Goal: Book appointment/travel/reservation

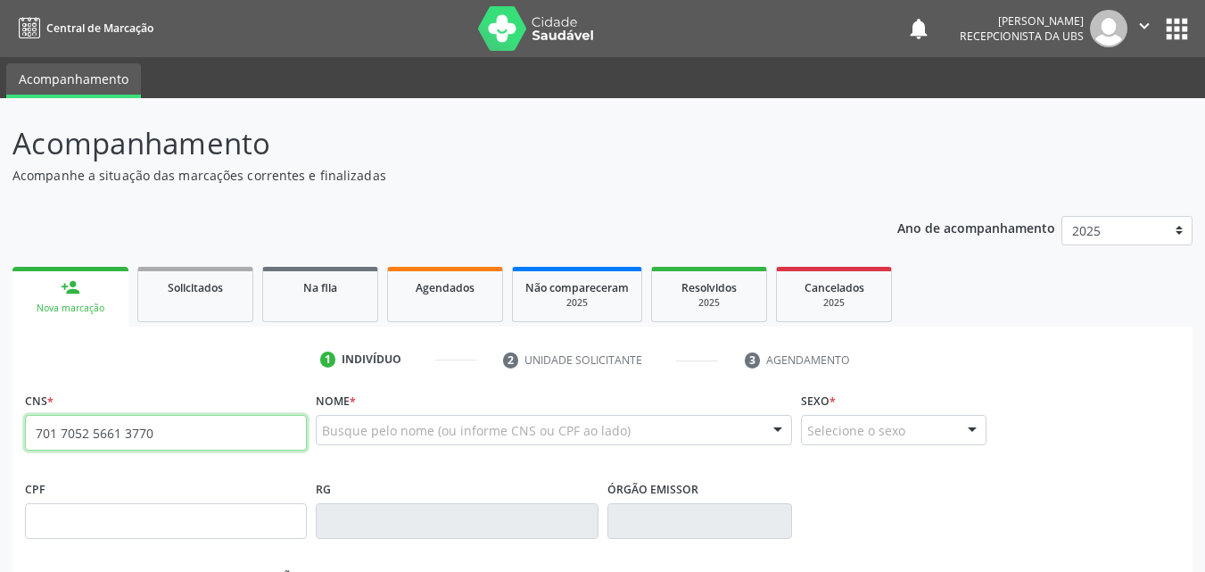
type input "701 7052 5661 3770"
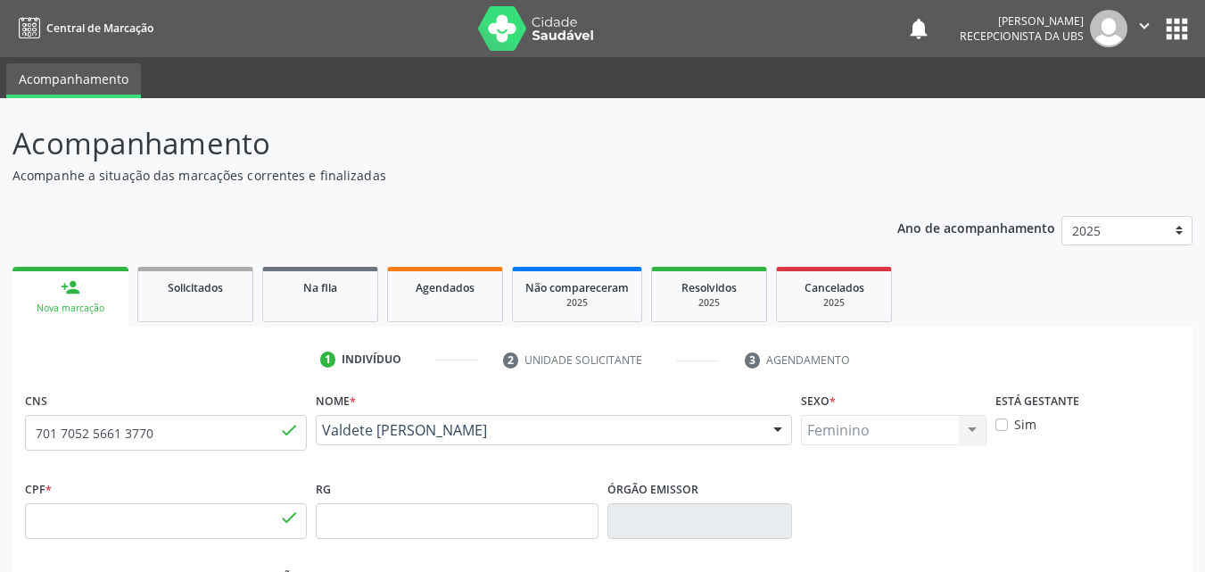
type input "562.585.424-68"
type input "[DATE]"
type input "[PERSON_NAME]"
type input "[PHONE_NUMBER]"
type input "384"
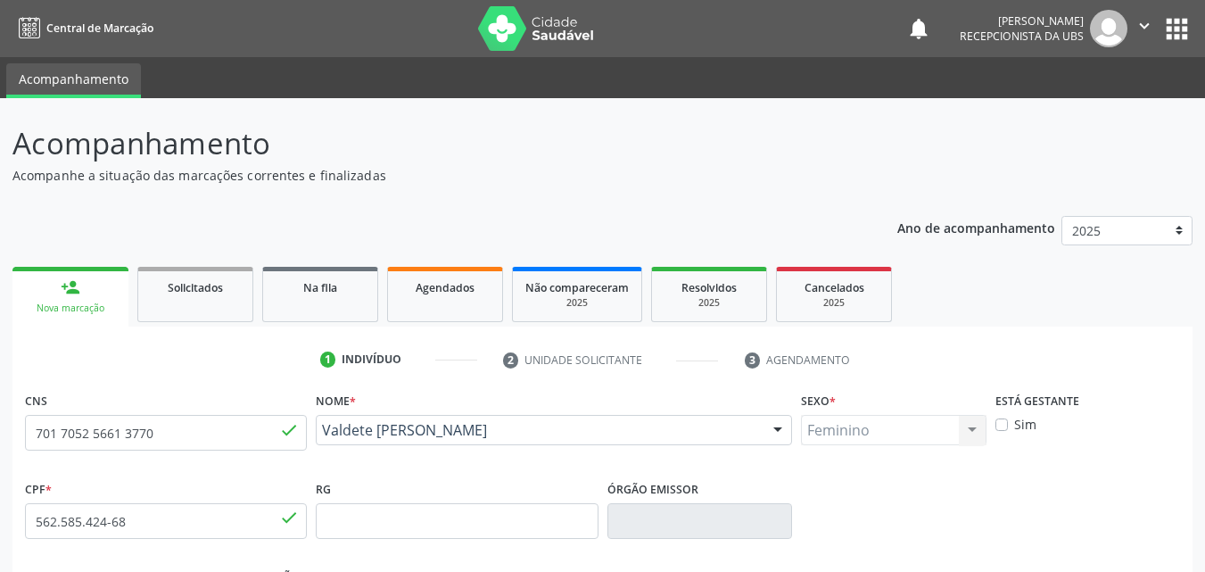
drag, startPoint x: 475, startPoint y: 451, endPoint x: 314, endPoint y: 436, distance: 162.1
click at [314, 436] on div "Nome * [PERSON_NAME] [PERSON_NAME] CNS: 701 7052 5661 3770 CPF: 562.585.424-68 …" at bounding box center [553, 431] width 485 height 88
copy span "Valdete [PERSON_NAME]"
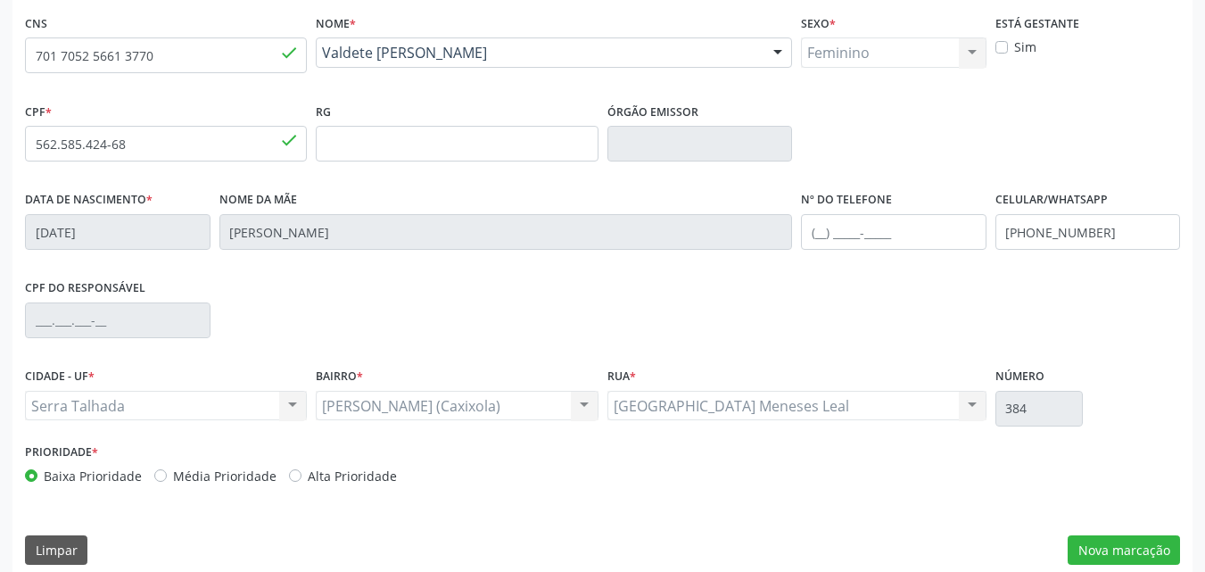
scroll to position [395, 0]
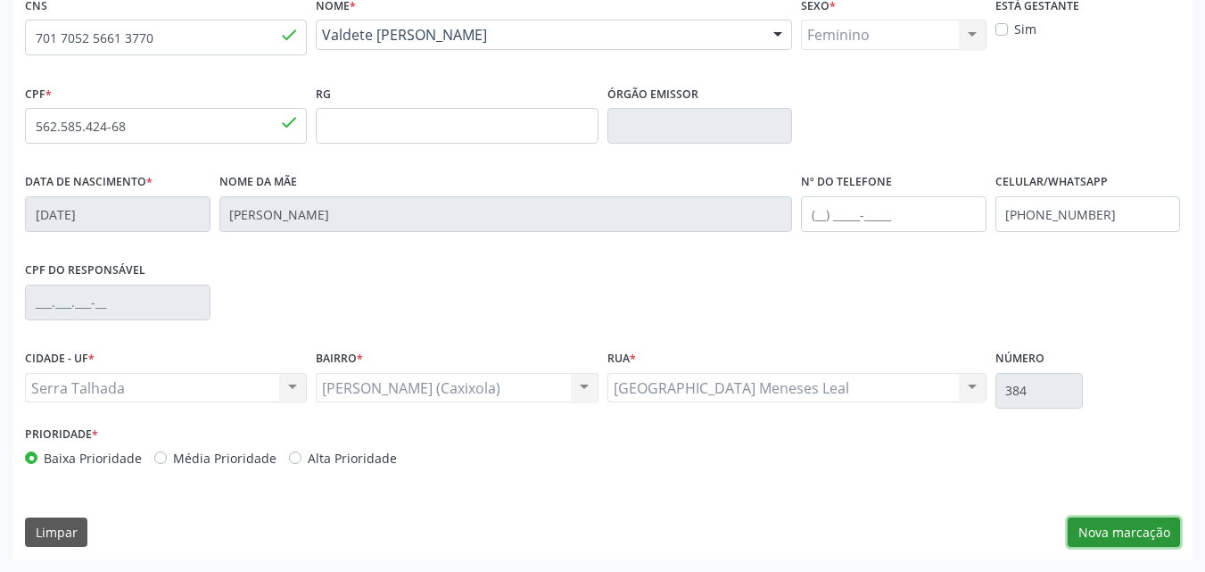
click at [1140, 530] on button "Nova marcação" at bounding box center [1124, 532] width 112 height 30
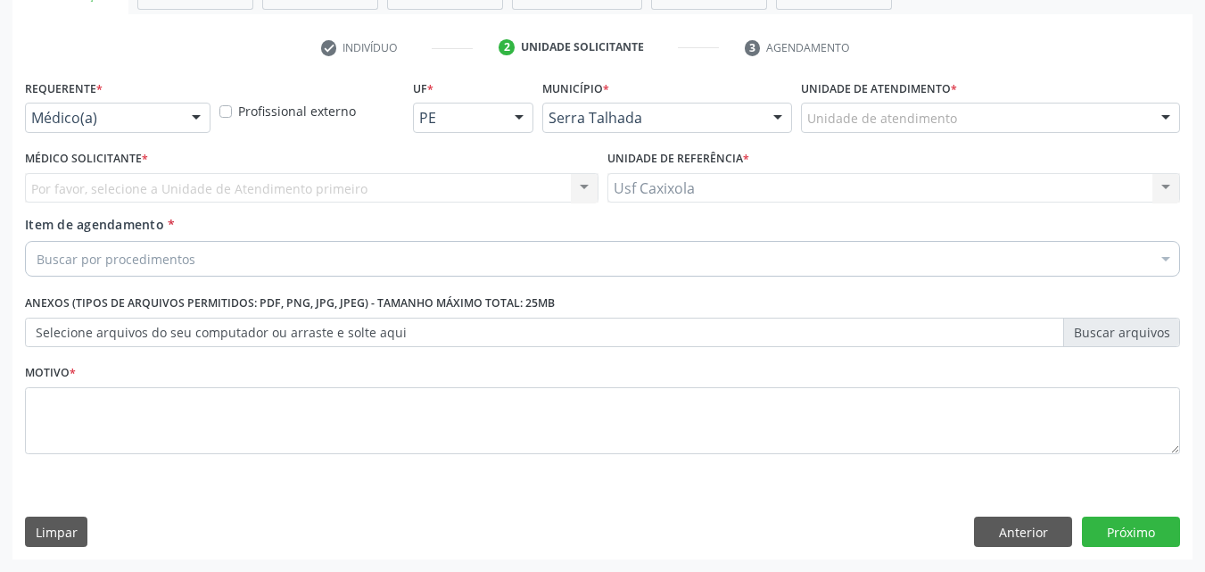
scroll to position [312, 0]
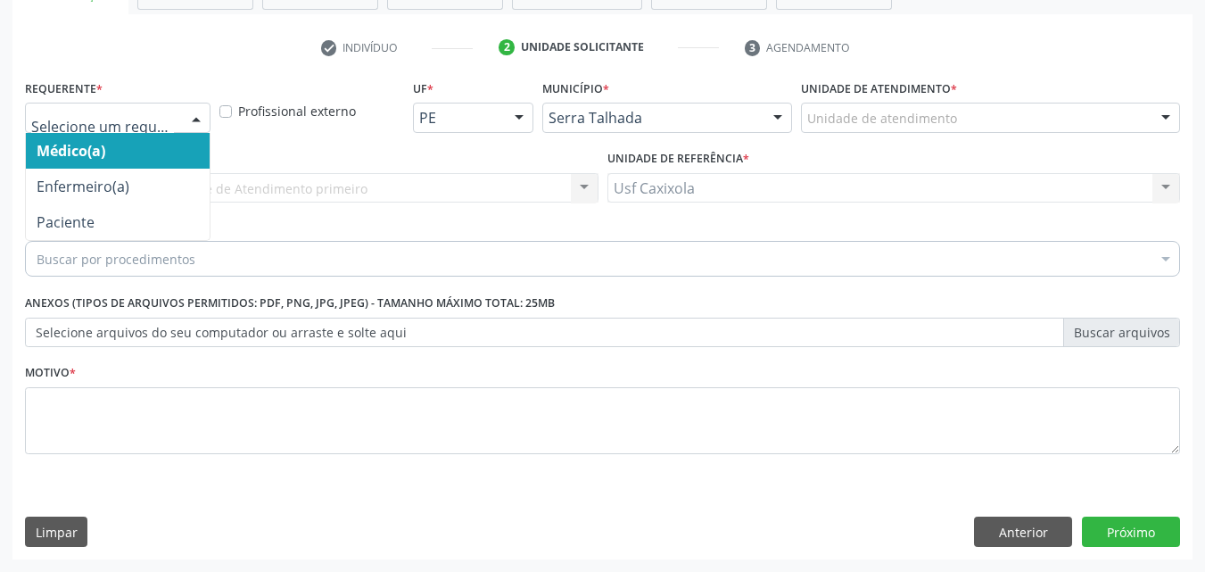
click at [195, 111] on div at bounding box center [196, 118] width 27 height 30
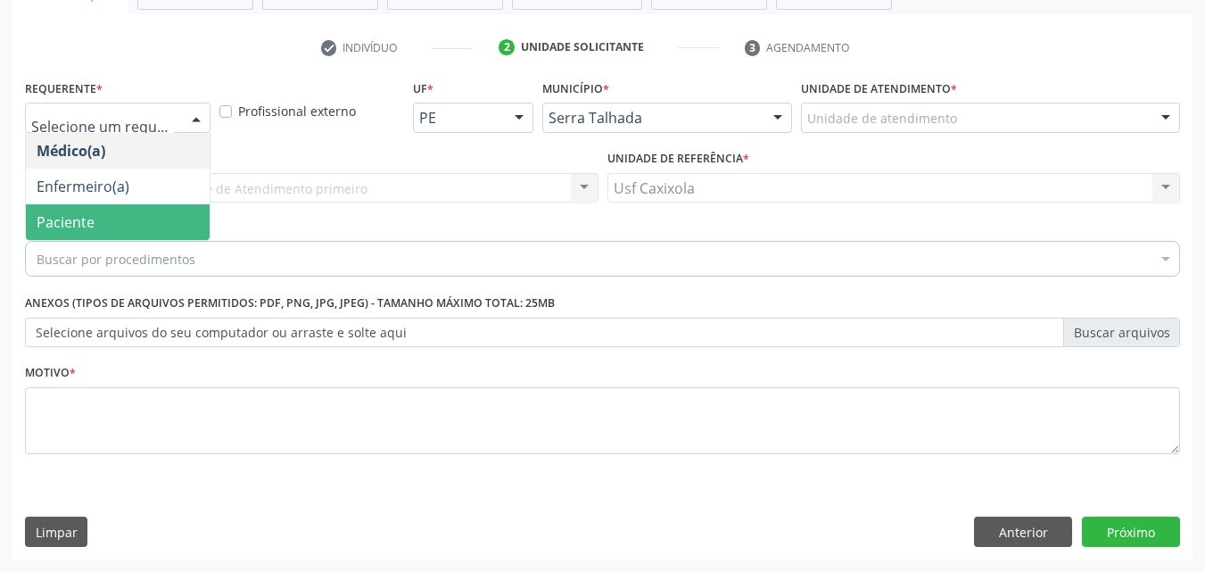
click at [152, 215] on span "Paciente" at bounding box center [118, 222] width 184 height 36
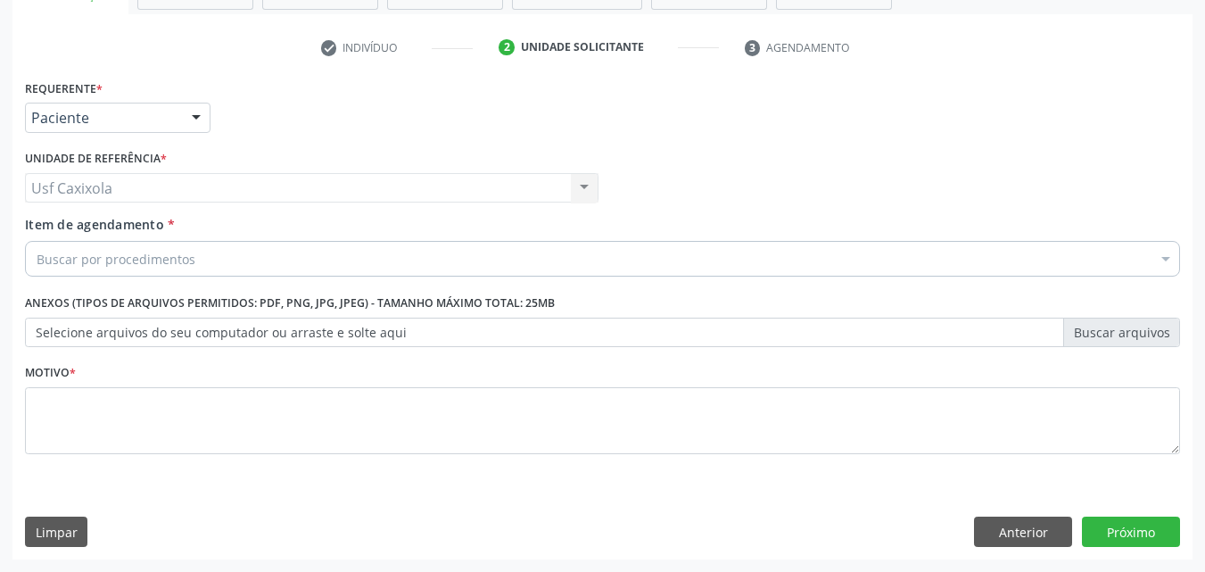
click at [157, 190] on div "Usf Caxixola Usf Caxixola Nenhum resultado encontrado para: " " Não há nenhuma …" at bounding box center [311, 188] width 573 height 30
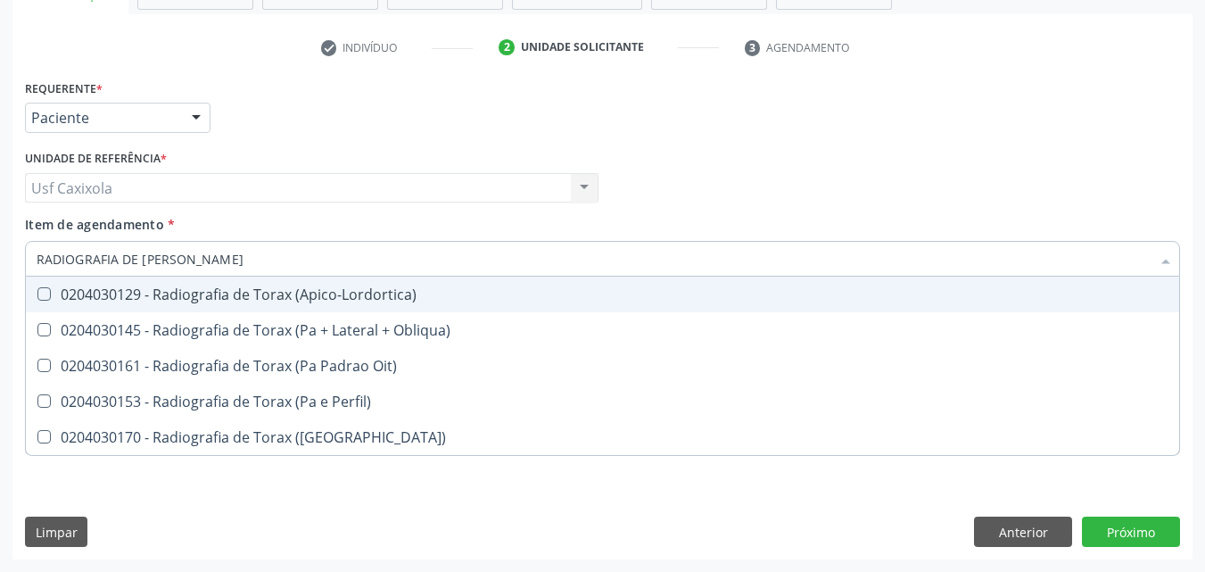
type input "RADIOGRAFIA DE [PERSON_NAME]"
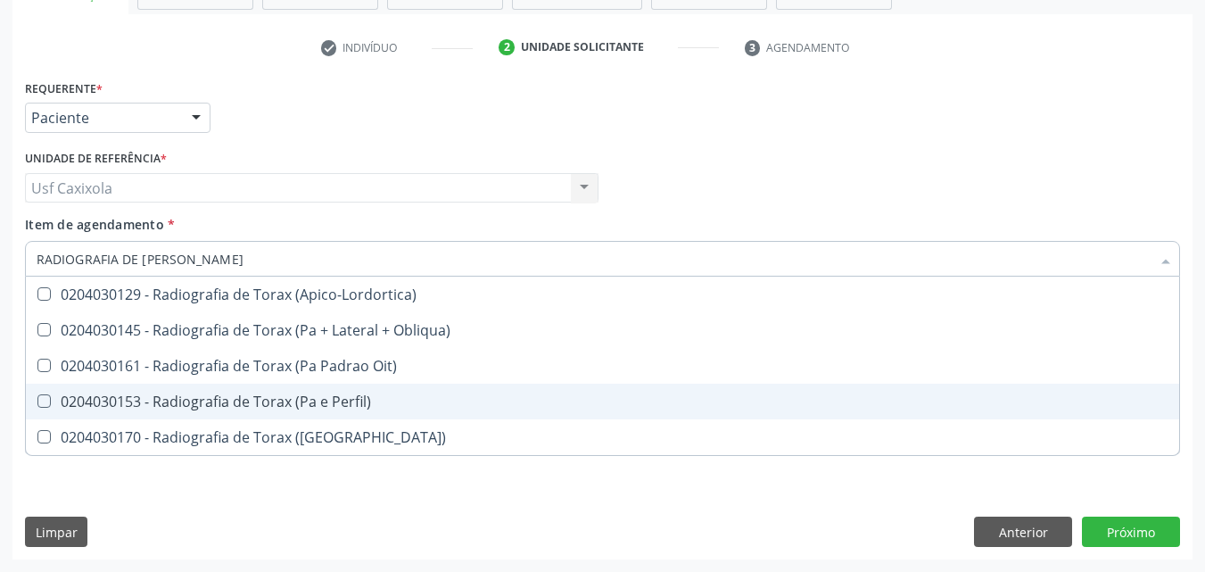
click at [233, 400] on div "0204030153 - Radiografia de Torax (Pa e Perfil)" at bounding box center [603, 401] width 1132 height 14
checkbox Perfil\) "true"
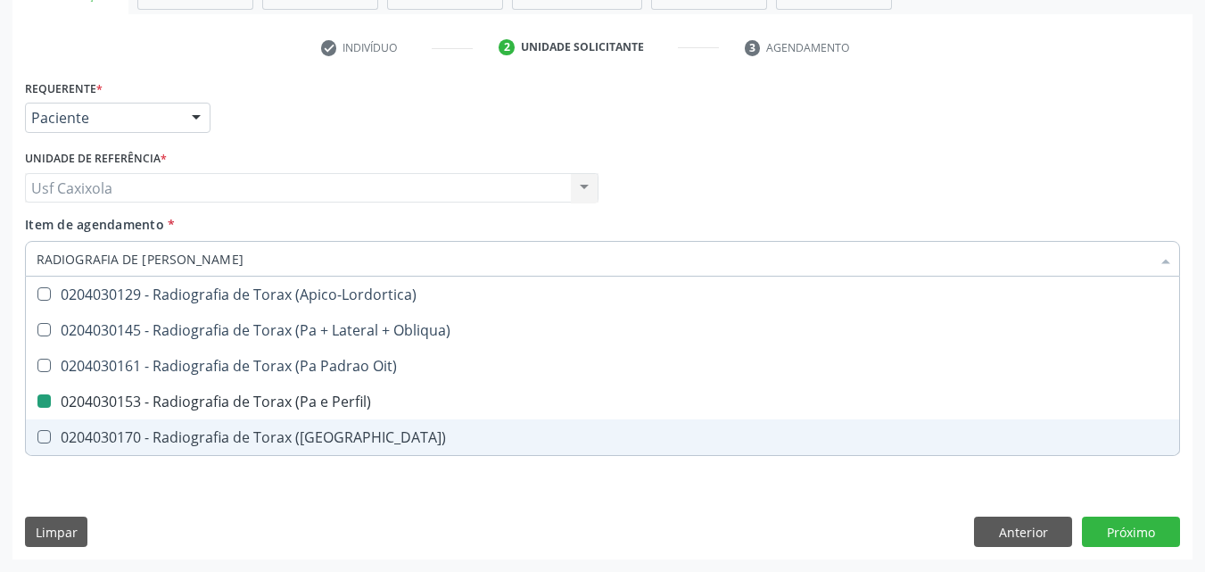
click at [194, 485] on div "Requerente * Paciente Médico(a) Enfermeiro(a) Paciente Nenhum resultado encontr…" at bounding box center [602, 317] width 1180 height 484
checkbox Obliqua\) "true"
checkbox Perfil\) "false"
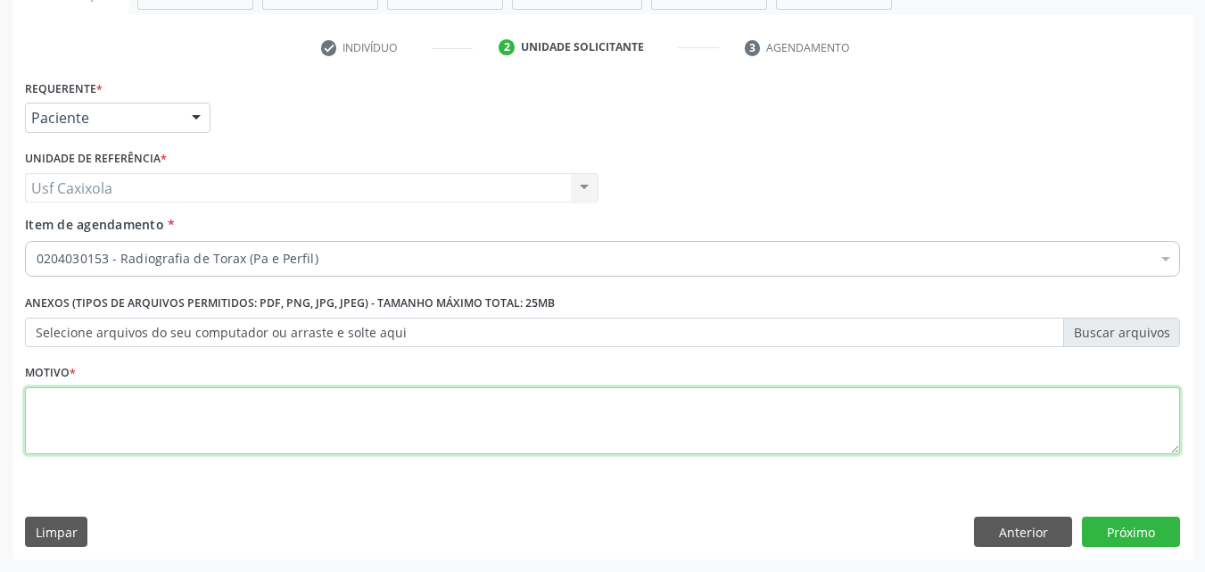
click at [193, 416] on textarea at bounding box center [602, 421] width 1155 height 68
click at [265, 436] on textarea "COM LAUDO" at bounding box center [602, 421] width 1155 height 68
click at [272, 412] on textarea "COM LAUDO" at bounding box center [602, 421] width 1155 height 68
type textarea "COM LAUDO"
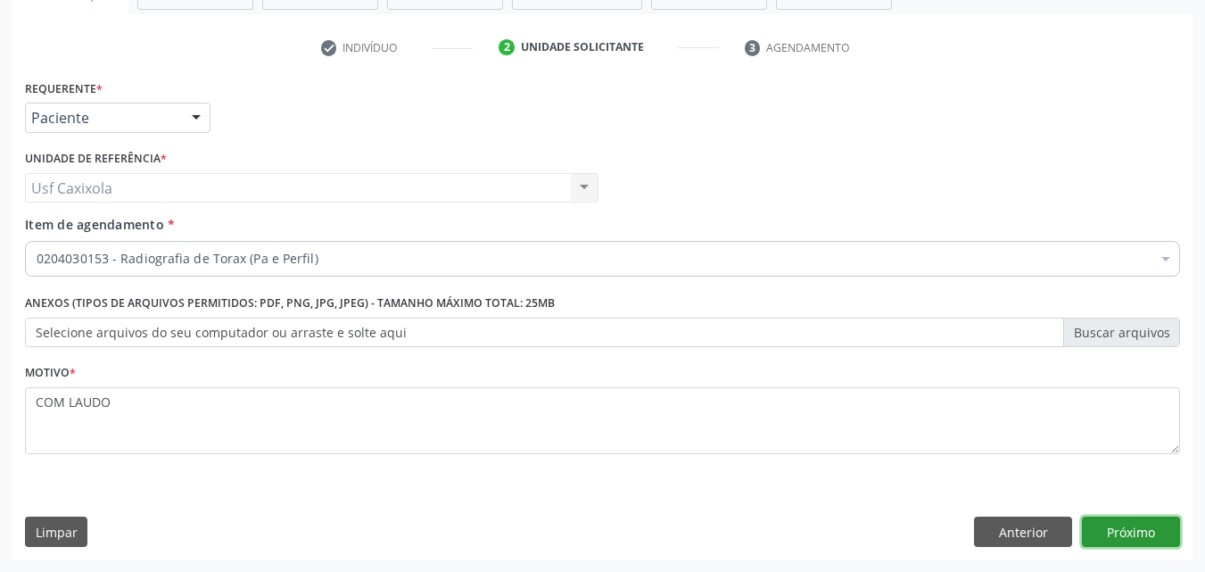
click at [1160, 528] on button "Próximo" at bounding box center [1131, 531] width 98 height 30
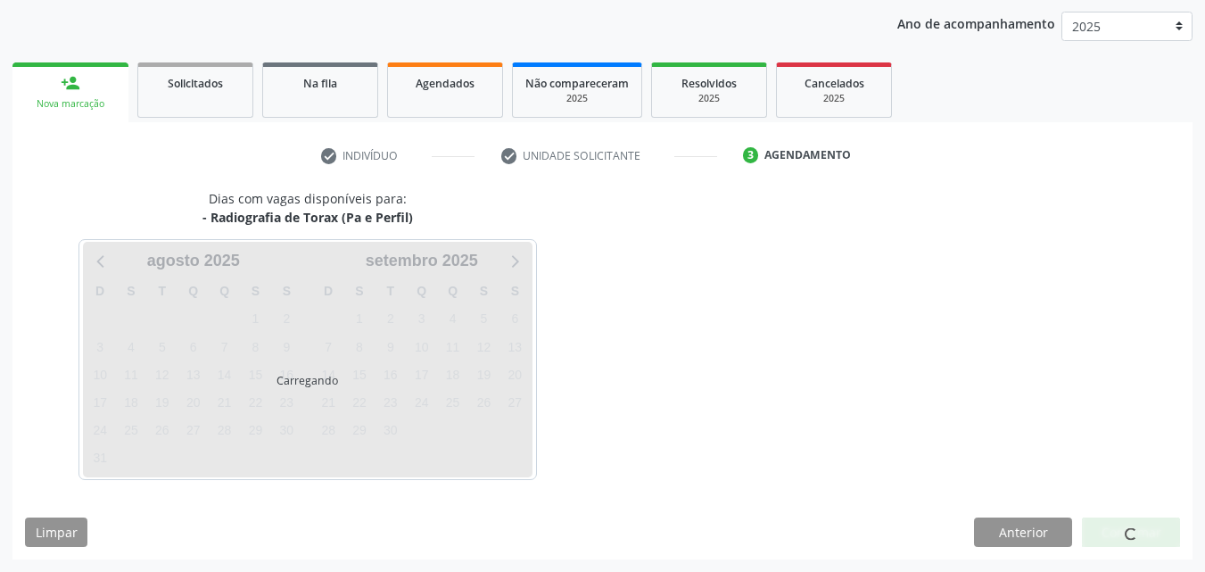
scroll to position [204, 0]
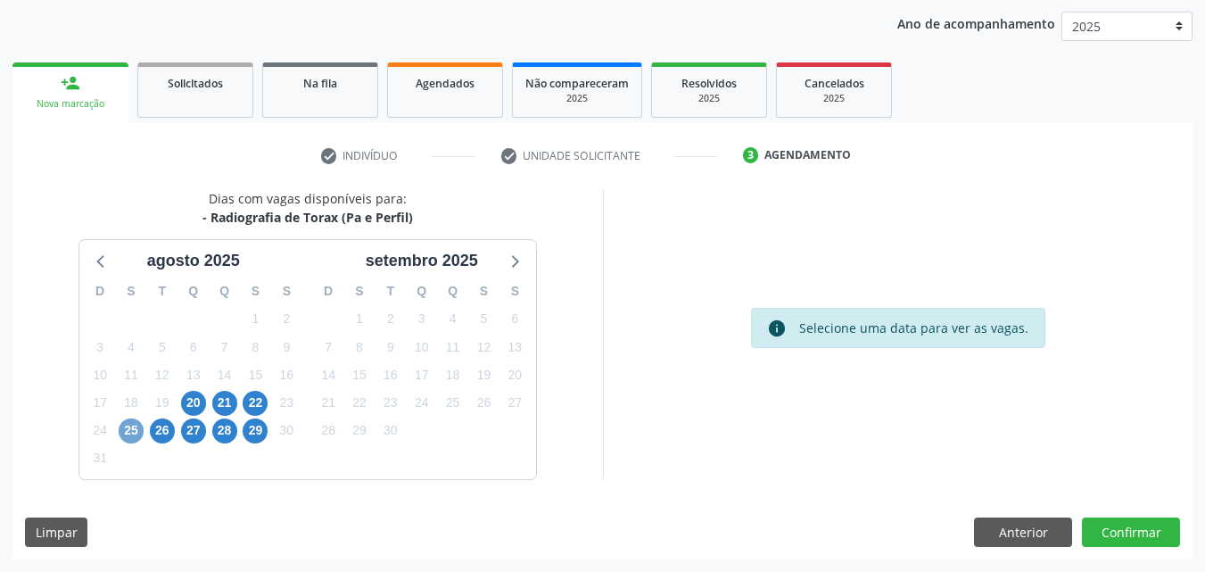
click at [128, 433] on span "25" at bounding box center [131, 430] width 25 height 25
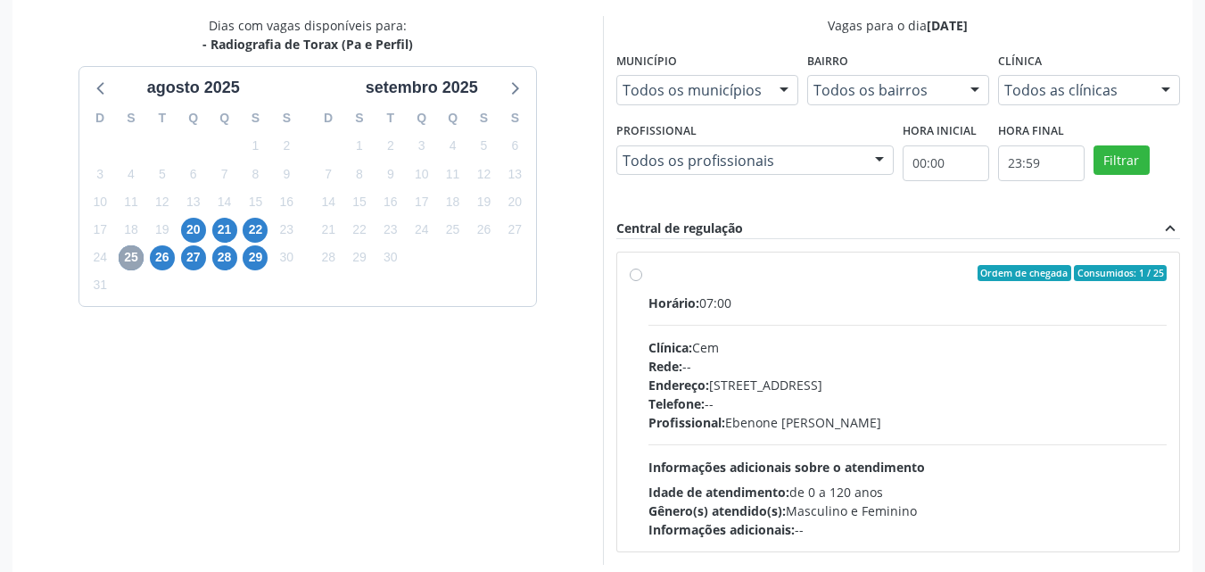
scroll to position [383, 0]
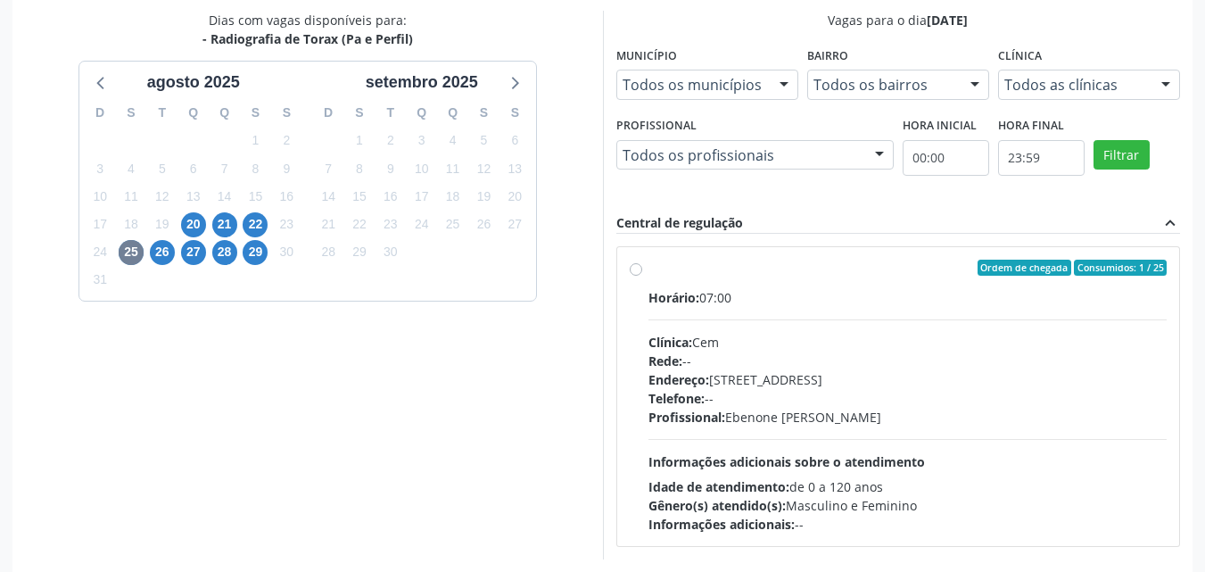
click at [645, 270] on div "Ordem de chegada Consumidos: 1 / 25 Horário: 07:00 Clínica: Cem Rede: -- Endere…" at bounding box center [899, 397] width 538 height 274
radio input "true"
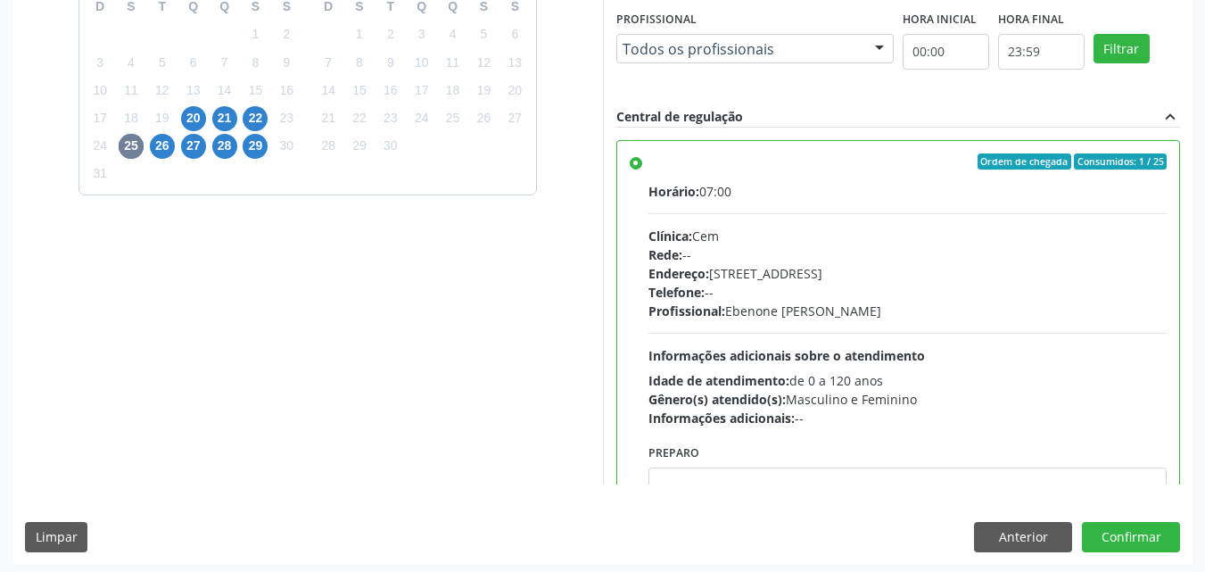
scroll to position [494, 0]
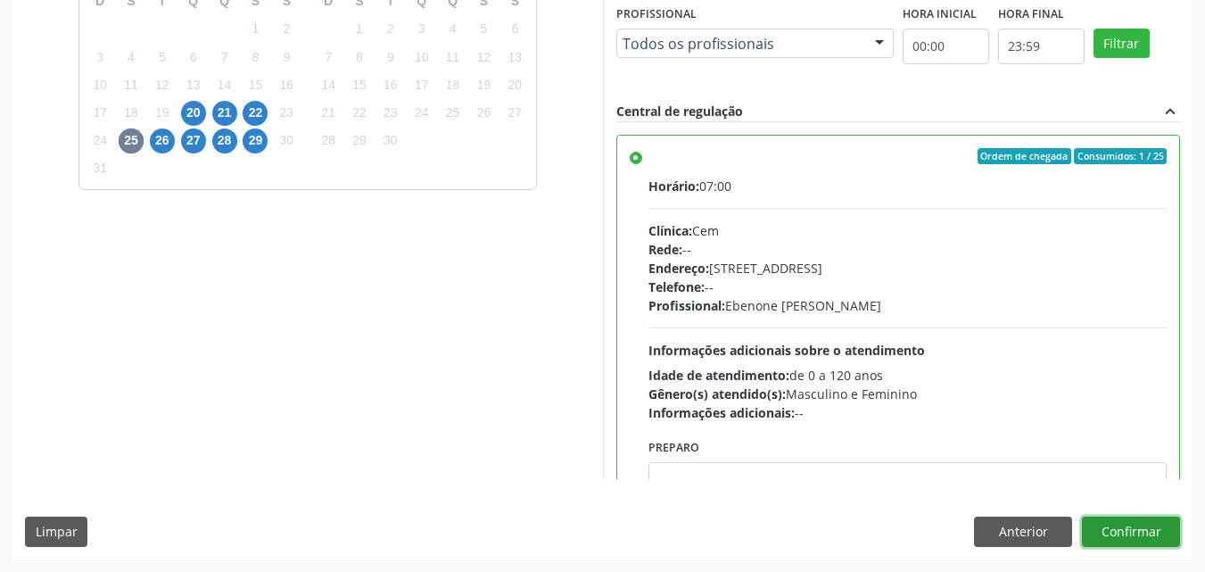
click at [1143, 535] on button "Confirmar" at bounding box center [1131, 531] width 98 height 30
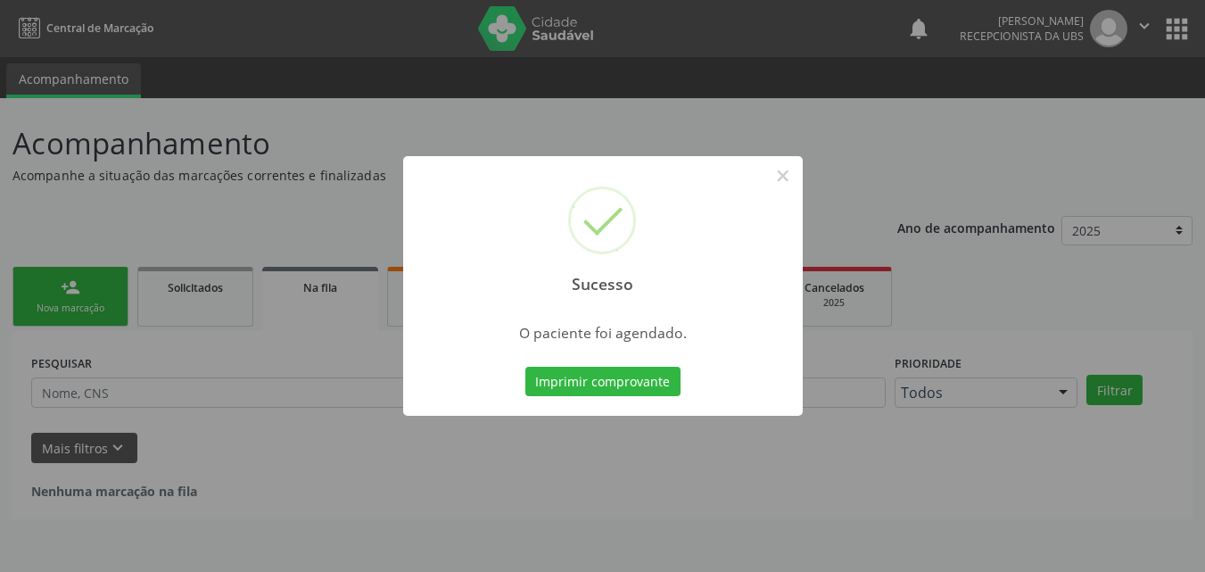
scroll to position [0, 0]
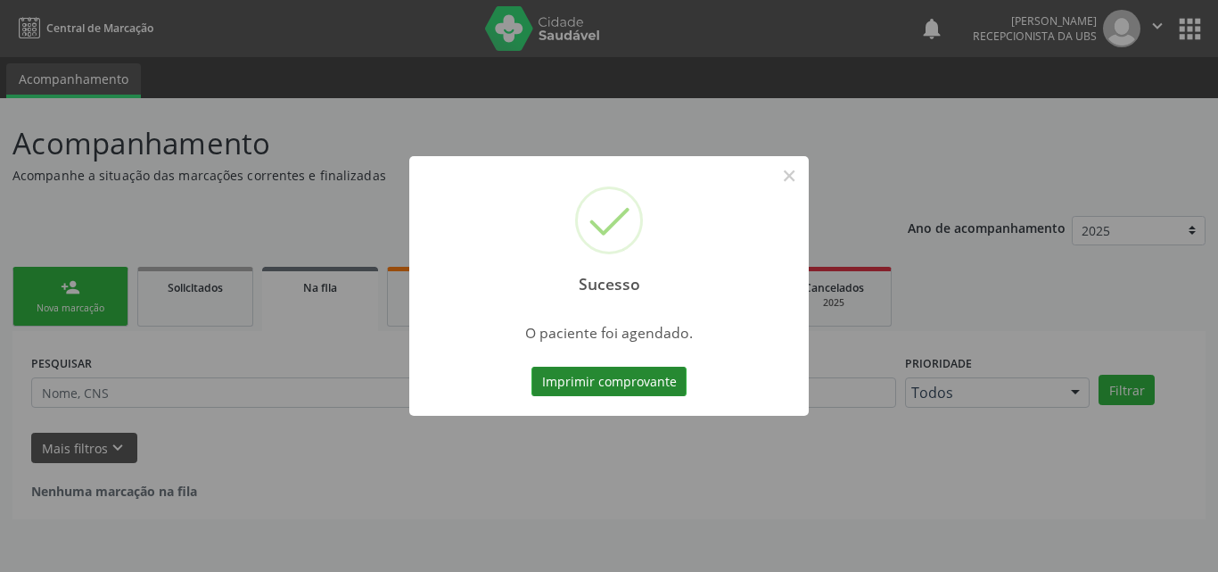
click at [648, 388] on button "Imprimir comprovante" at bounding box center [609, 382] width 155 height 30
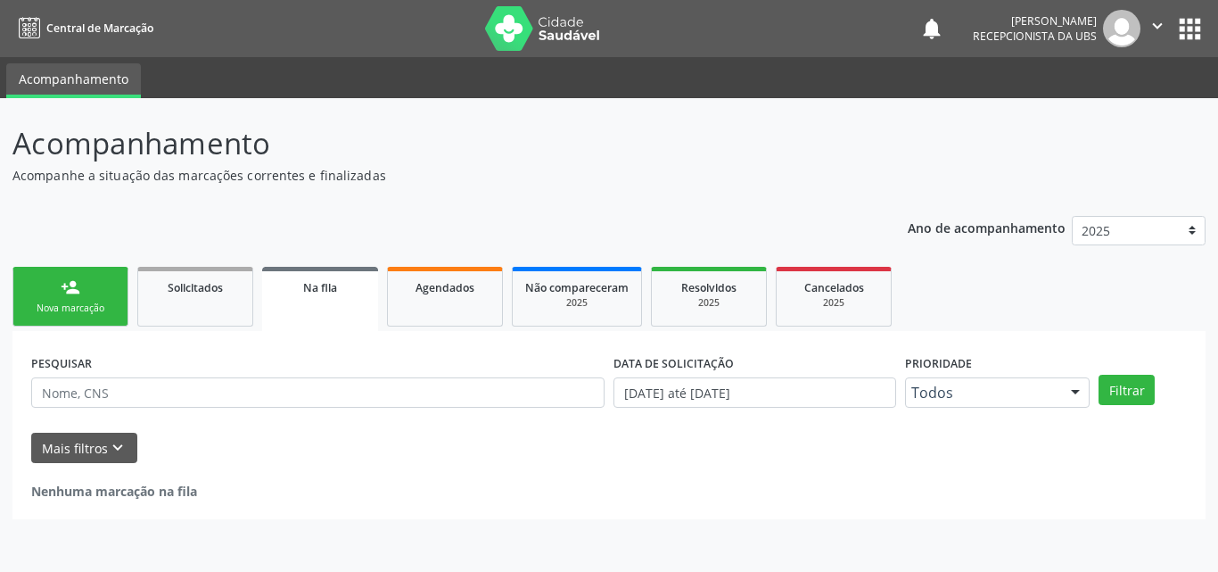
click at [78, 310] on div "Nova marcação" at bounding box center [70, 307] width 89 height 13
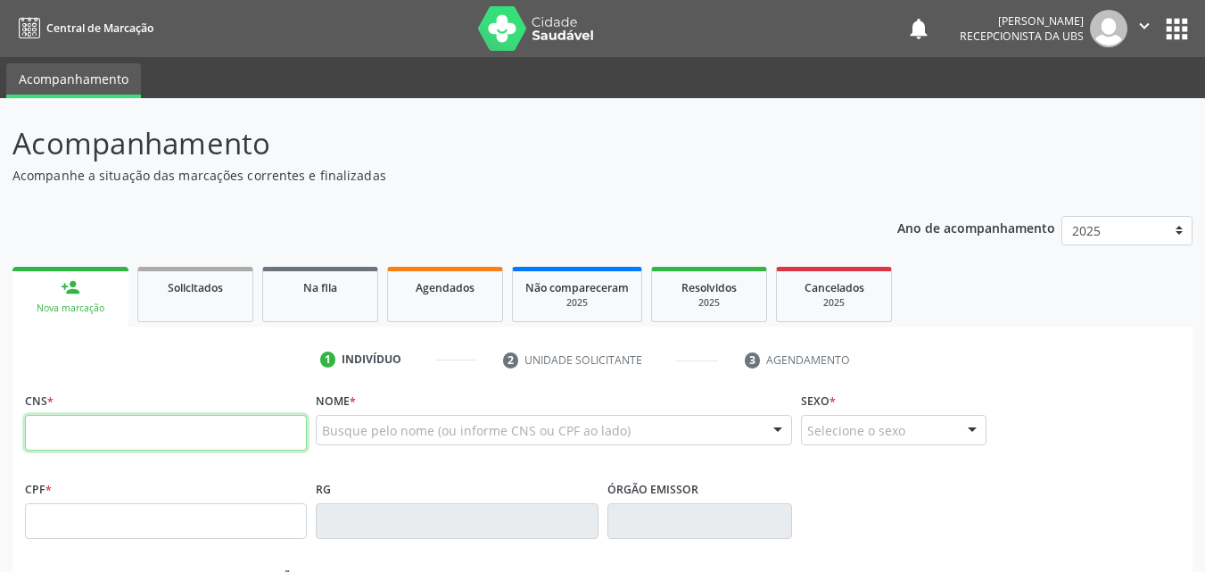
click at [139, 427] on input "text" at bounding box center [166, 433] width 282 height 36
paste input "704 5093 5636 4918"
type input "704 5093 5636 4918"
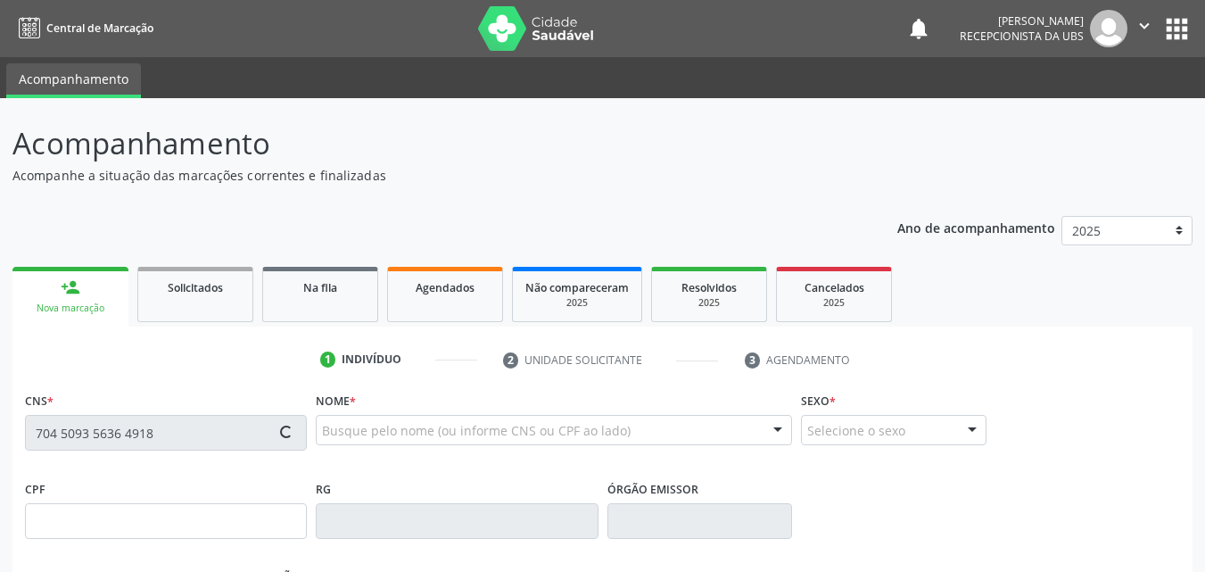
type input "[DATE]"
type input "[PERSON_NAME]"
type input "[PHONE_NUMBER]"
type input "294"
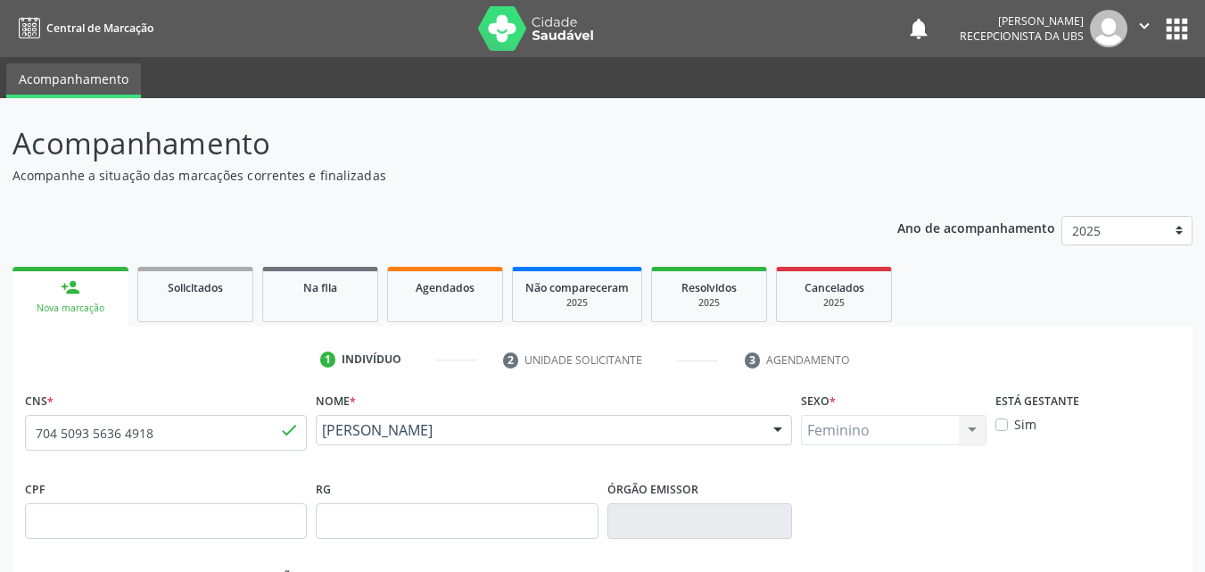
drag, startPoint x: 484, startPoint y: 458, endPoint x: 324, endPoint y: 433, distance: 162.5
click at [324, 433] on div "Nome * [PERSON_NAME] [PERSON_NAME] CNS: 704 5093 5636 4918 CPF: -- Nascimento: …" at bounding box center [553, 431] width 485 height 88
copy span "[PERSON_NAME]"
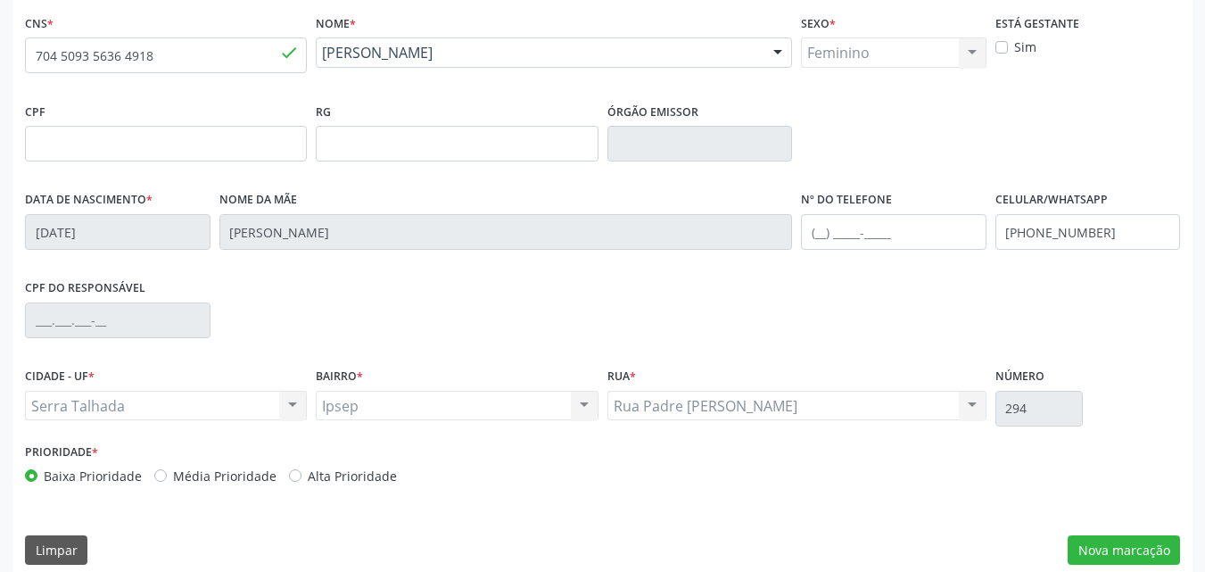
scroll to position [395, 0]
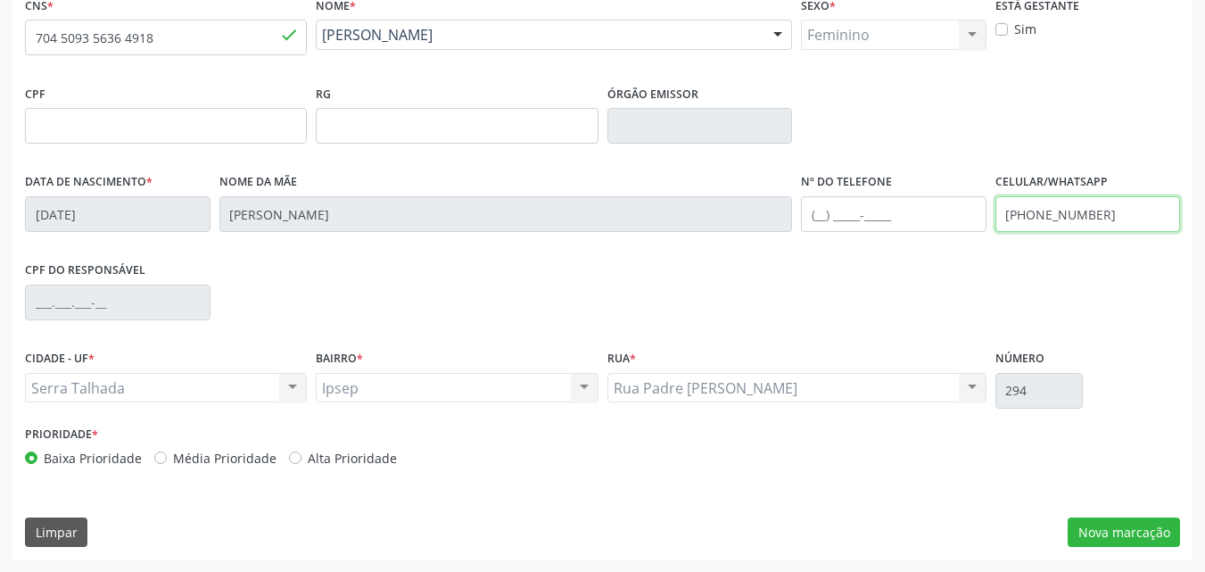
drag, startPoint x: 1107, startPoint y: 218, endPoint x: 1037, endPoint y: 222, distance: 69.7
click at [1037, 222] on input "[PHONE_NUMBER]" at bounding box center [1088, 214] width 186 height 36
type input "[PHONE_NUMBER]"
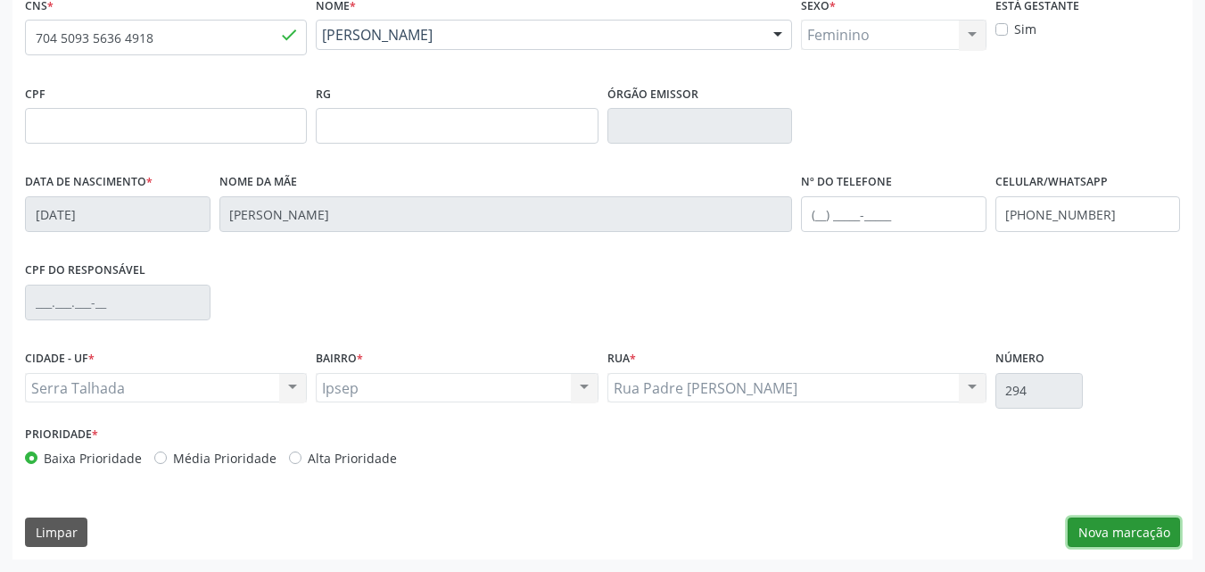
click at [1134, 532] on button "Nova marcação" at bounding box center [1124, 532] width 112 height 30
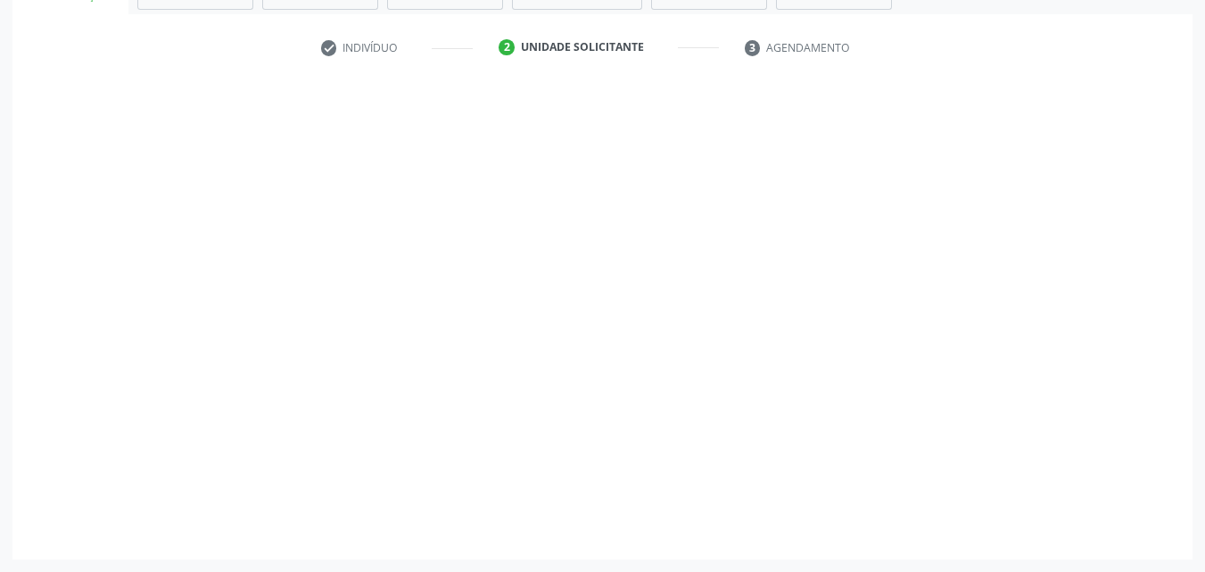
scroll to position [312, 0]
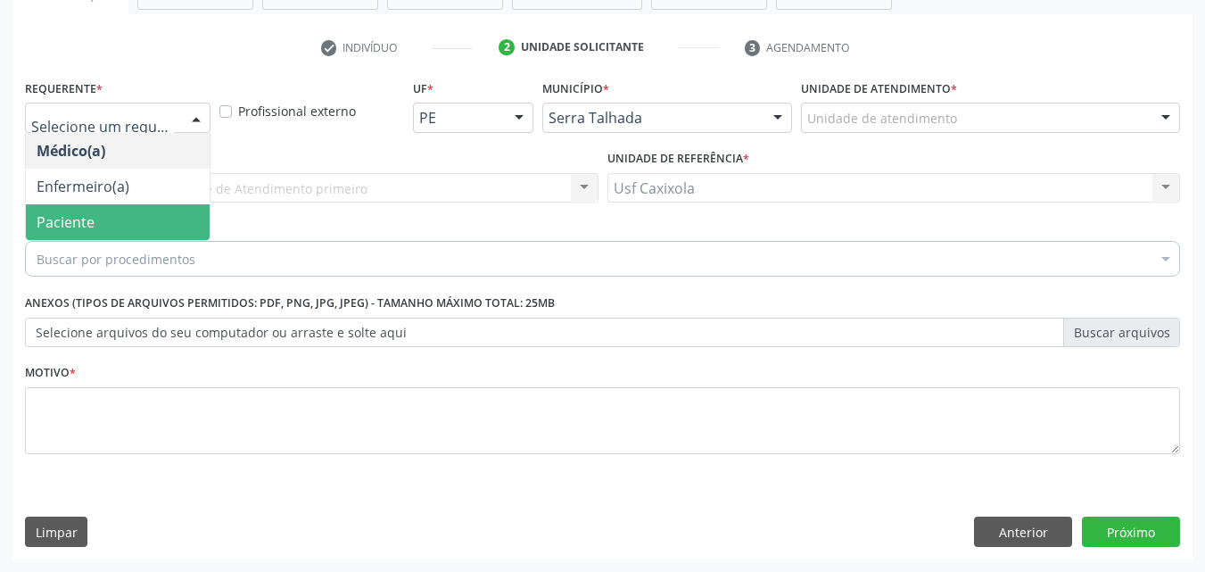
click at [136, 220] on span "Paciente" at bounding box center [118, 222] width 184 height 36
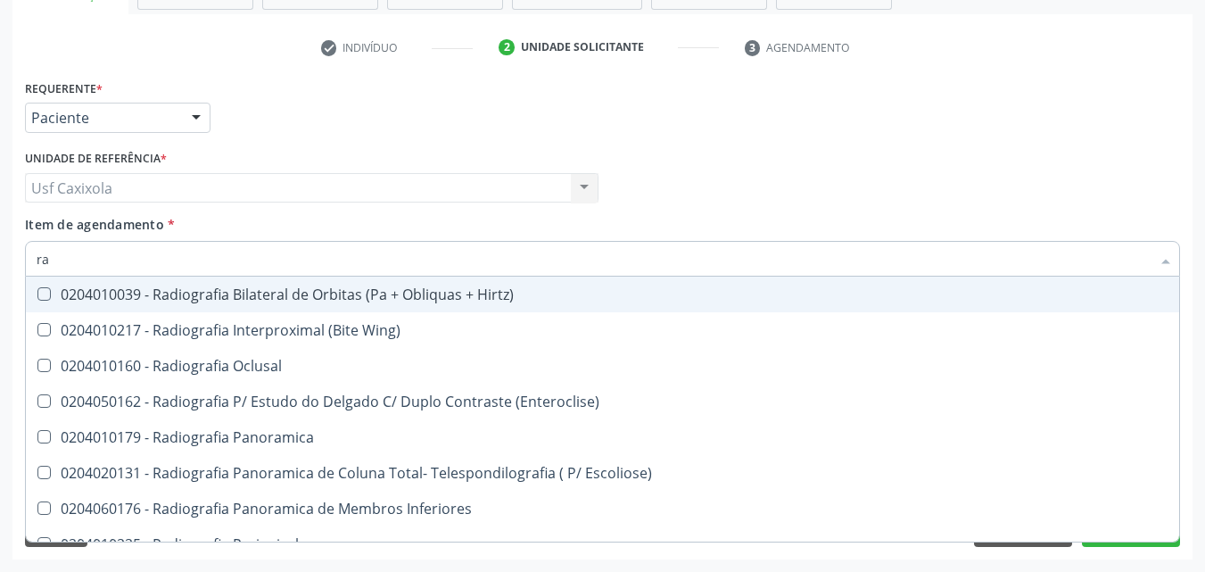
type input "r"
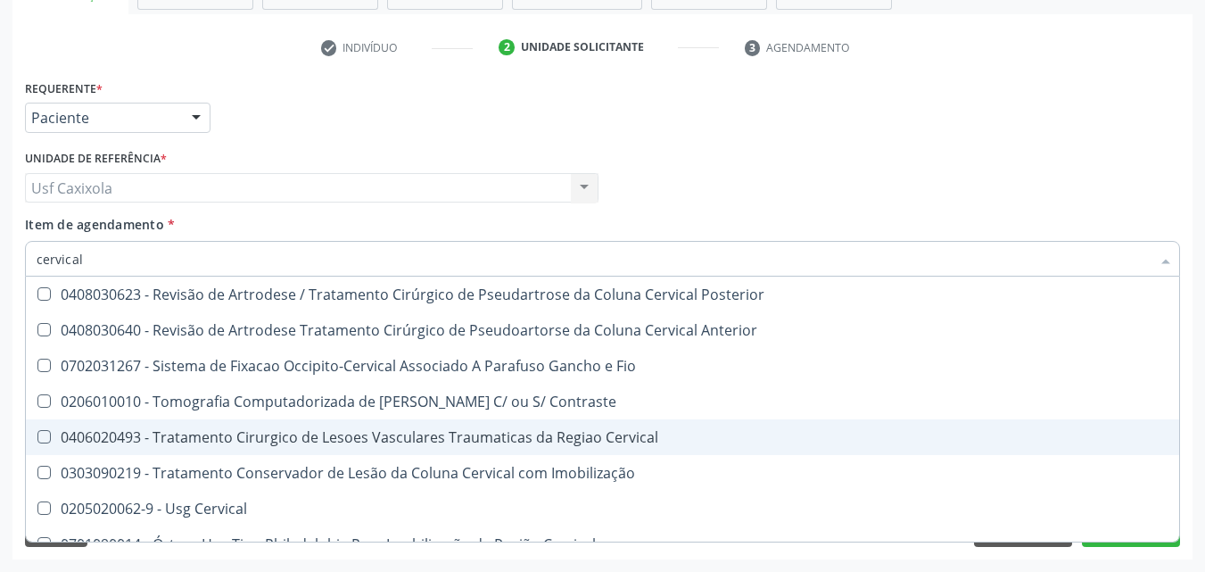
scroll to position [1840, 0]
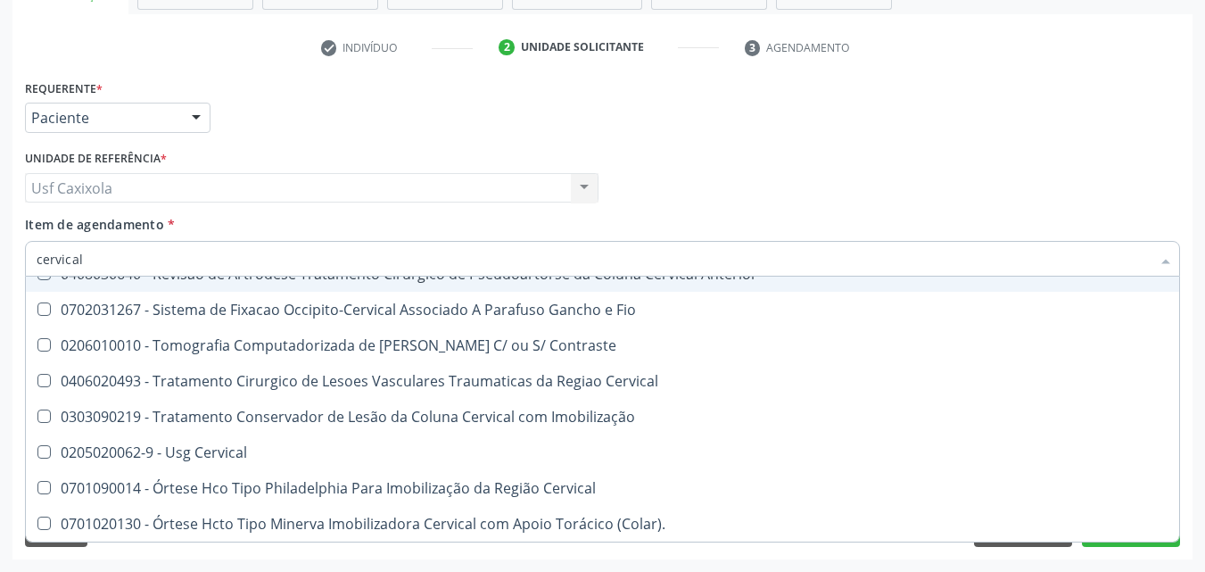
drag, startPoint x: 136, startPoint y: 254, endPoint x: 21, endPoint y: 260, distance: 116.1
click at [21, 260] on div "Item de agendamento * cervical Selecionar todos 0408030011 - Artrodese Cervical…" at bounding box center [603, 249] width 1164 height 69
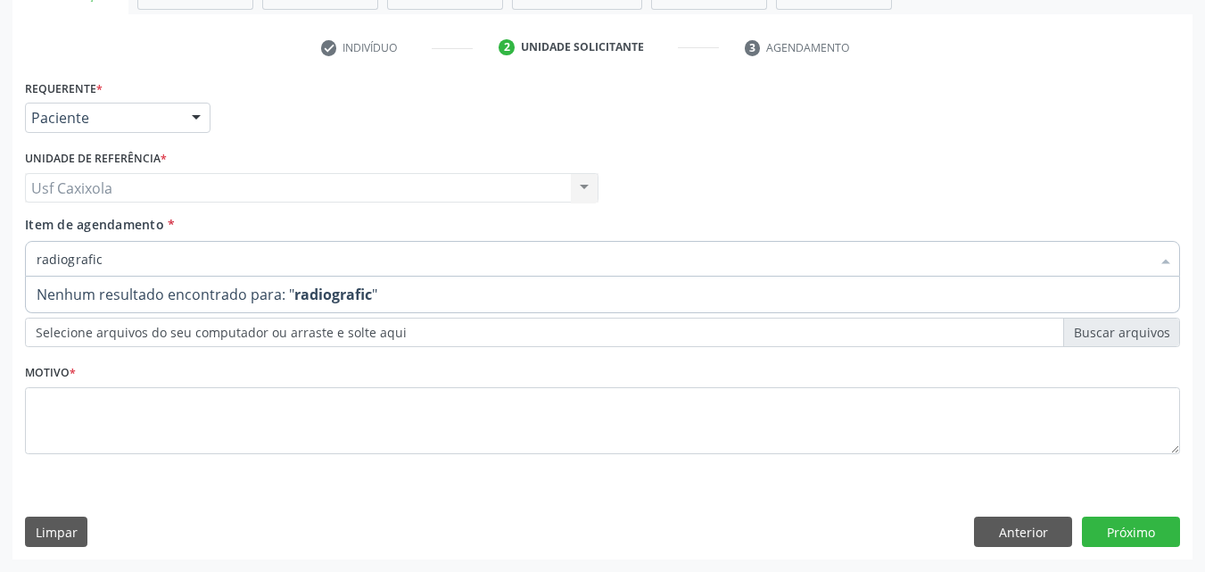
scroll to position [0, 0]
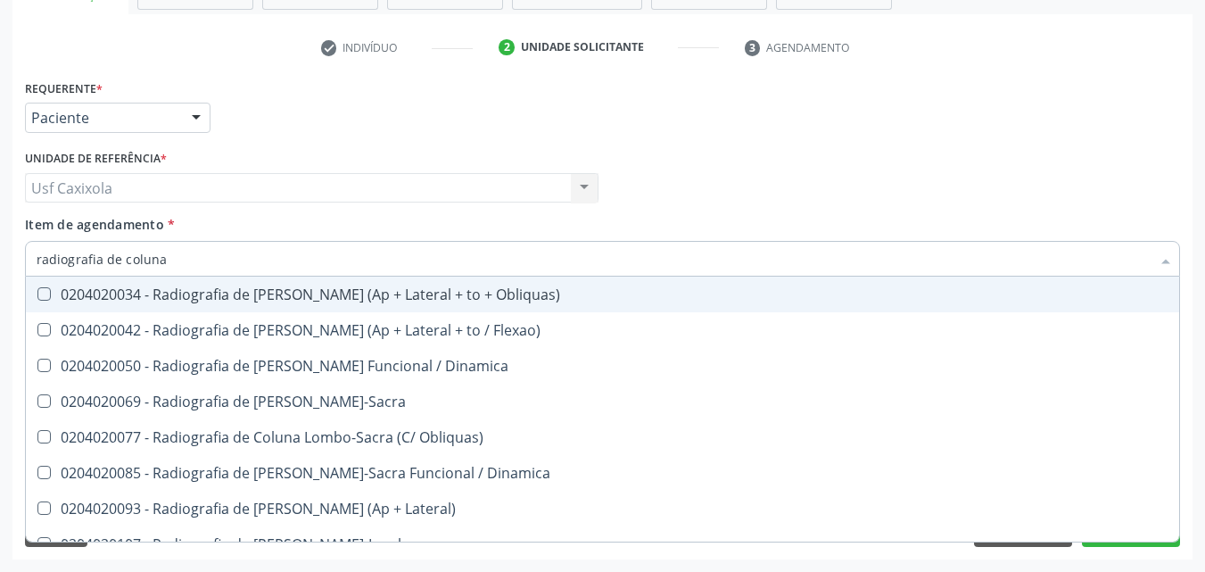
type input "radiografia de coluna"
click at [146, 299] on div "0204020034 - Radiografia de [PERSON_NAME] (Ap + Lateral + to + Obliquas)" at bounding box center [603, 294] width 1132 height 14
checkbox Obliquas\) "true"
type input "radiografia de coluna l"
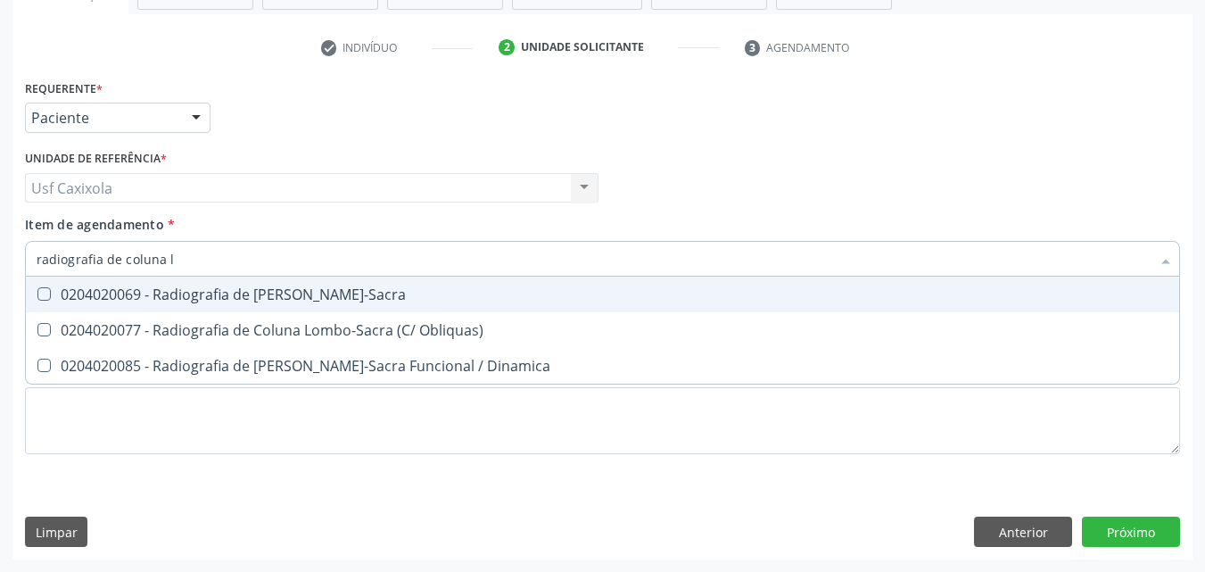
click at [185, 287] on div "0204020069 - Radiografia de [PERSON_NAME]-Sacra" at bounding box center [603, 294] width 1132 height 14
checkbox Lombo-Sacra "true"
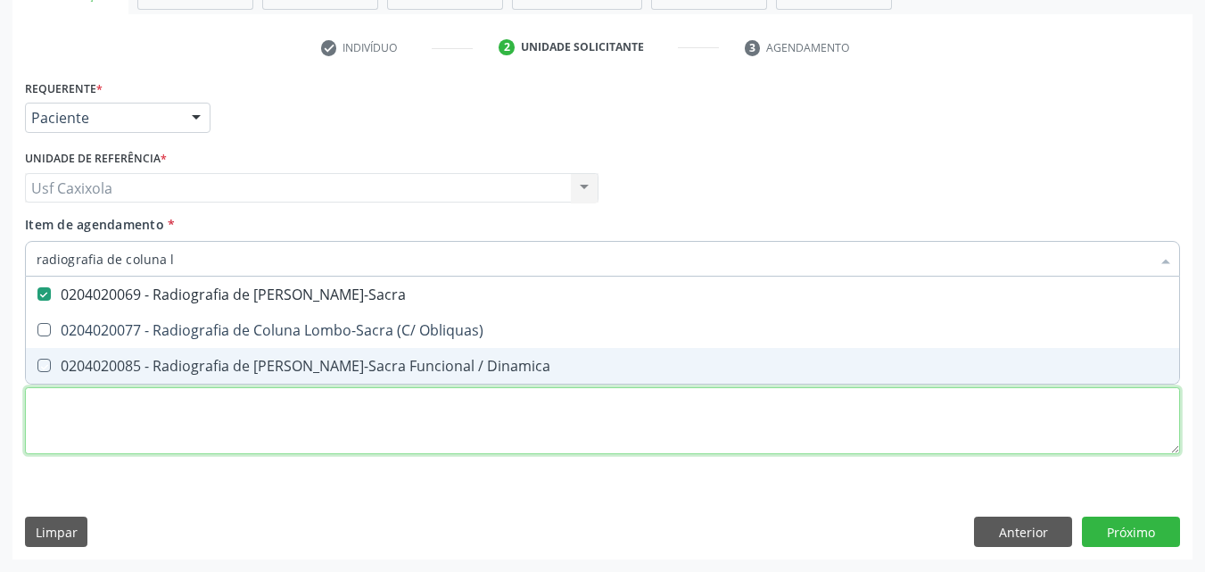
click at [202, 431] on div "Requerente * Paciente Médico(a) Enfermeiro(a) Paciente Nenhum resultado encontr…" at bounding box center [602, 277] width 1155 height 404
checkbox Obliquas\) "true"
checkbox Dinamica "true"
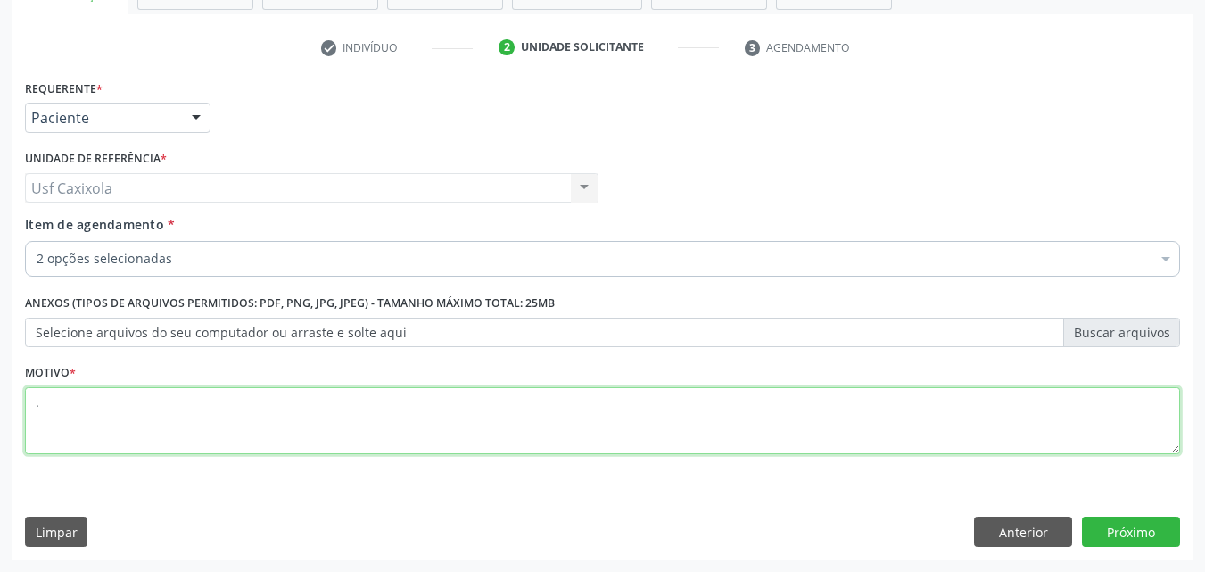
type textarea "."
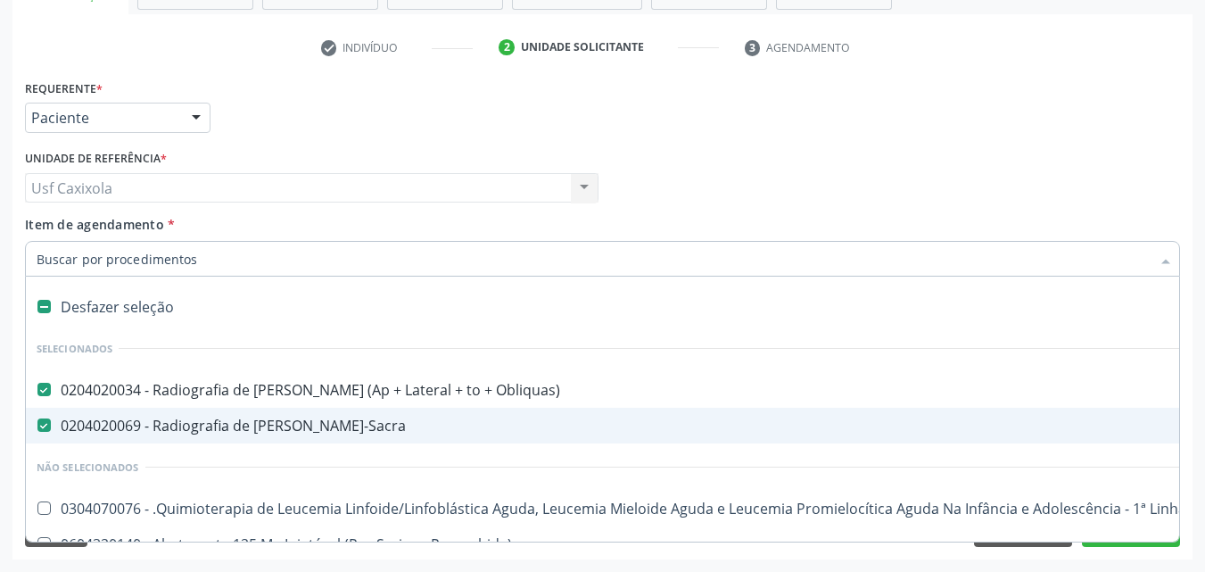
click at [19, 300] on div "Requerente * Paciente Médico(a) Enfermeiro(a) Paciente Nenhum resultado encontr…" at bounding box center [602, 317] width 1180 height 484
click at [50, 424] on Lombo-Sacra at bounding box center [43, 424] width 13 height 13
click at [37, 424] on Lombo-Sacra "checkbox" at bounding box center [32, 425] width 12 height 12
checkbox Lombo-Sacra "false"
click at [23, 425] on div "Motivo * ." at bounding box center [603, 419] width 1164 height 120
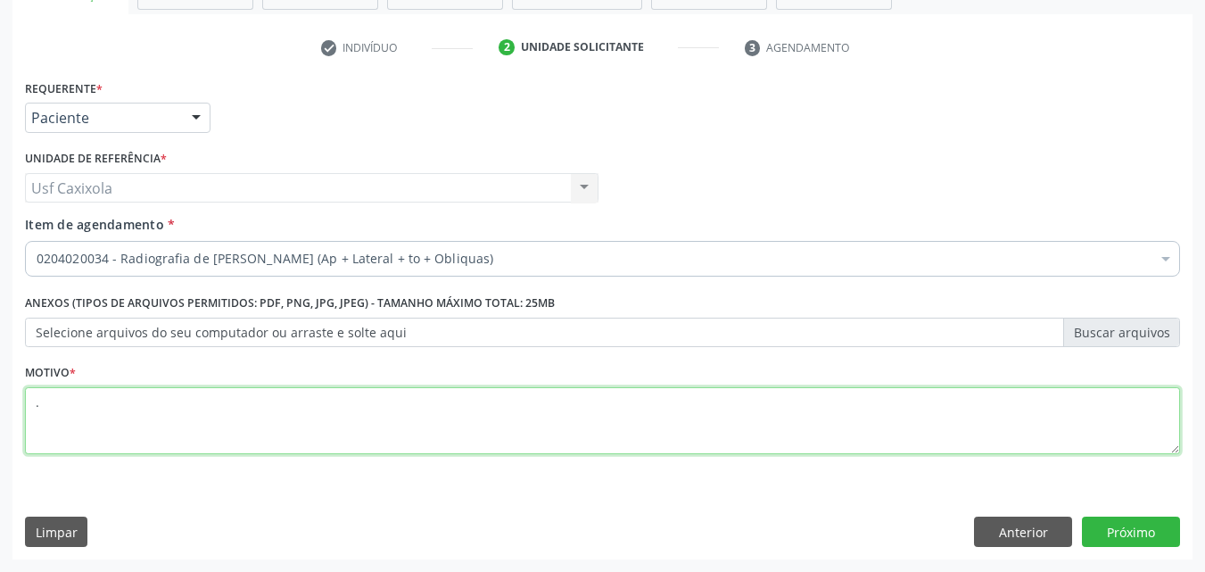
drag, startPoint x: 177, startPoint y: 417, endPoint x: 35, endPoint y: 411, distance: 142.8
click at [35, 411] on textarea "." at bounding box center [602, 421] width 1155 height 68
type textarea "Raio x de cervical e lombar"
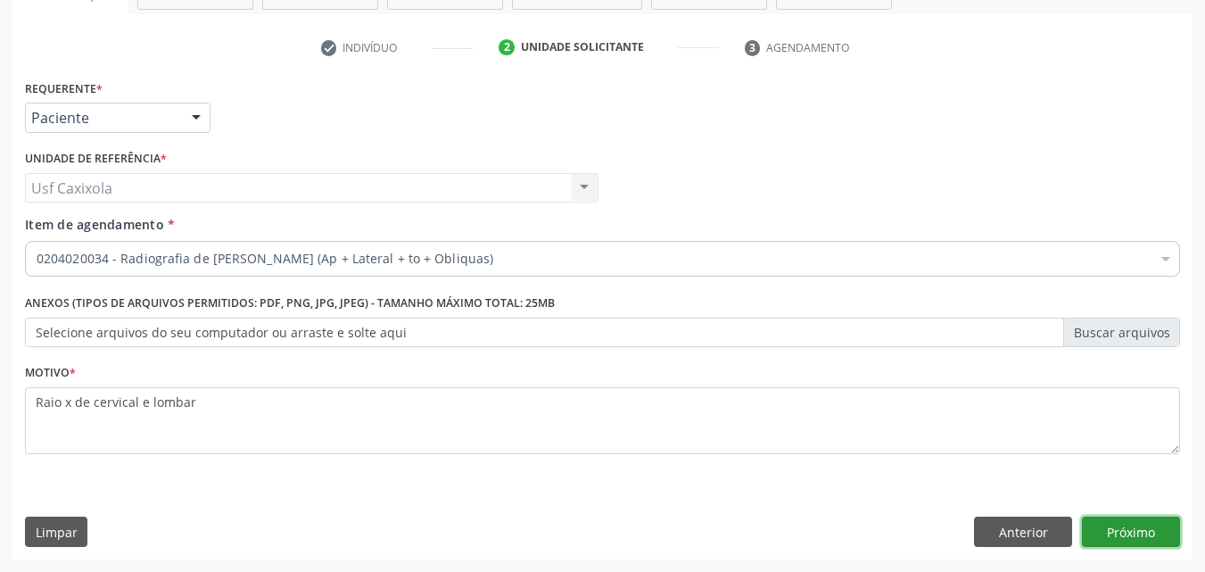
click at [1104, 526] on button "Próximo" at bounding box center [1131, 531] width 98 height 30
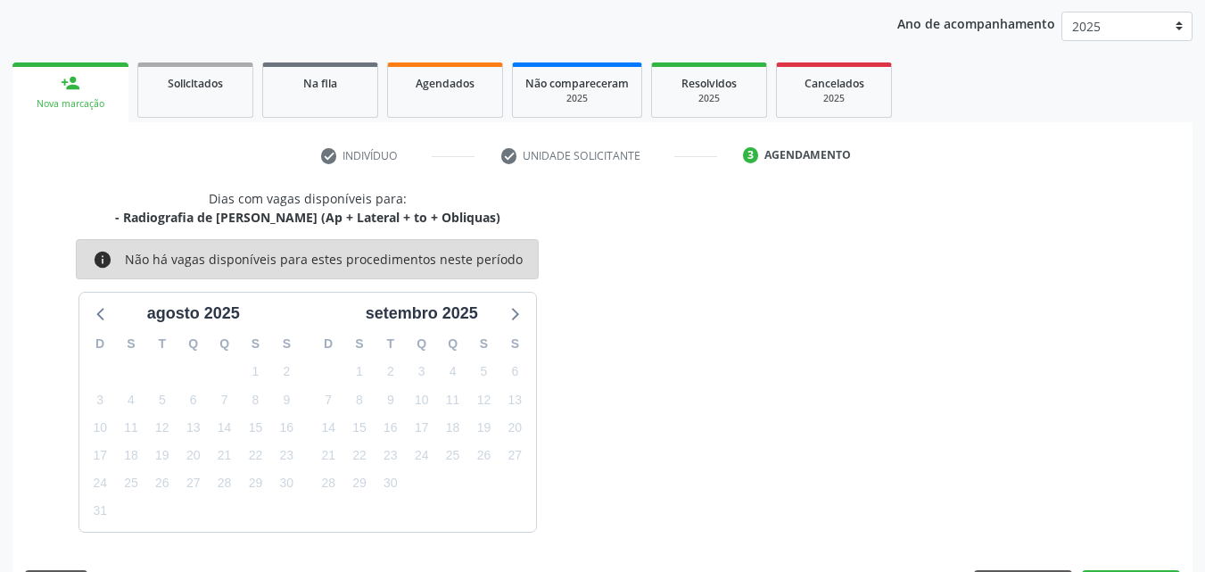
scroll to position [257, 0]
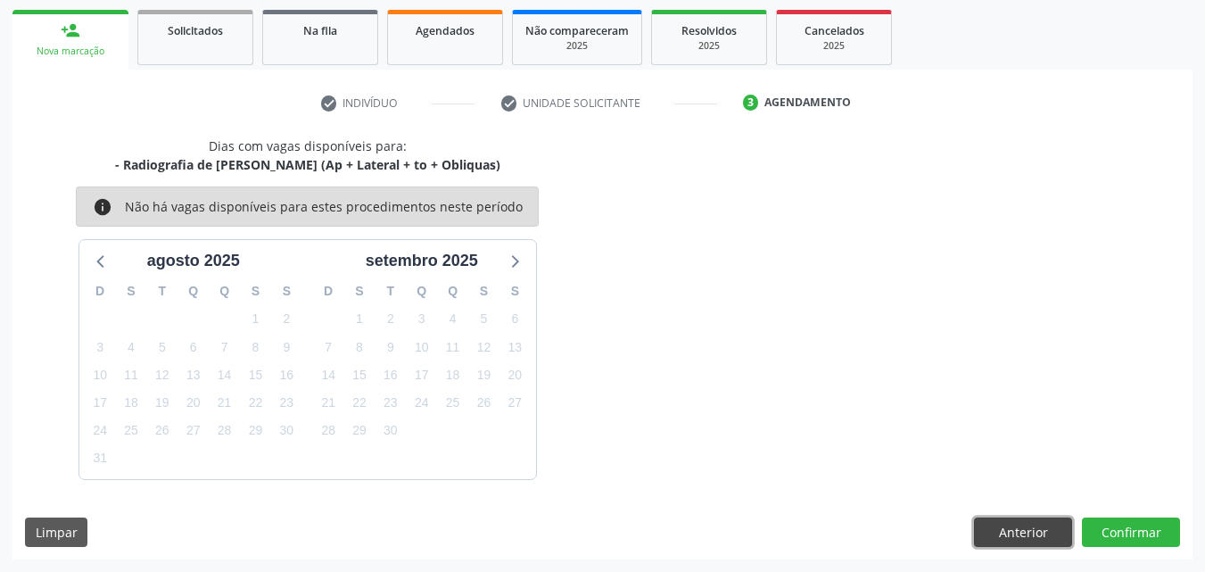
click at [1001, 538] on button "Anterior" at bounding box center [1023, 532] width 98 height 30
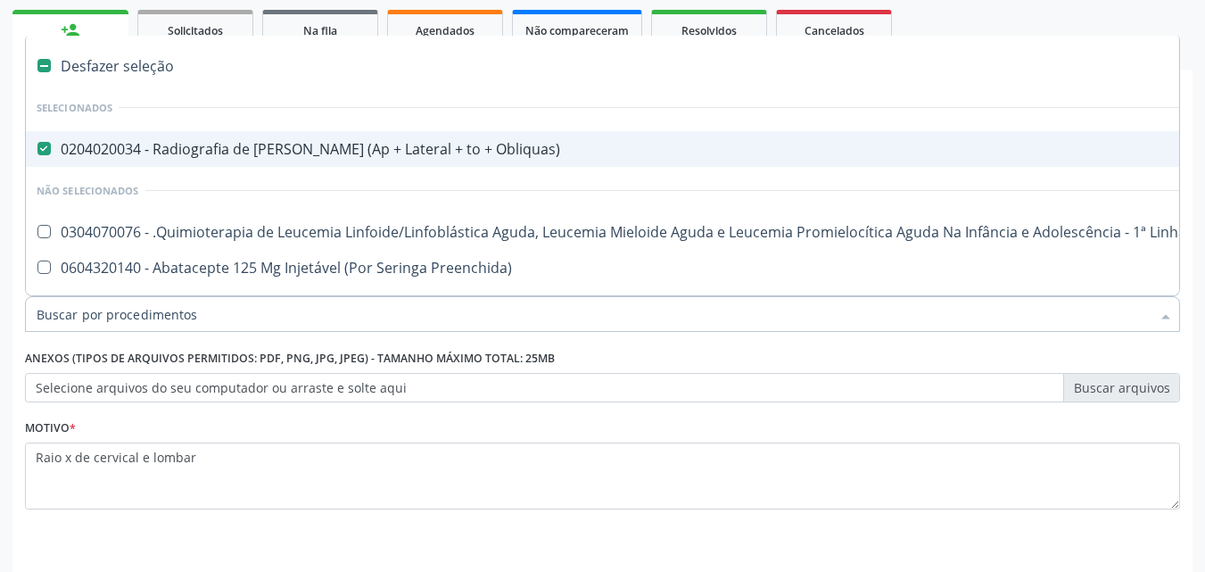
click at [154, 154] on div "0204020034 - Radiografia de [PERSON_NAME] (Ap + Lateral + to + Obliquas)" at bounding box center [731, 149] width 1389 height 14
checkbox Obliquas\) "false"
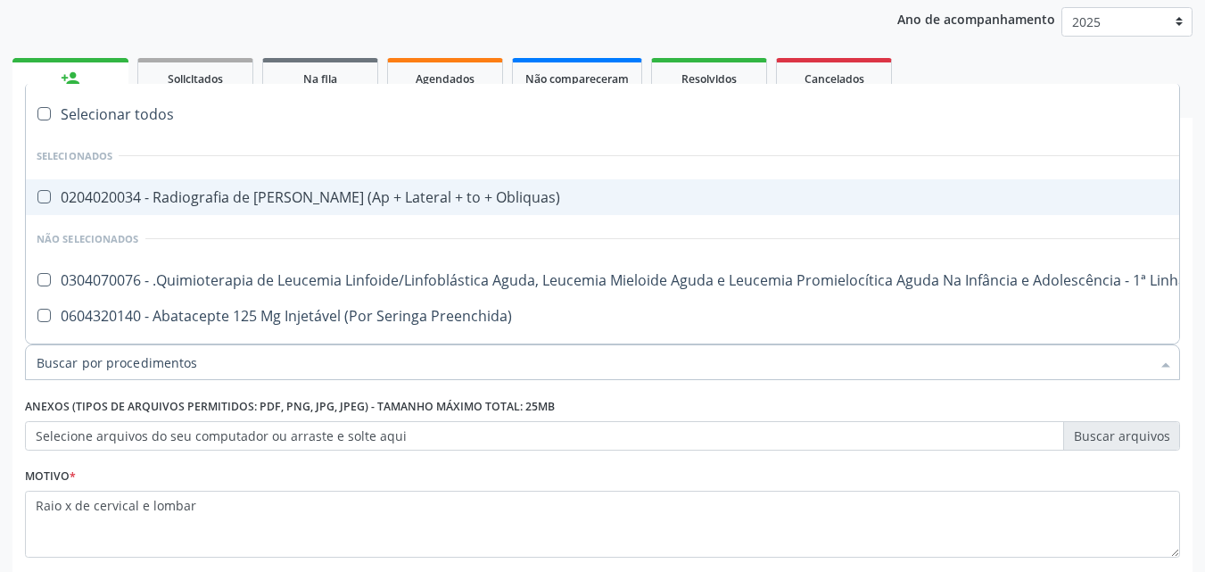
scroll to position [168, 0]
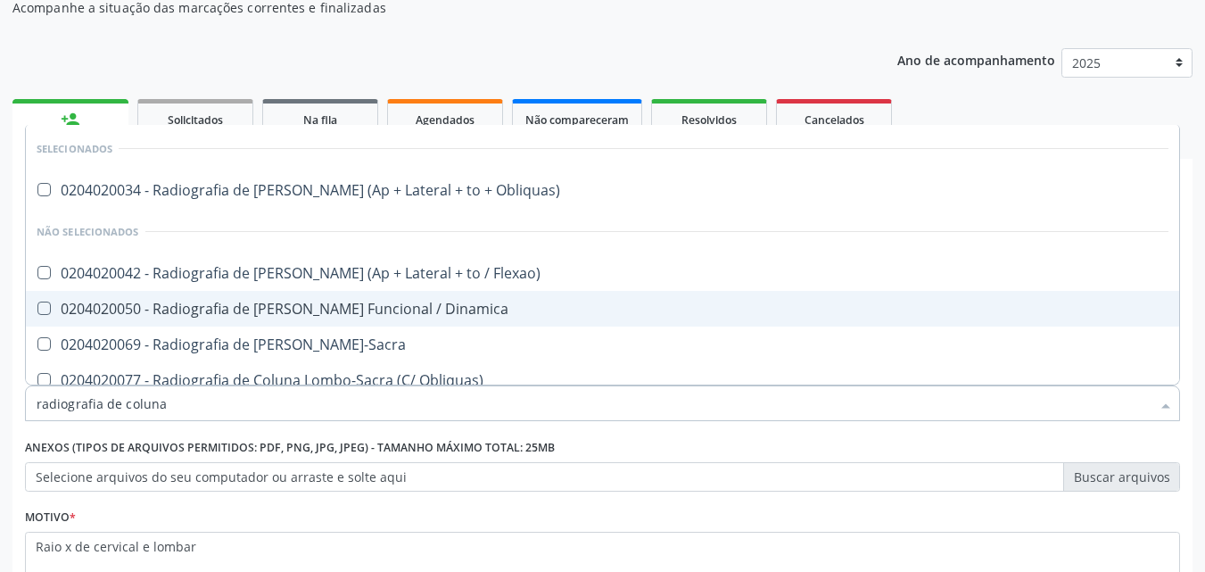
type input "radiografia de coluna"
click at [190, 312] on div "0204020050 - Radiografia de [PERSON_NAME] Funcional / Dinamica" at bounding box center [603, 308] width 1132 height 14
checkbox Dinamica "true"
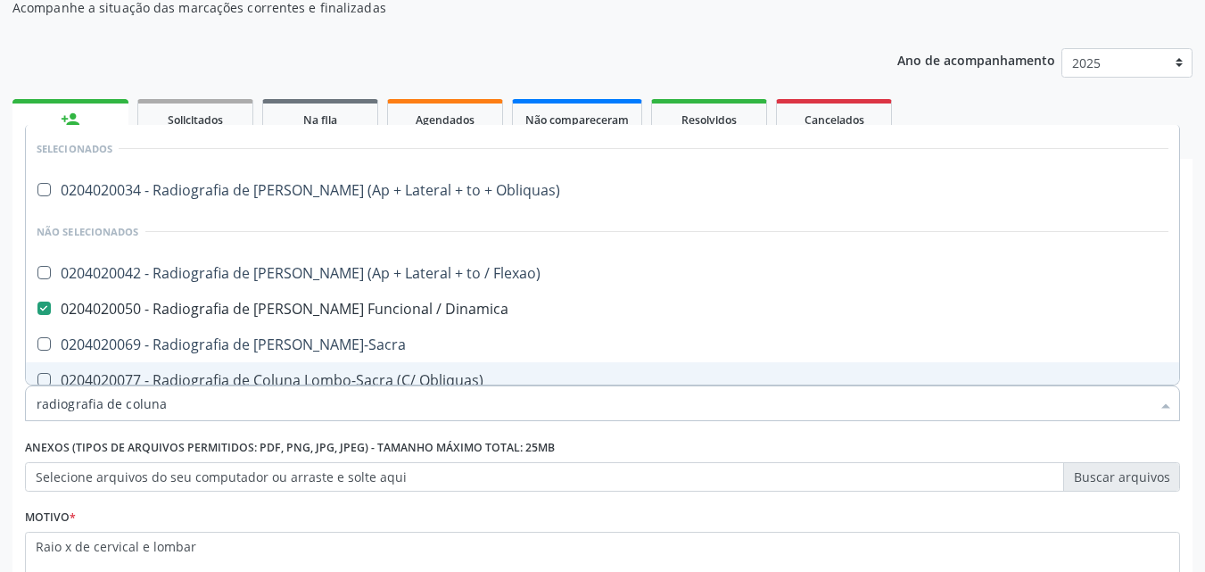
type input "radiografia de coluna"
click at [339, 508] on div "Motivo * Raio x de cervical e lombar" at bounding box center [602, 551] width 1155 height 95
checkbox Obliquas\) "true"
checkbox Dinamica "false"
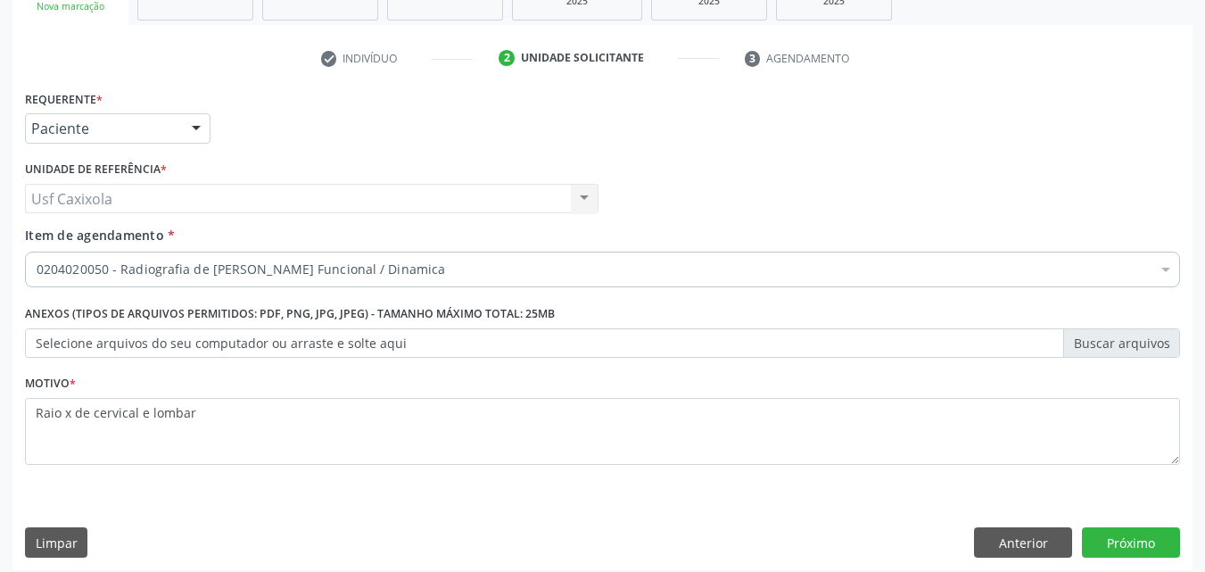
scroll to position [312, 0]
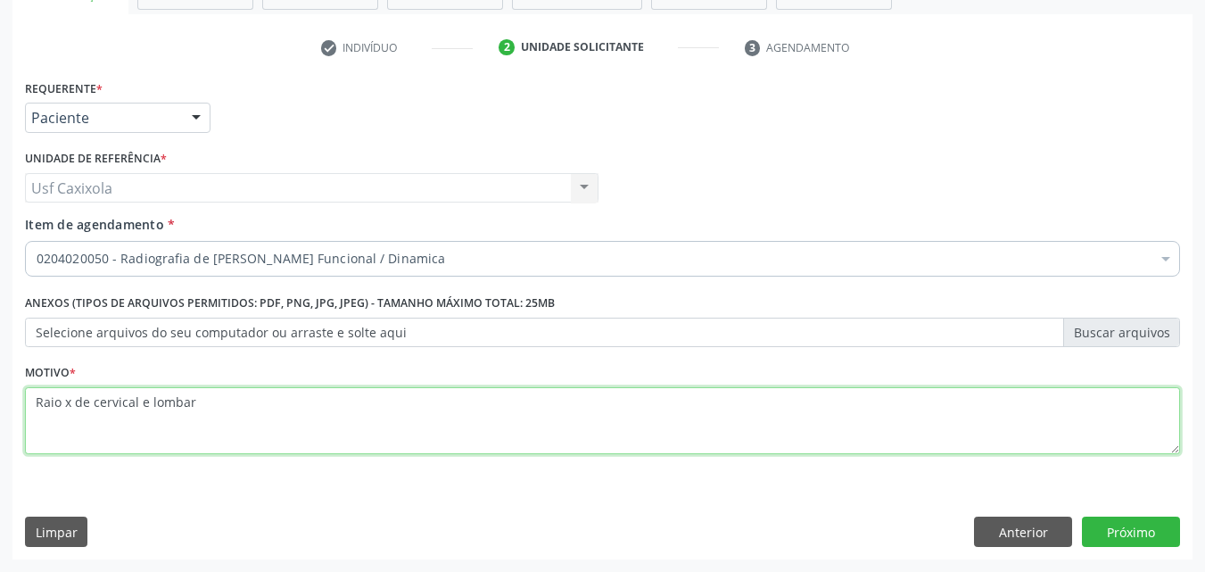
click at [328, 453] on textarea "Raio x de cervical e lombar" at bounding box center [602, 421] width 1155 height 68
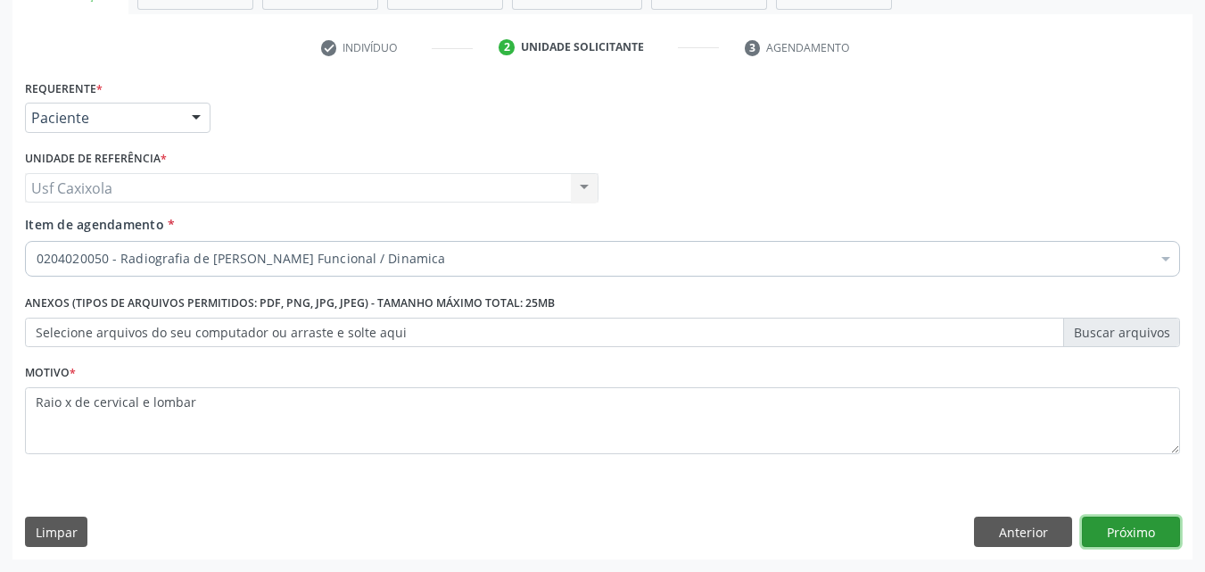
click at [1151, 540] on button "Próximo" at bounding box center [1131, 531] width 98 height 30
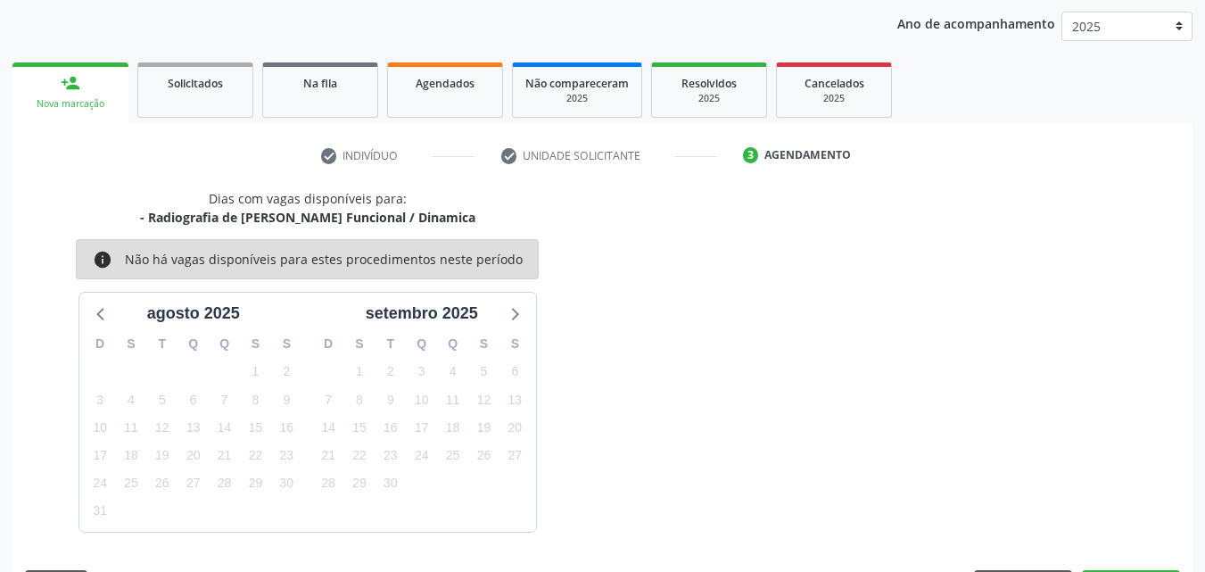
scroll to position [257, 0]
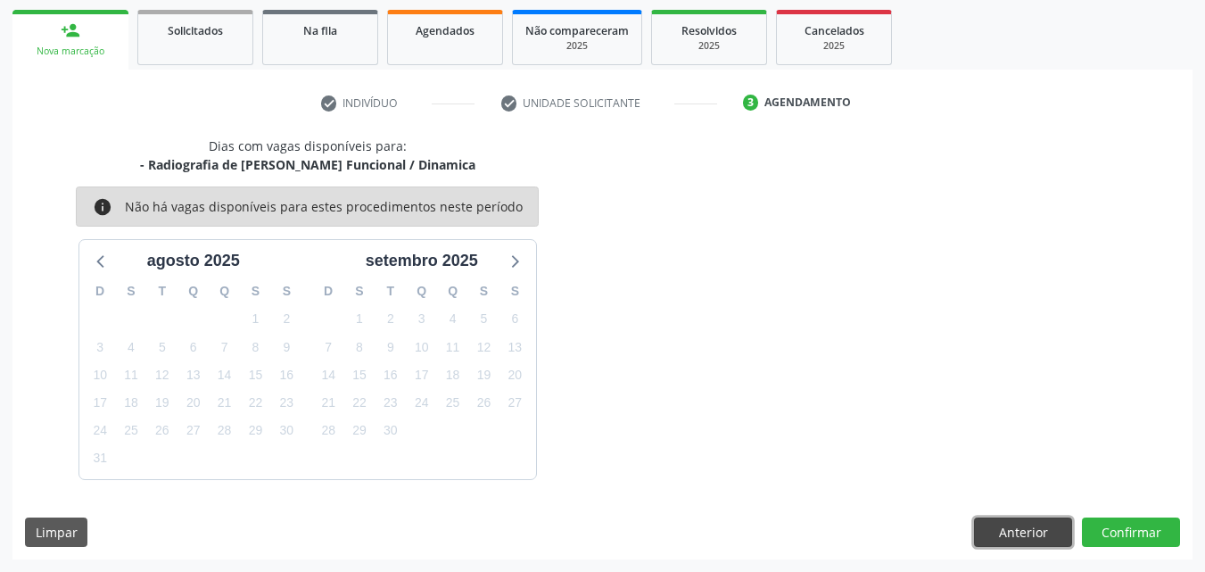
click at [1040, 526] on button "Anterior" at bounding box center [1023, 532] width 98 height 30
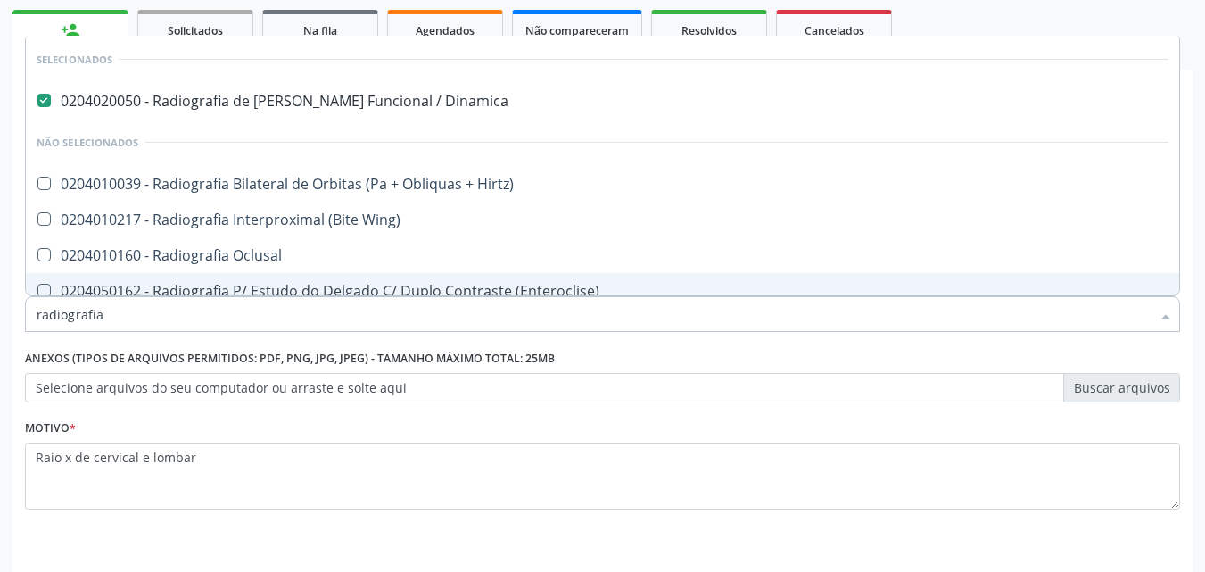
type input "radiografia"
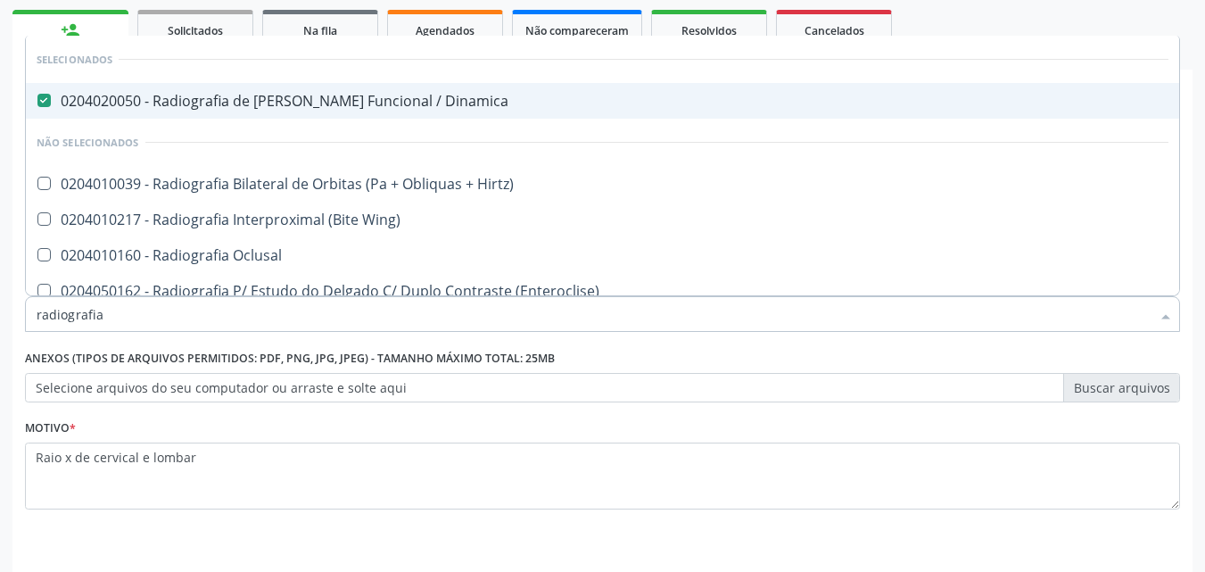
click at [40, 103] on Dinamica at bounding box center [43, 100] width 13 height 13
click at [37, 103] on Dinamica "checkbox" at bounding box center [32, 101] width 12 height 12
checkbox Dinamica "false"
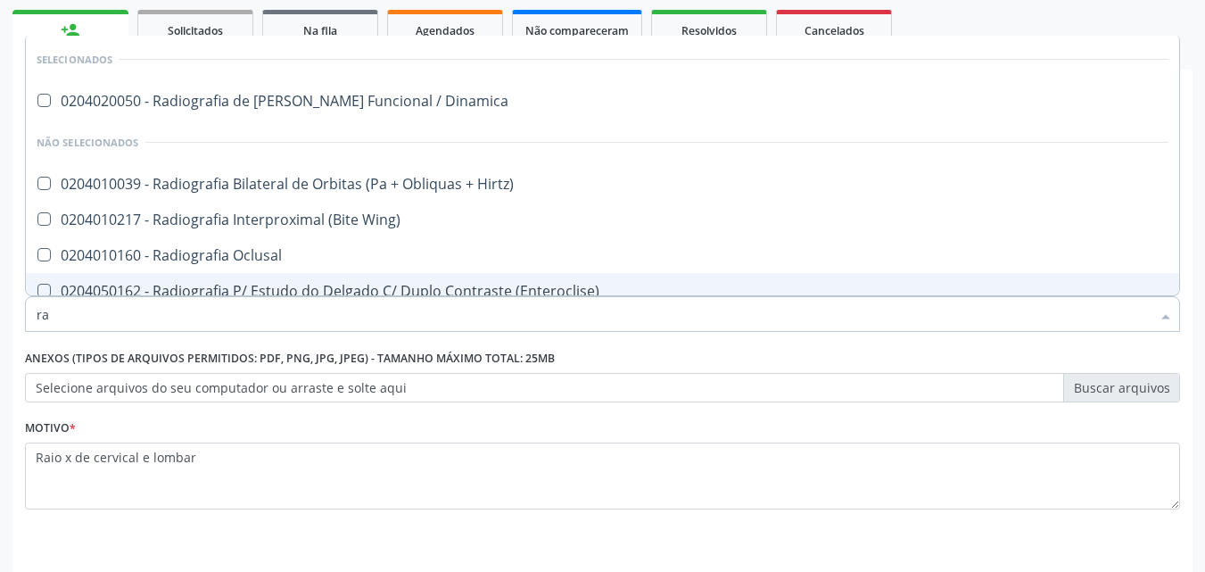
type input "r"
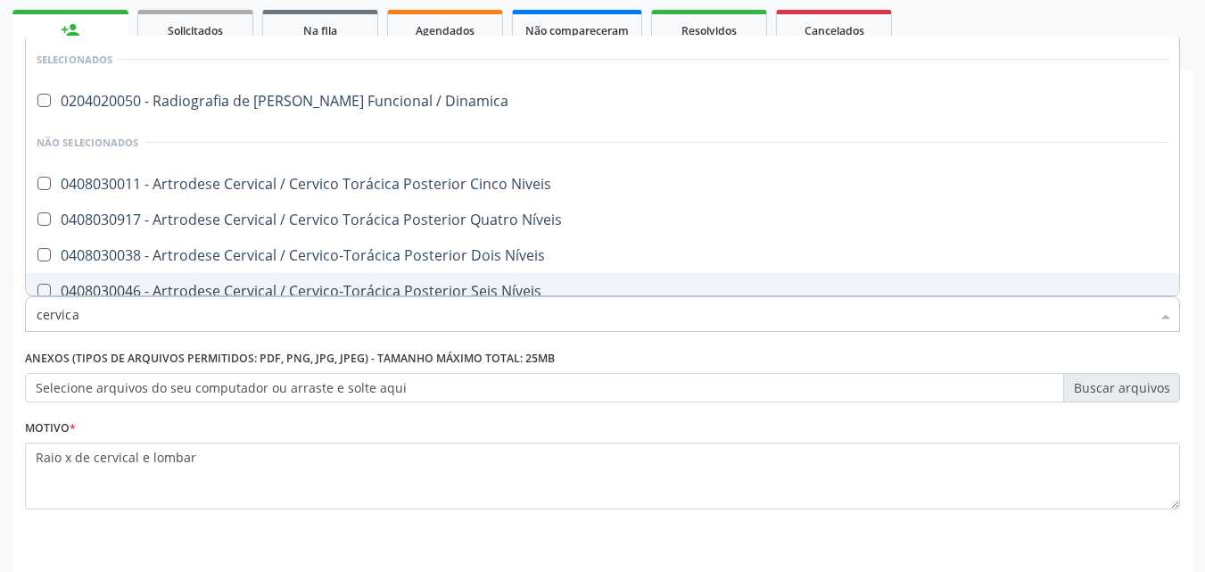
type input "cervical"
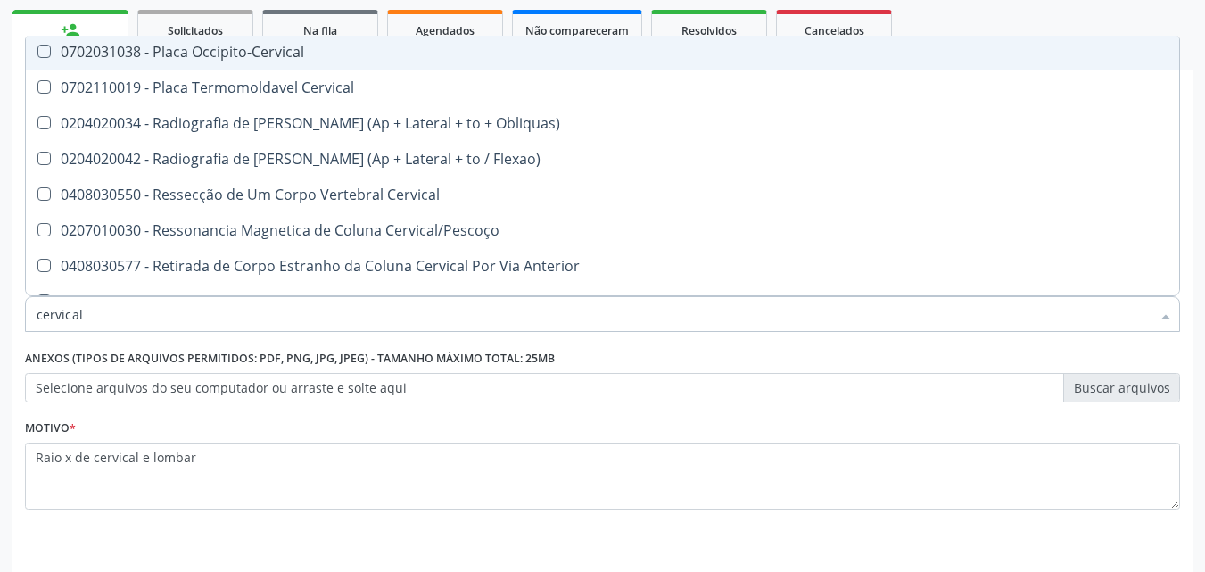
scroll to position [1605, 0]
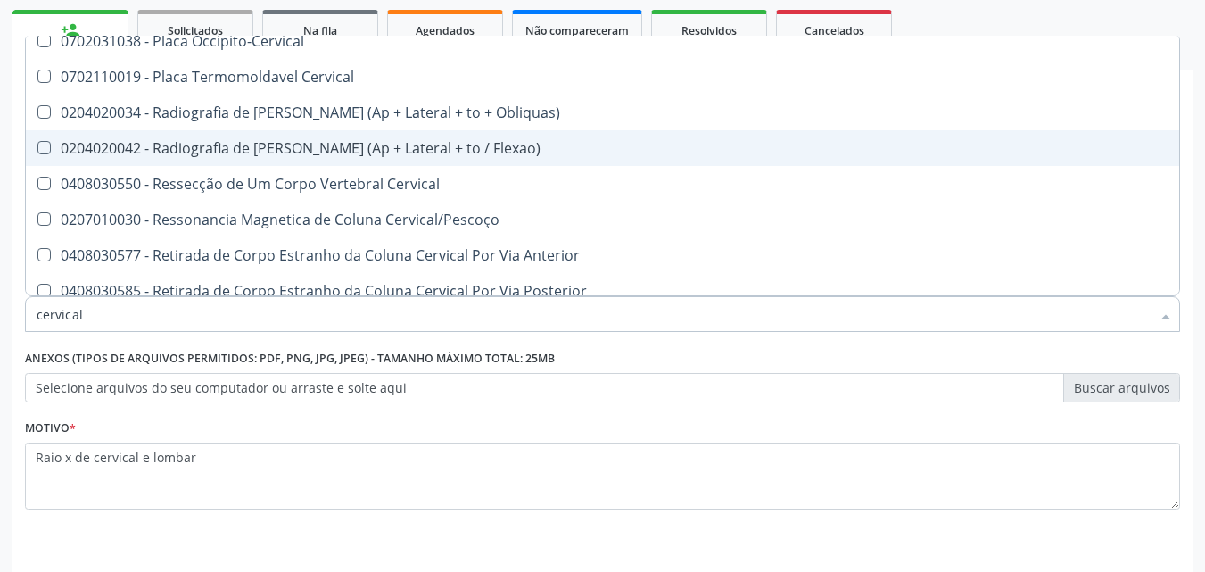
click at [224, 135] on span "0204020042 - Radiografia de [PERSON_NAME] (Ap + Lateral + to / Flexao)" at bounding box center [602, 148] width 1153 height 36
checkbox Flexao\) "true"
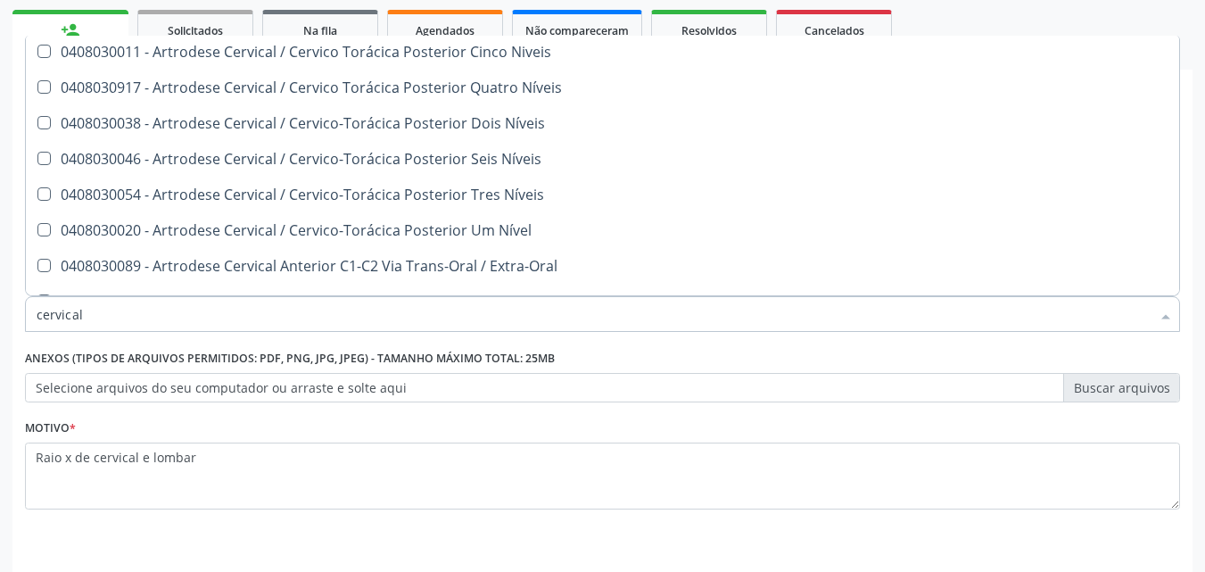
scroll to position [0, 0]
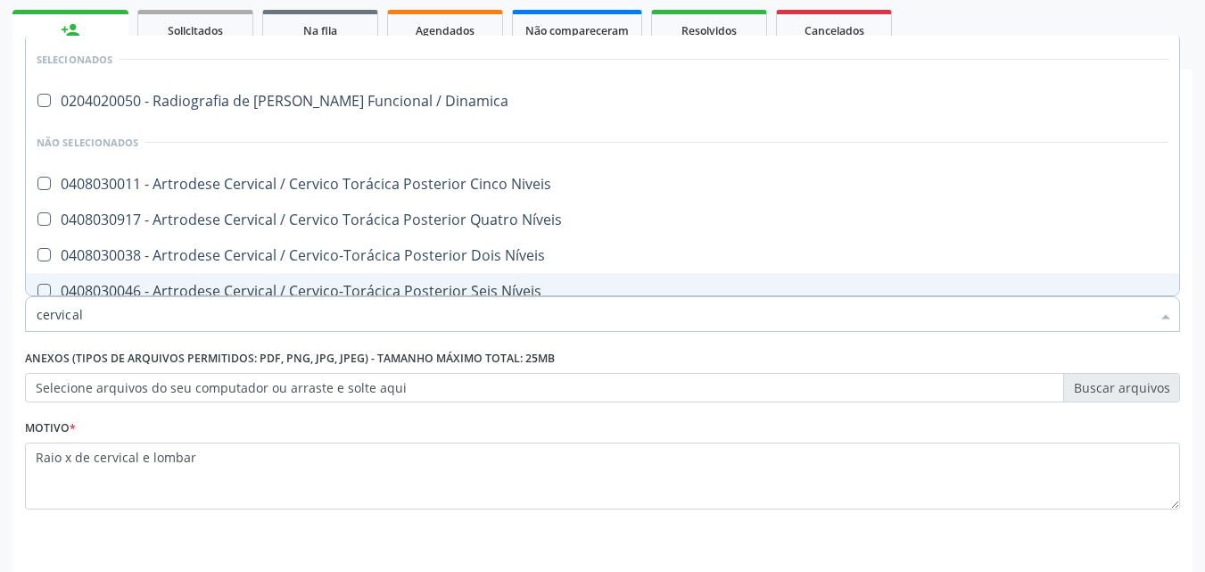
type input "cervical"
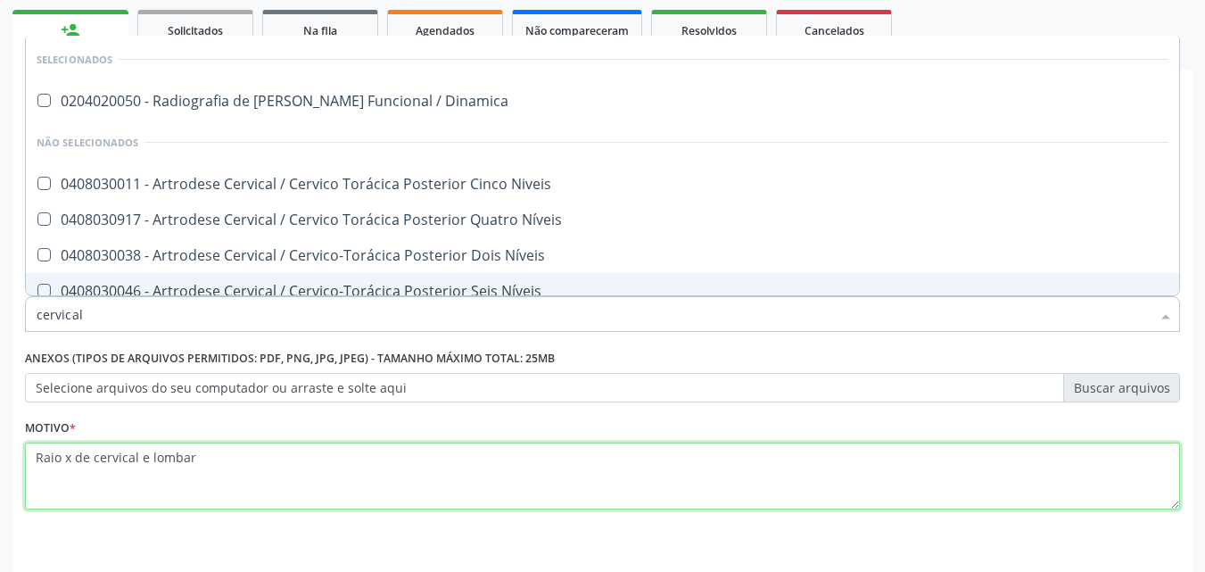
click at [229, 482] on textarea "Raio x de cervical e lombar" at bounding box center [602, 476] width 1155 height 68
checkbox Dinamica "true"
checkbox Flexao\) "false"
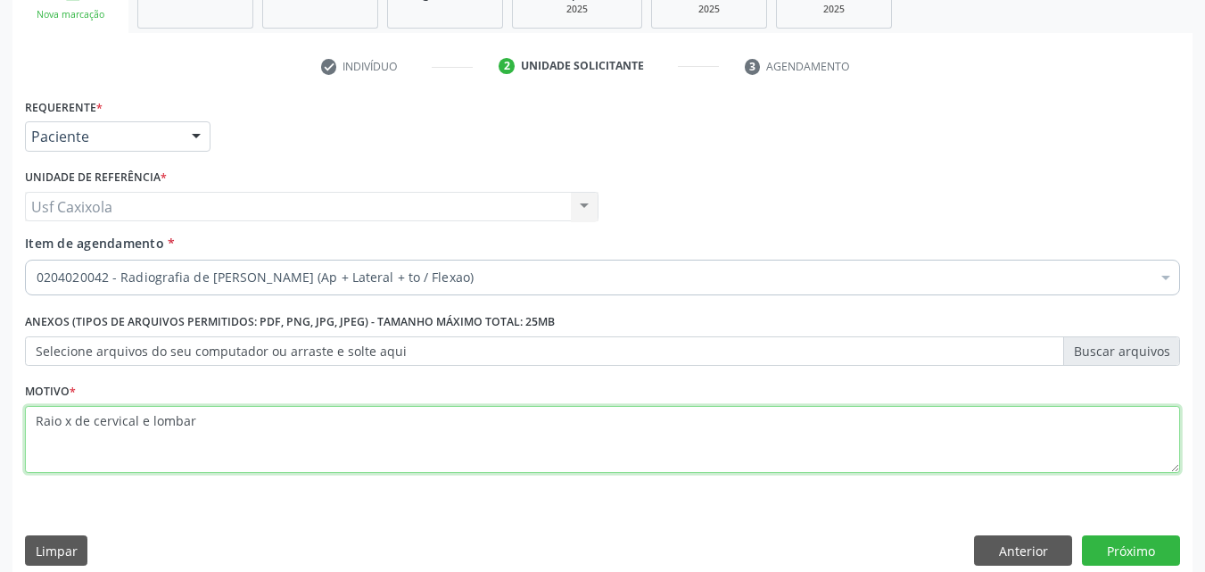
scroll to position [312, 0]
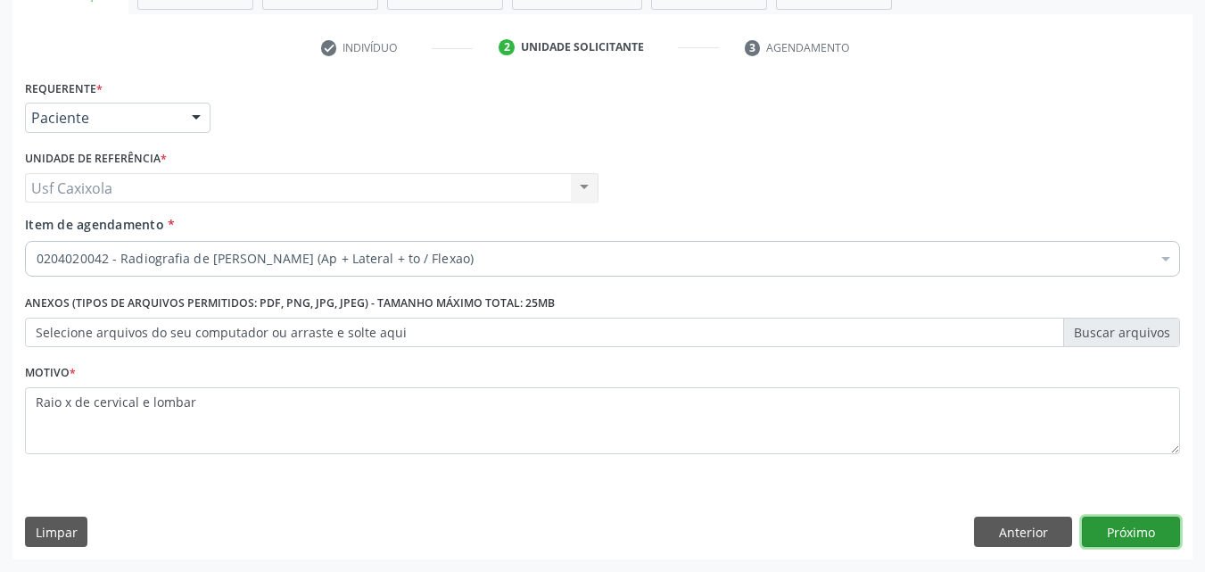
click at [1125, 536] on button "Próximo" at bounding box center [1131, 531] width 98 height 30
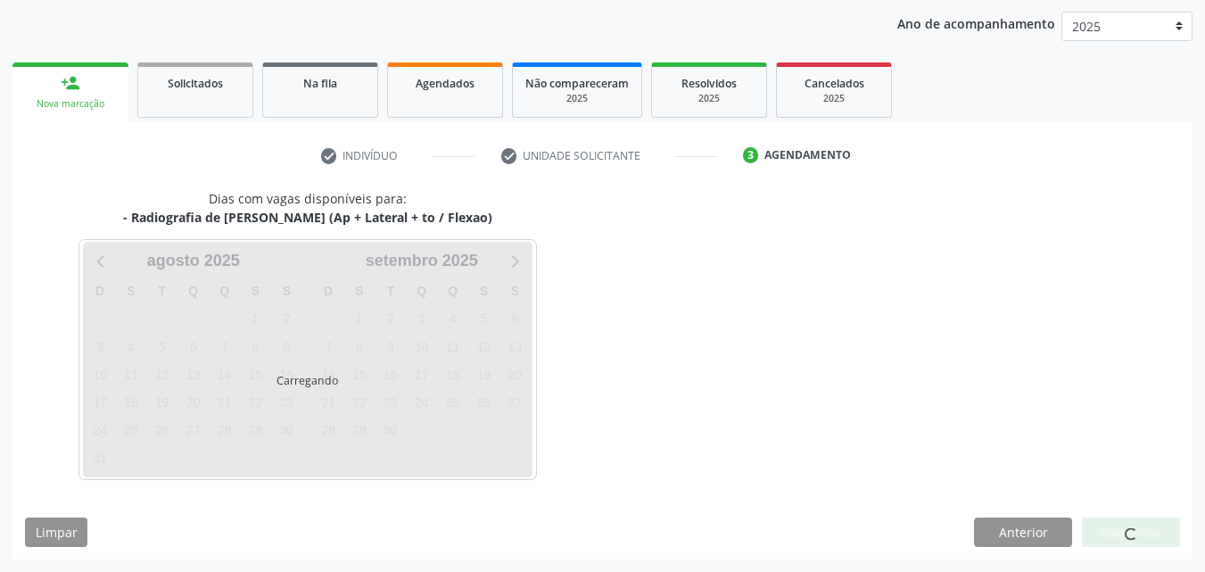
scroll to position [257, 0]
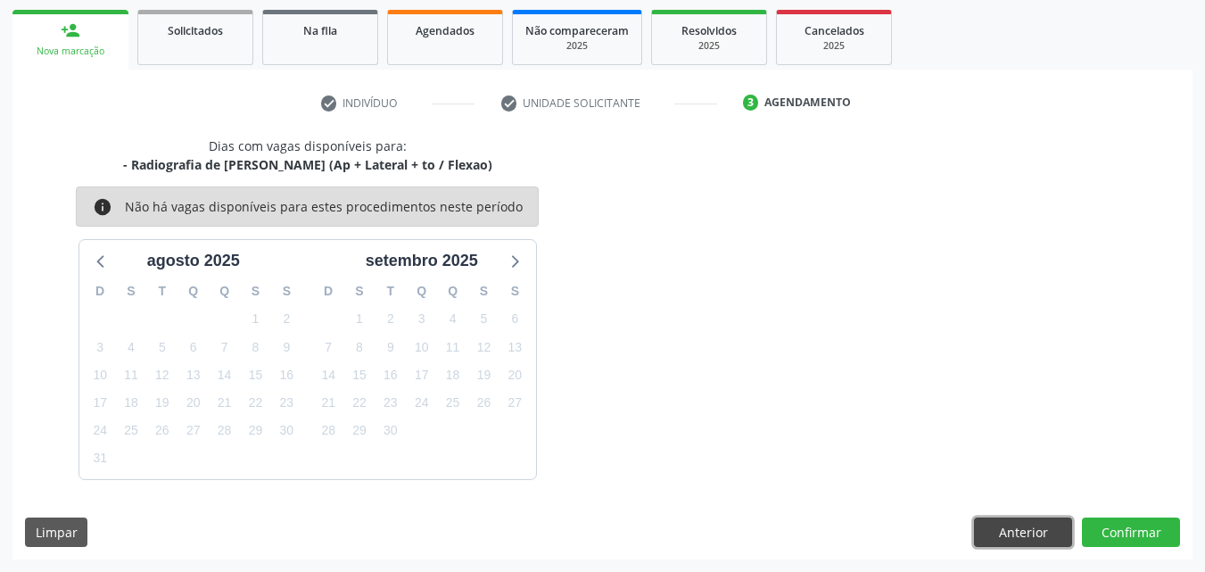
click at [1018, 537] on button "Anterior" at bounding box center [1023, 532] width 98 height 30
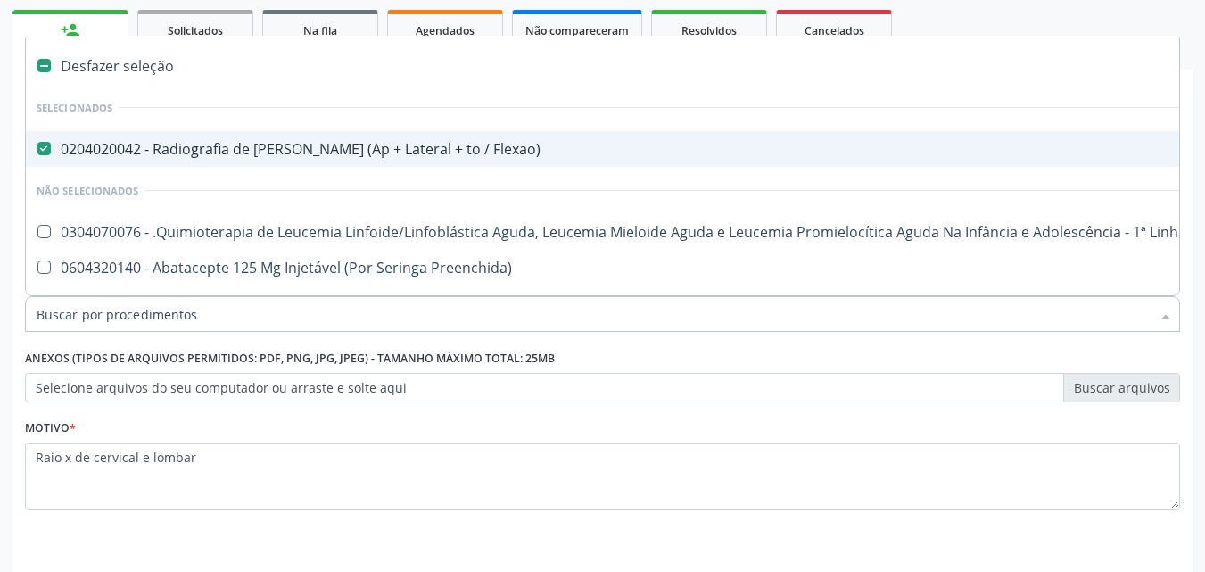
click at [51, 145] on div "0204020042 - Radiografia de [PERSON_NAME] (Ap + Lateral + to / Flexao)" at bounding box center [731, 149] width 1389 height 14
checkbox Flexao\) "false"
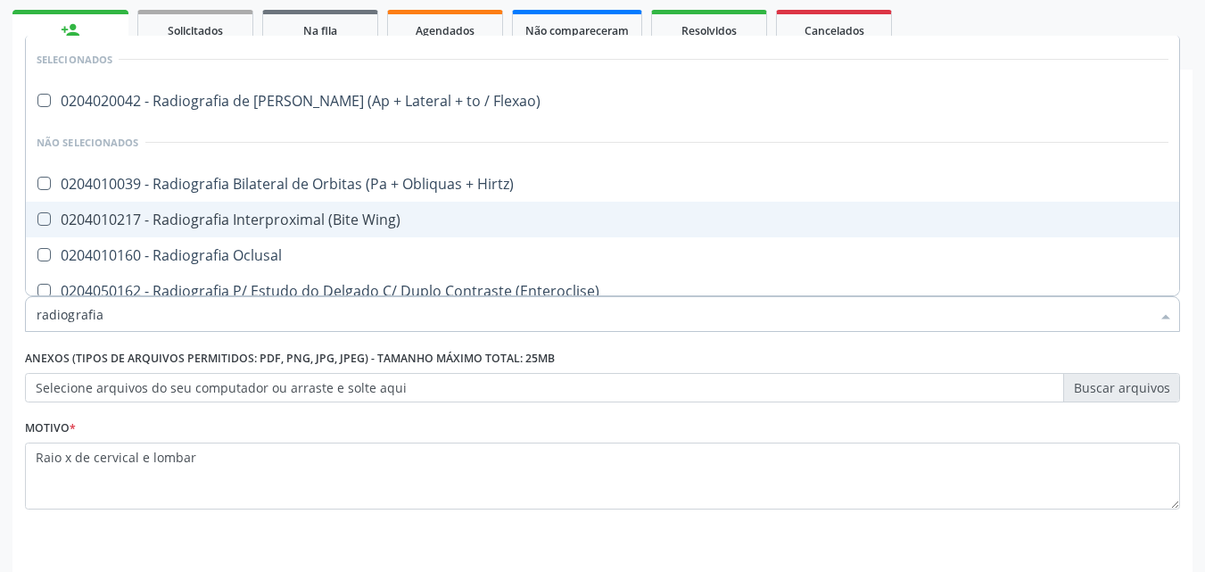
type input "radiografia"
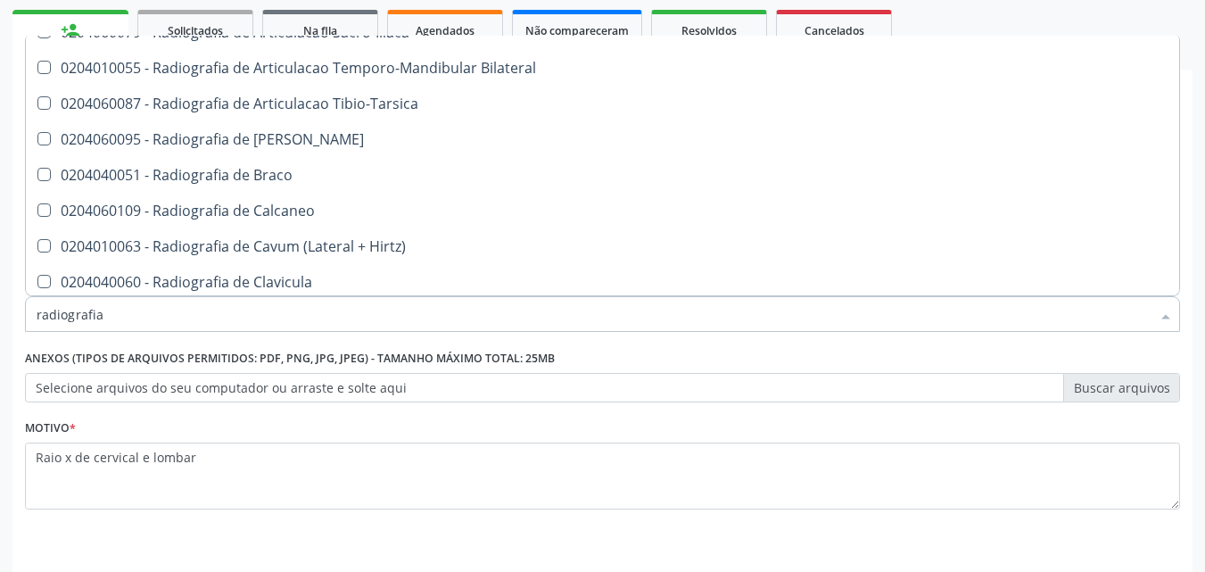
scroll to position [803, 0]
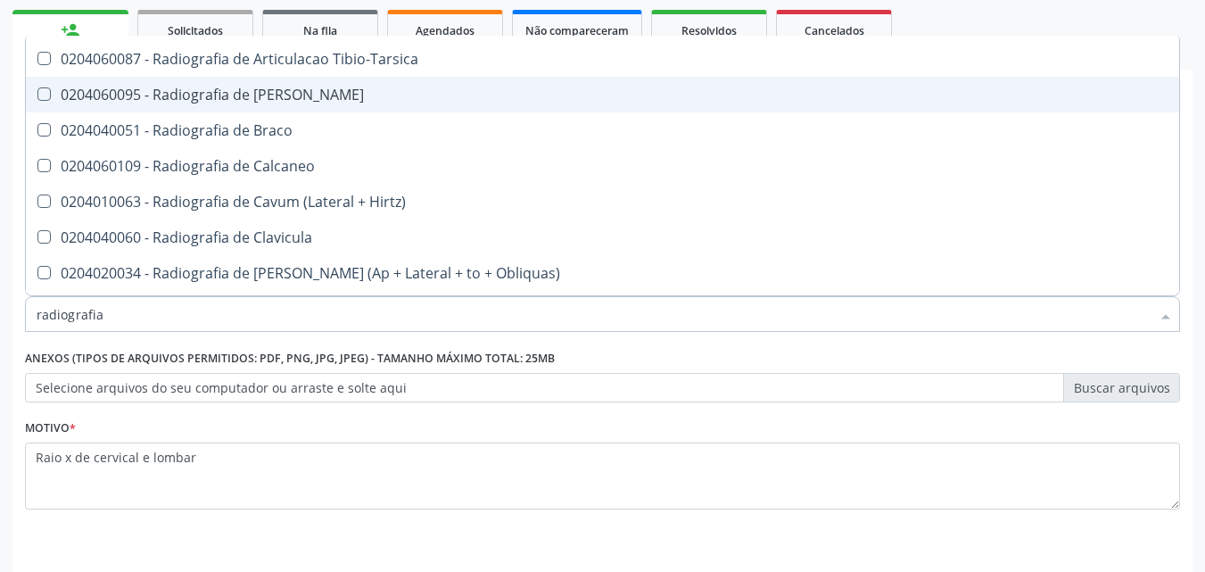
click at [226, 102] on div "0204060095 - Radiografia de [PERSON_NAME]" at bounding box center [603, 94] width 1132 height 14
checkbox Bacia "true"
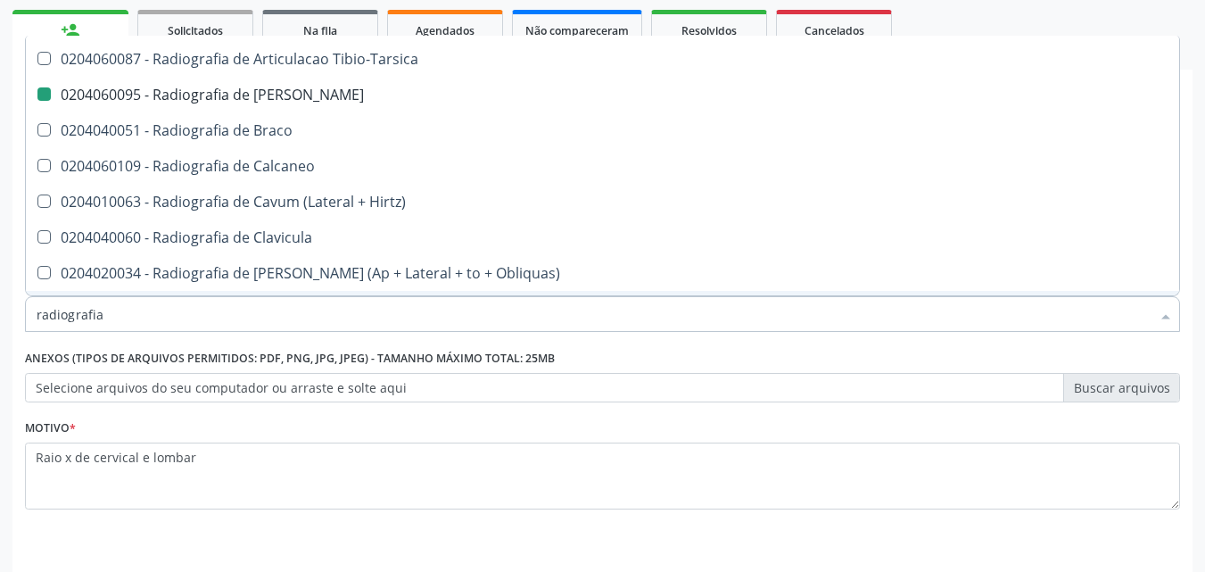
click at [426, 512] on fieldset "Motivo * Raio x de cervical e lombar" at bounding box center [602, 468] width 1155 height 107
checkbox Flexao\) "true"
checkbox Bacia "false"
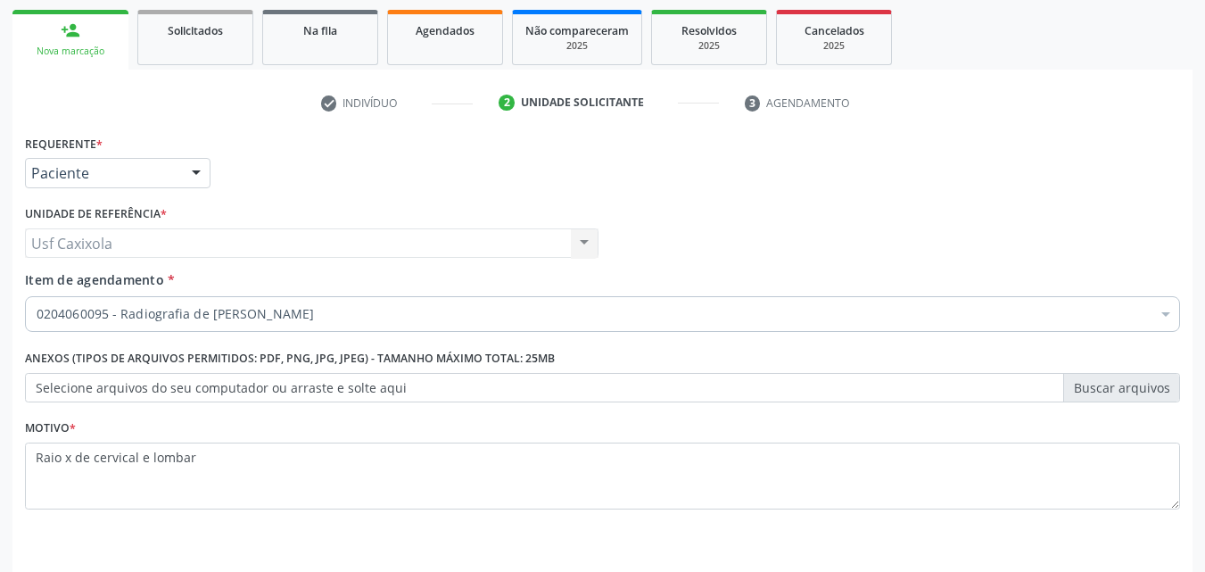
scroll to position [0, 0]
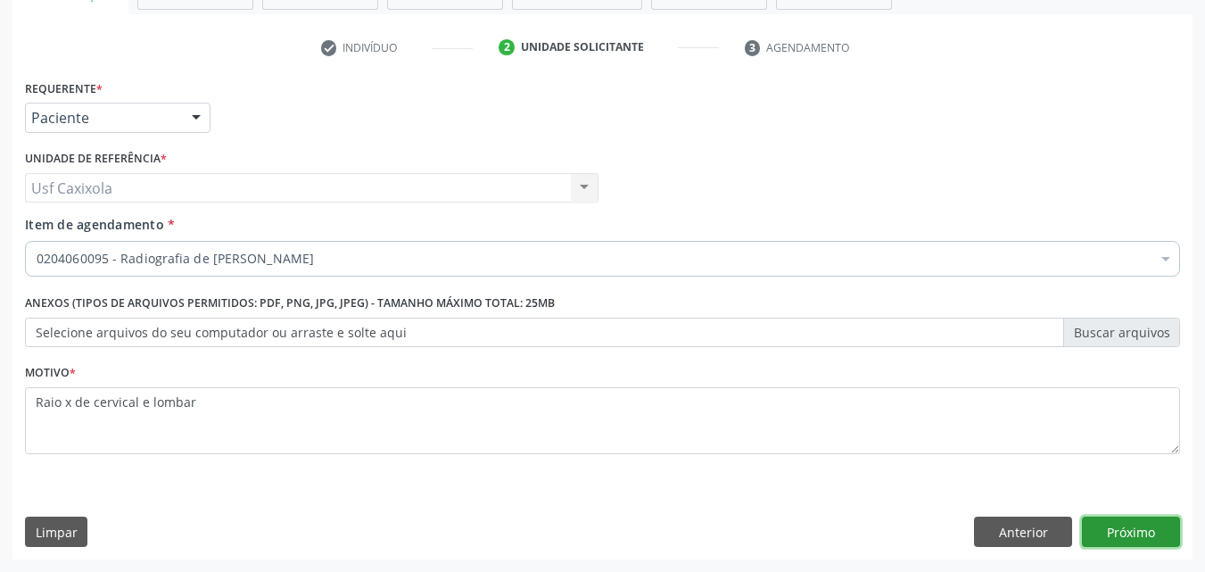
click at [1118, 524] on button "Próximo" at bounding box center [1131, 531] width 98 height 30
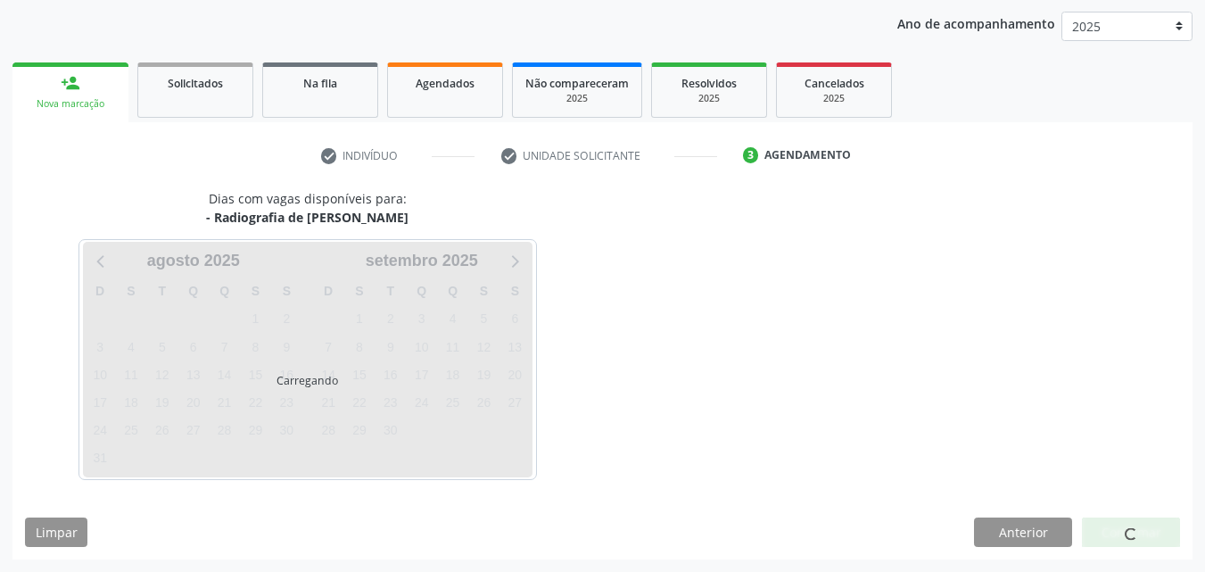
scroll to position [257, 0]
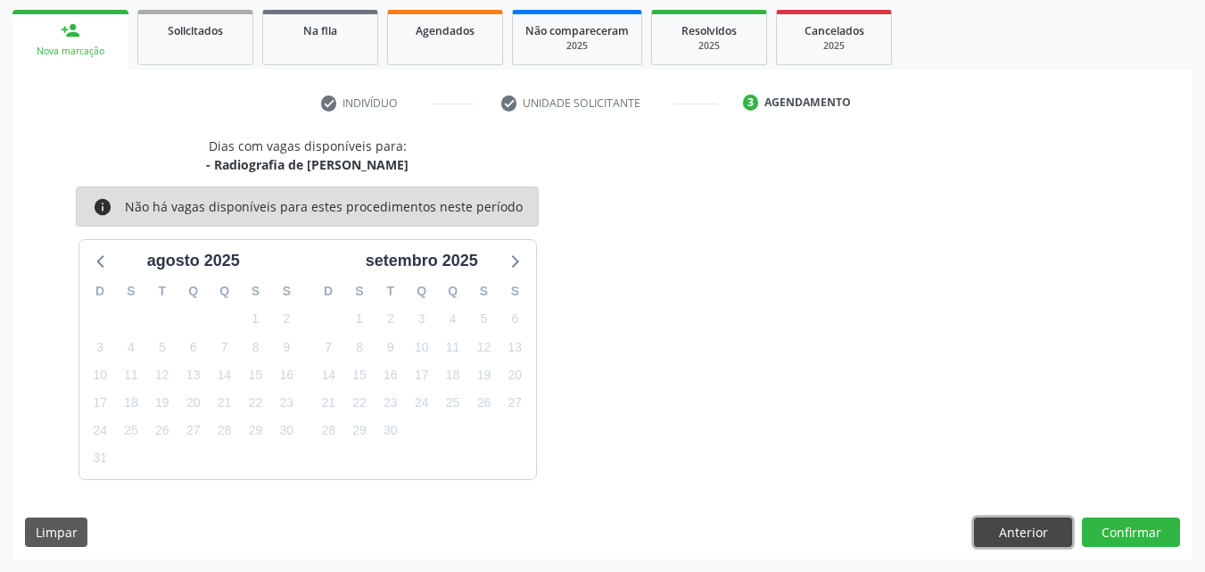
click at [1040, 522] on button "Anterior" at bounding box center [1023, 532] width 98 height 30
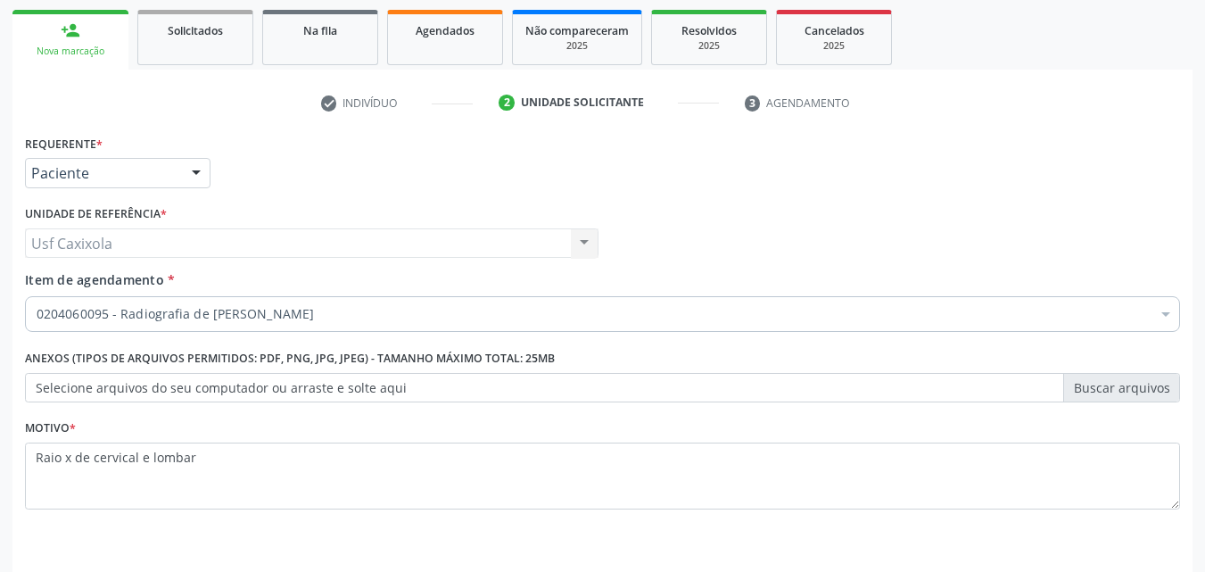
scroll to position [312, 0]
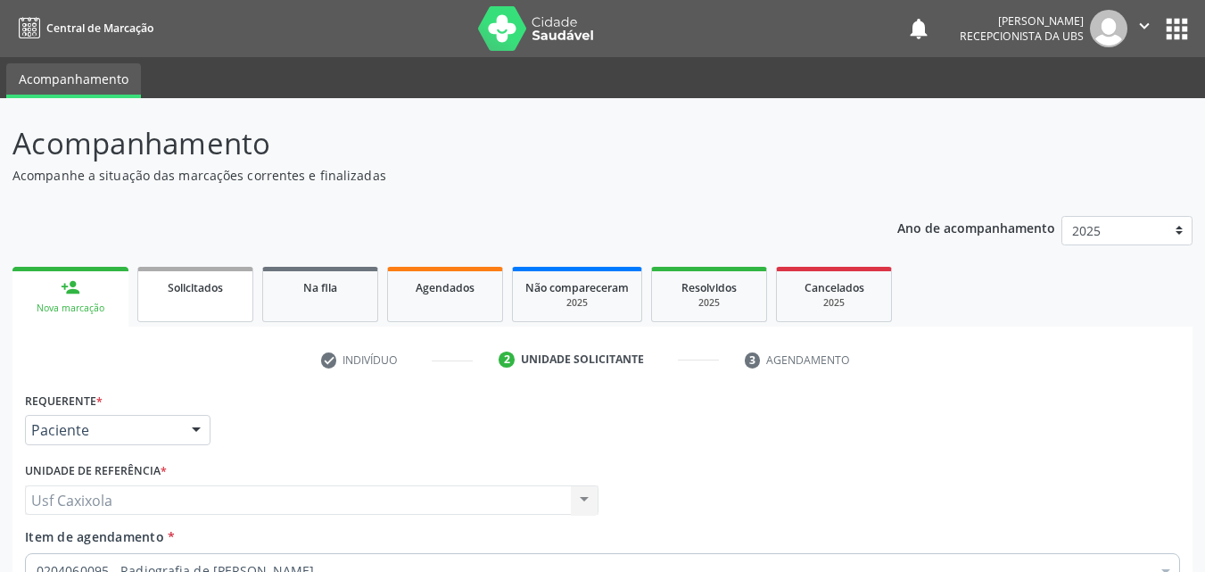
click at [208, 293] on span "Solicitados" at bounding box center [195, 287] width 55 height 15
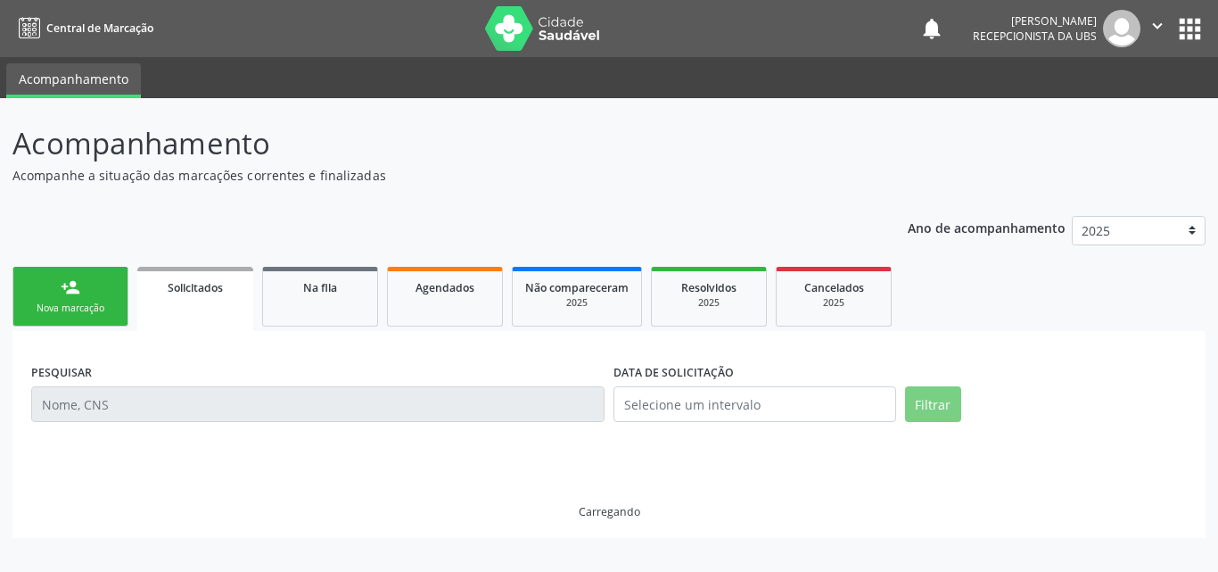
click at [93, 292] on link "person_add Nova marcação" at bounding box center [70, 297] width 116 height 60
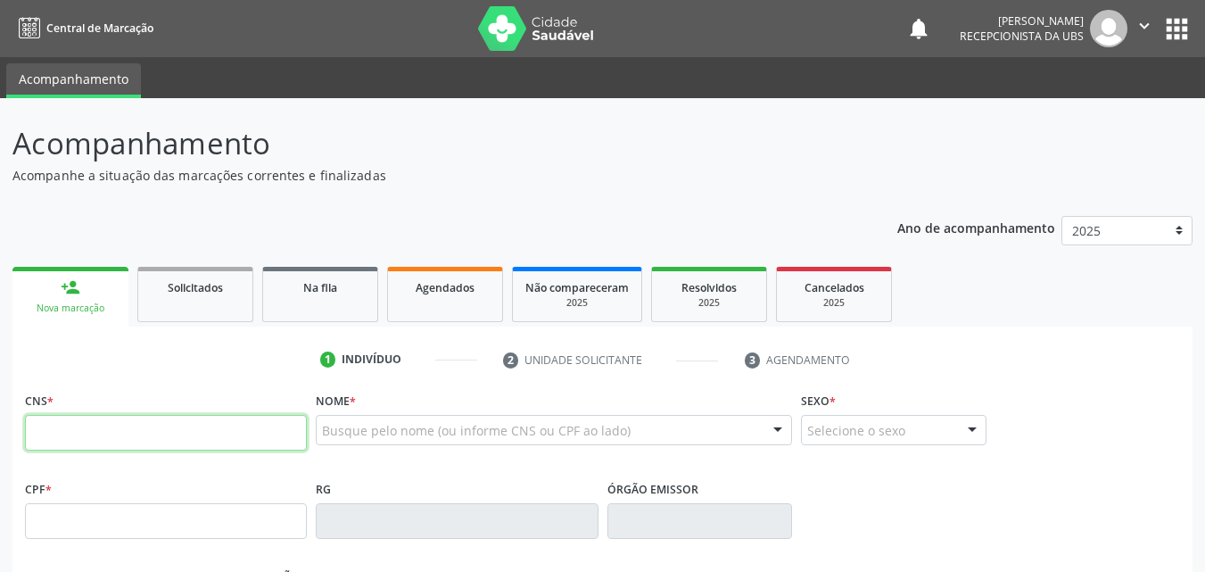
click at [150, 428] on input "text" at bounding box center [166, 433] width 282 height 36
type input "161 2413 5532 0018"
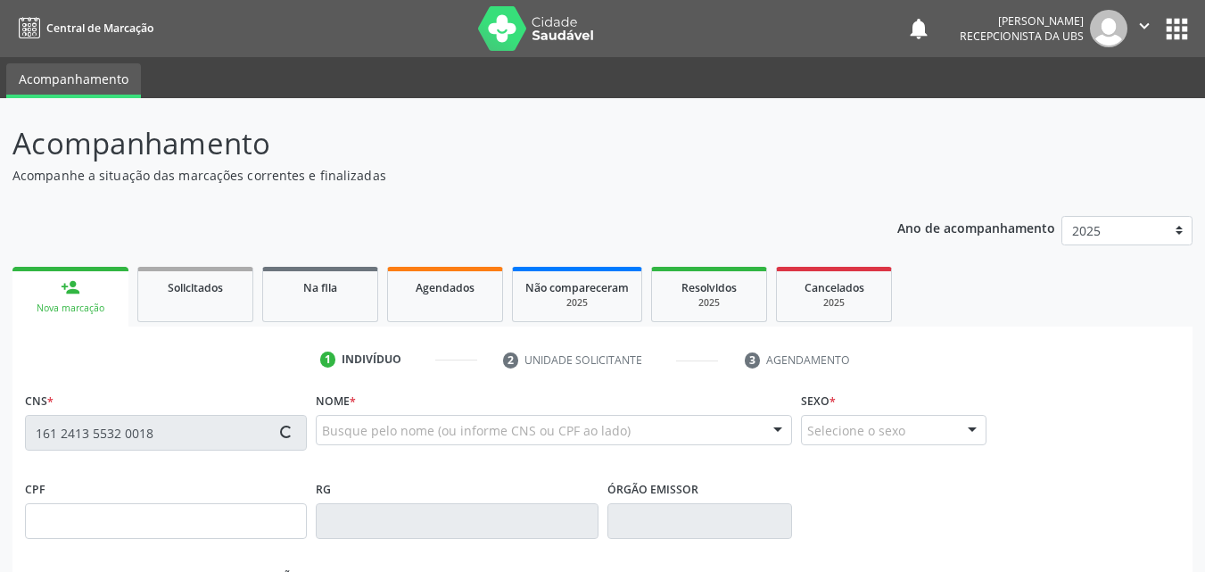
type input "728.894.464-68"
type input "25/10/1969"
type input "Sebastiana Gomes de Souza"
type input "(87) 99959-3679"
type input "9"
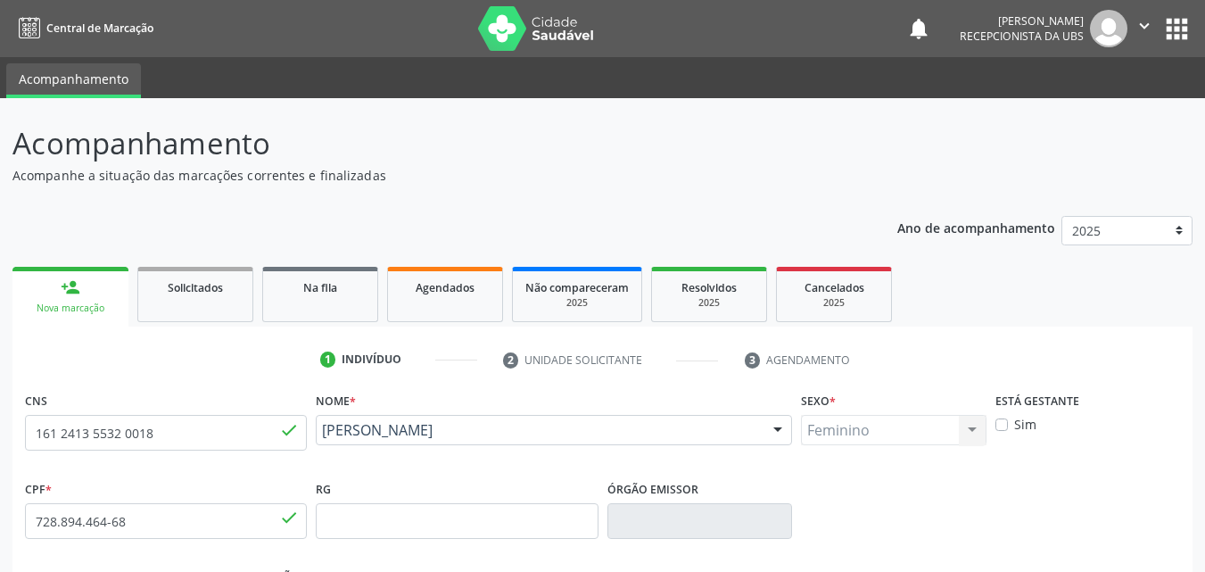
drag, startPoint x: 483, startPoint y: 447, endPoint x: 318, endPoint y: 433, distance: 165.5
click at [318, 433] on div "Eunice Alves de Sousa Eunice Alves de Sousa CNS: 161 2413 5532 0018 CPF: 728.89…" at bounding box center [554, 436] width 476 height 43
copy span "Eunice Alves de Sousa"
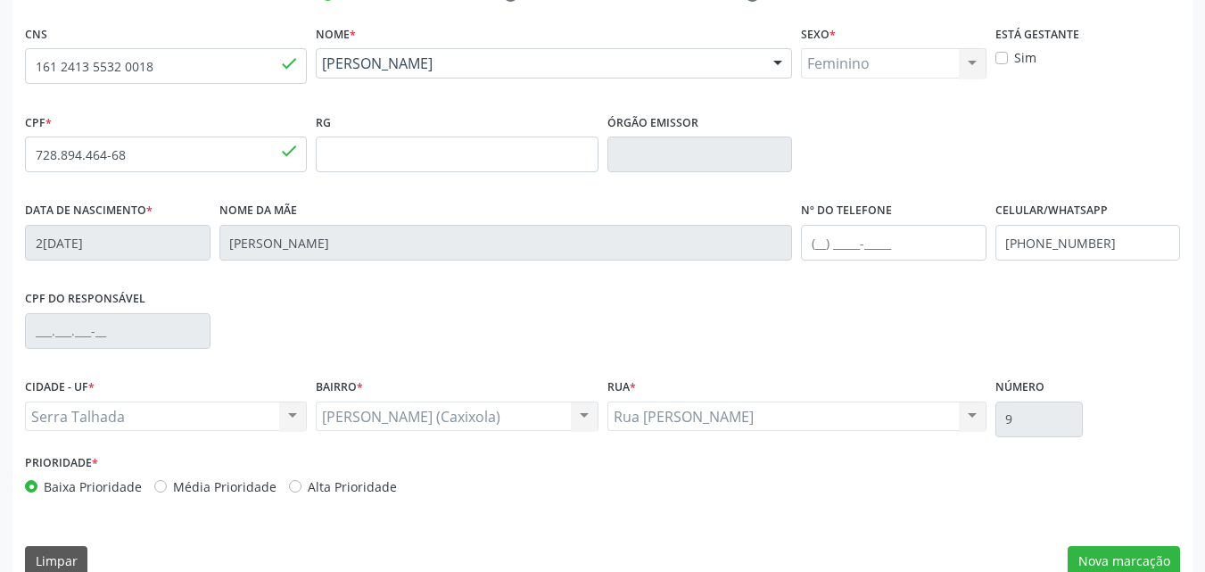
scroll to position [395, 0]
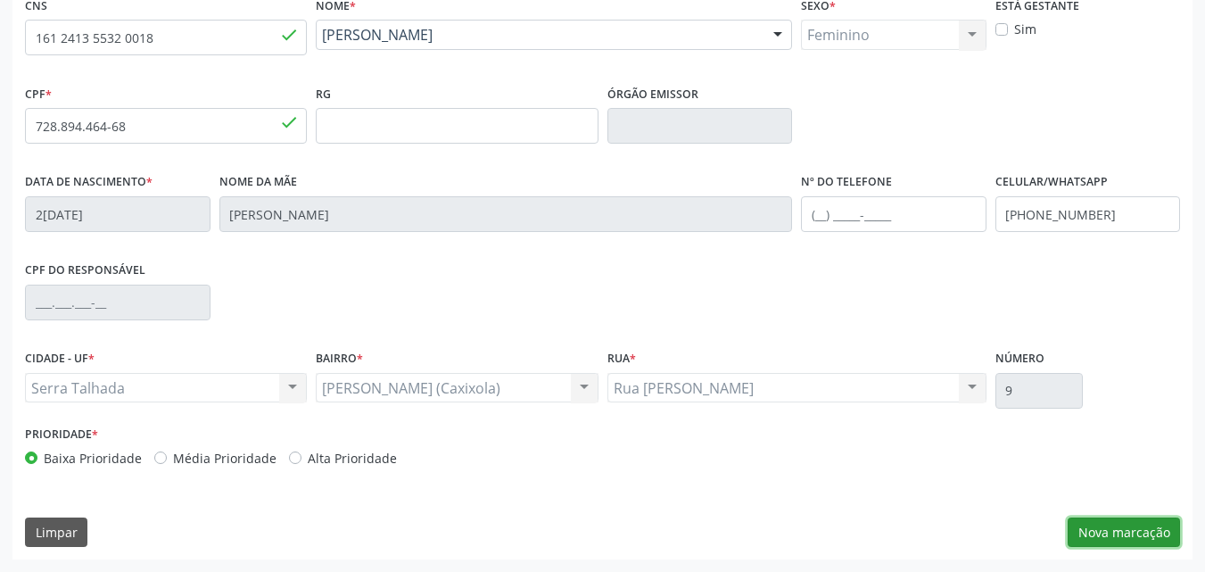
click at [1082, 530] on button "Nova marcação" at bounding box center [1124, 532] width 112 height 30
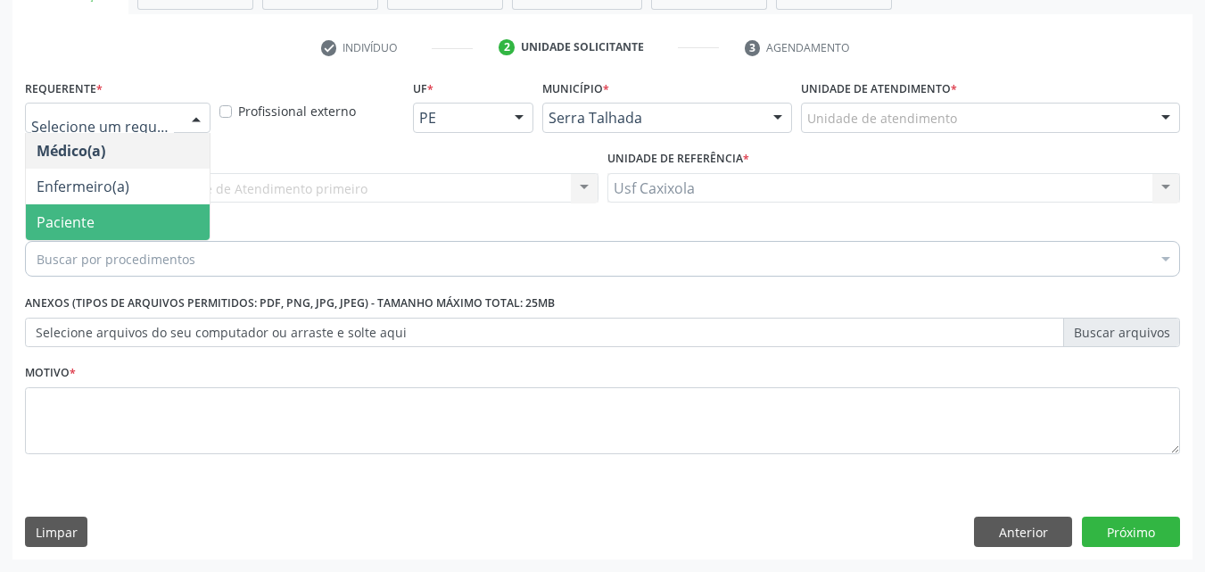
click at [139, 227] on span "Paciente" at bounding box center [118, 222] width 184 height 36
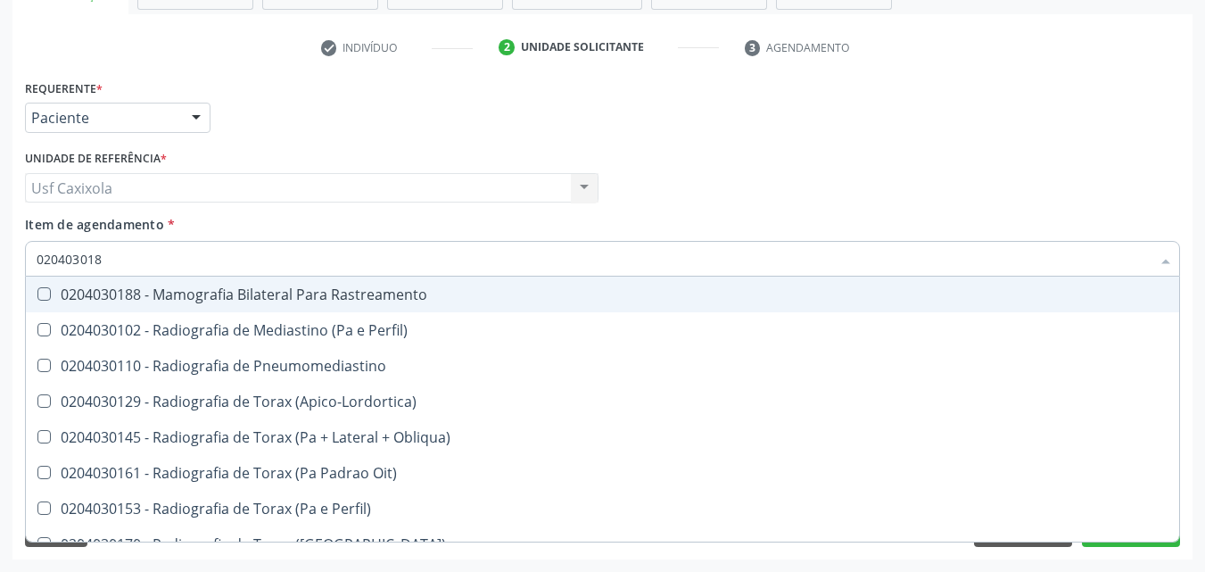
type input "0204030188"
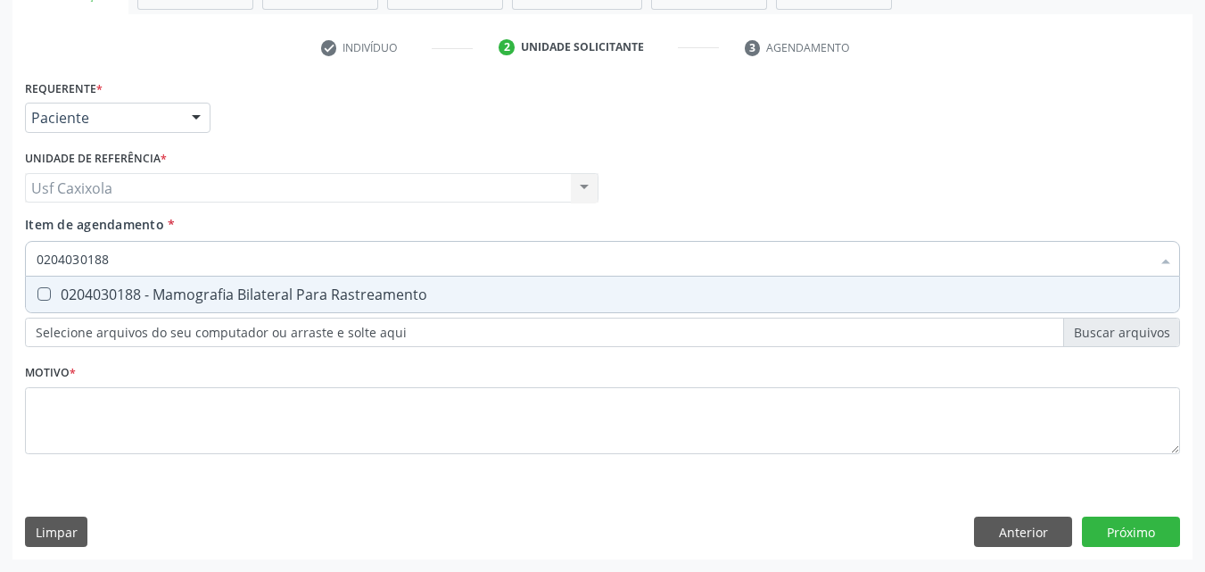
click at [183, 298] on div "0204030188 - Mamografia Bilateral Para Rastreamento" at bounding box center [603, 294] width 1132 height 14
checkbox Rastreamento "true"
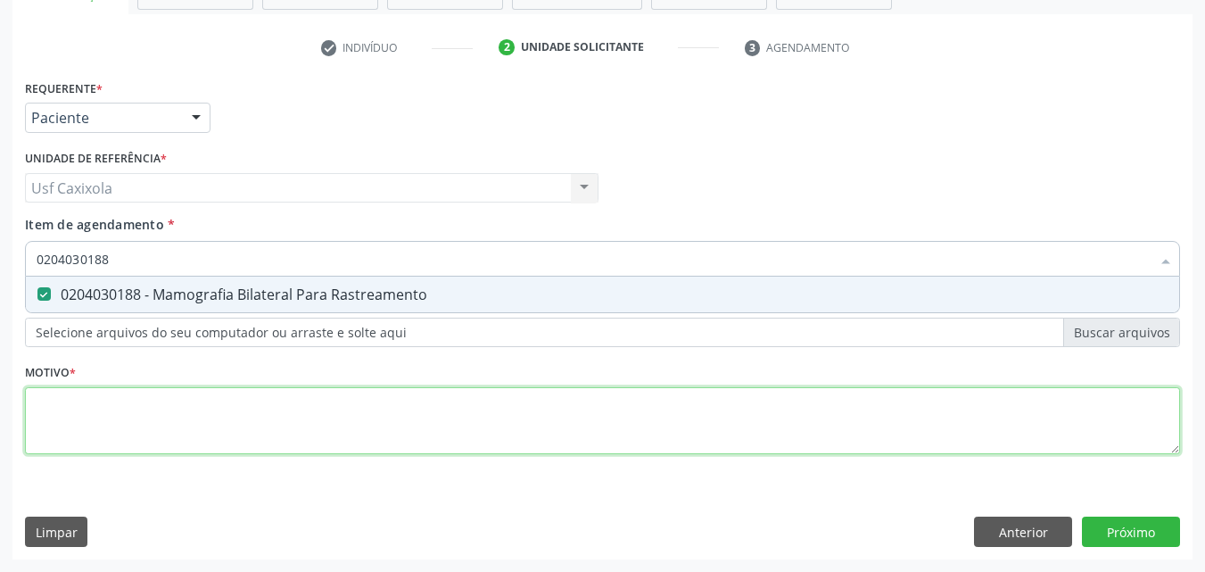
click at [175, 410] on div "Requerente * Paciente Médico(a) Enfermeiro(a) Paciente Nenhum resultado encontr…" at bounding box center [602, 277] width 1155 height 404
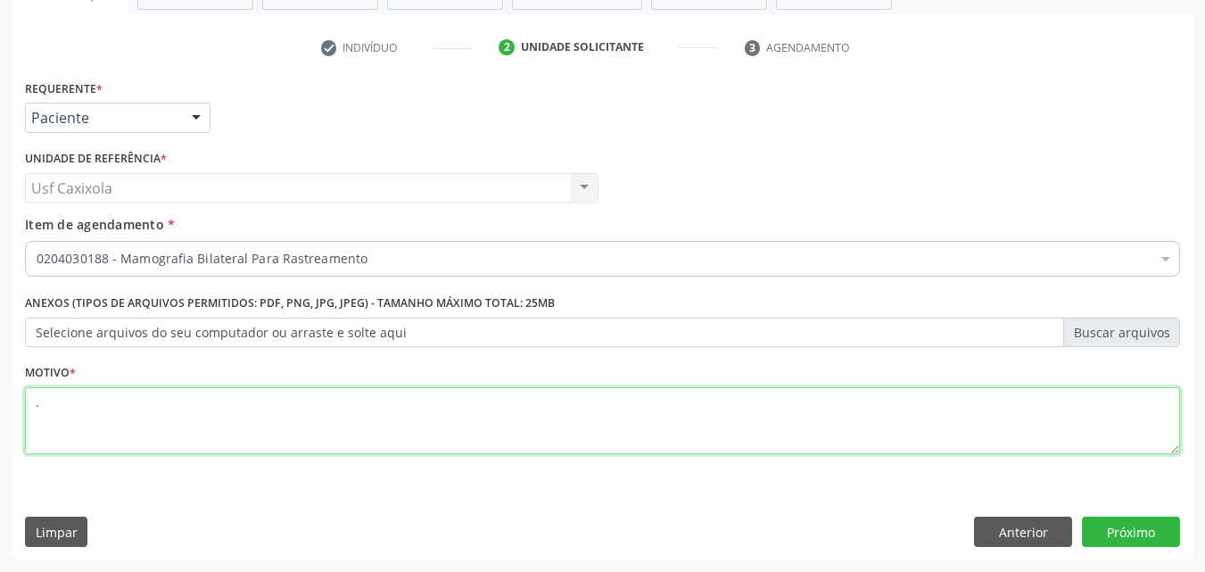
type textarea "."
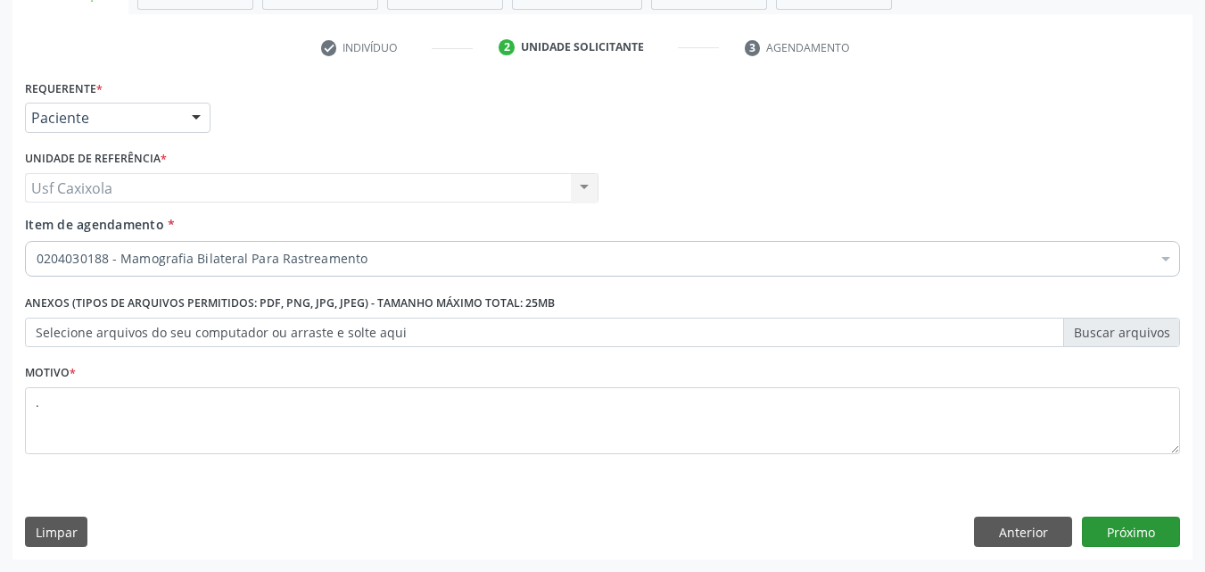
click at [1107, 545] on div "Requerente * Paciente Médico(a) Enfermeiro(a) Paciente Nenhum resultado encontr…" at bounding box center [602, 317] width 1180 height 484
click at [1109, 541] on button "Próximo" at bounding box center [1131, 531] width 98 height 30
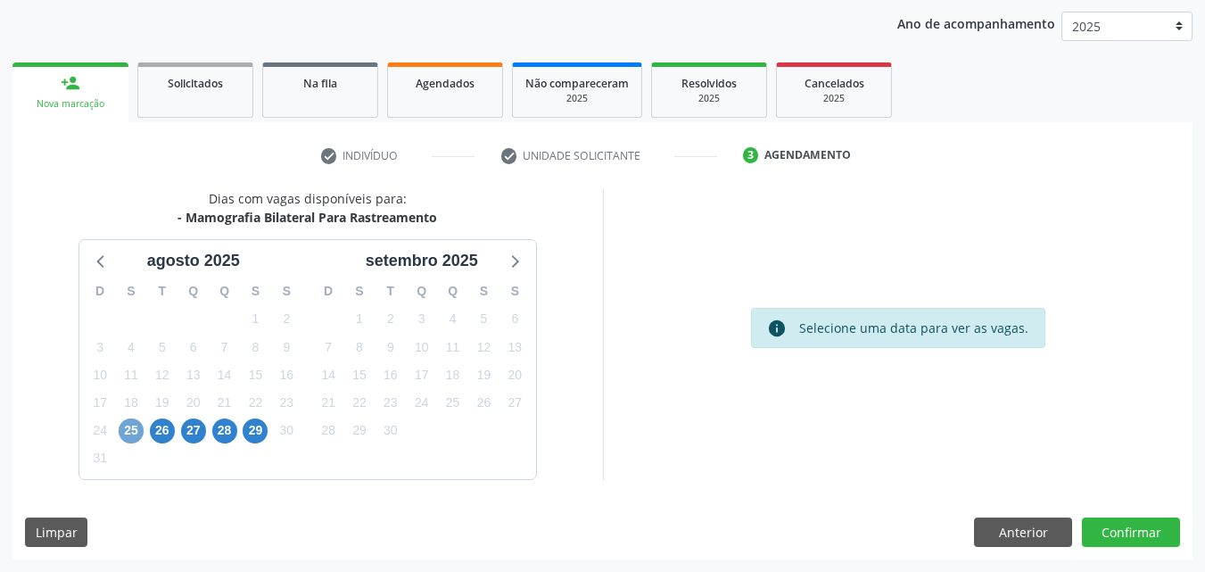
click at [132, 433] on span "25" at bounding box center [131, 430] width 25 height 25
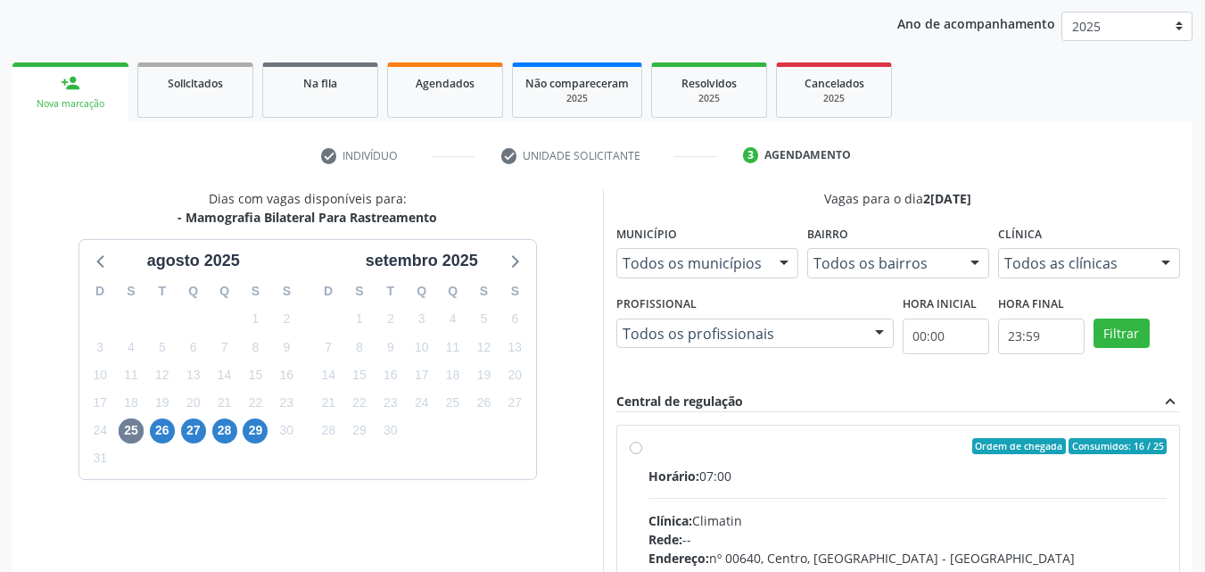
click at [592, 390] on div "Dias com vagas disponíveis para: - Mamografia Bilateral Para Rastreamento agost…" at bounding box center [307, 463] width 590 height 548
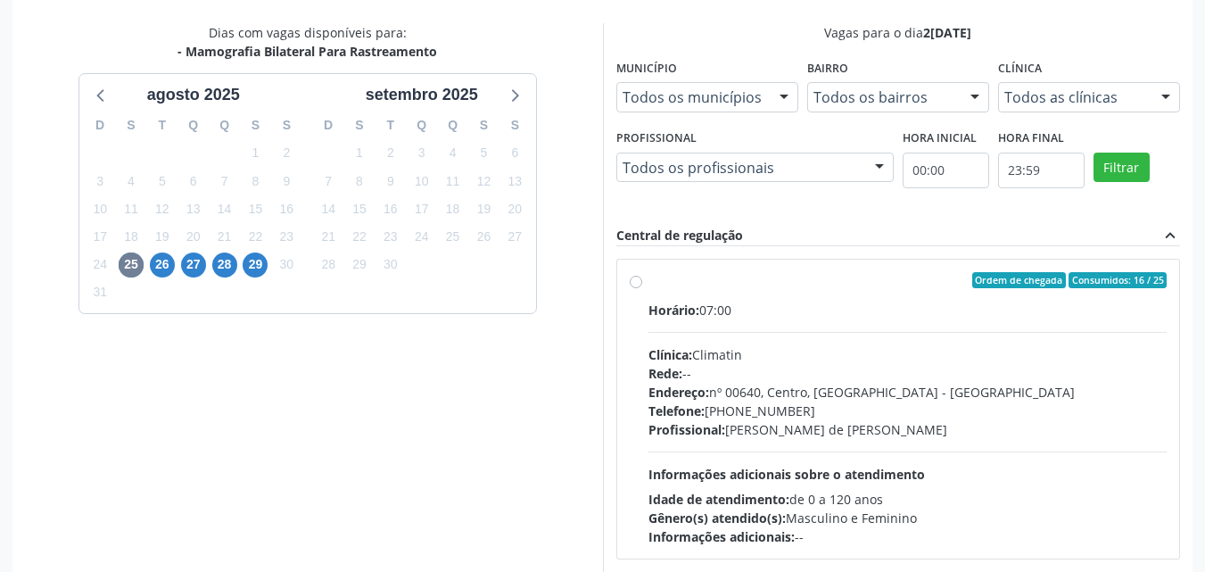
scroll to position [383, 0]
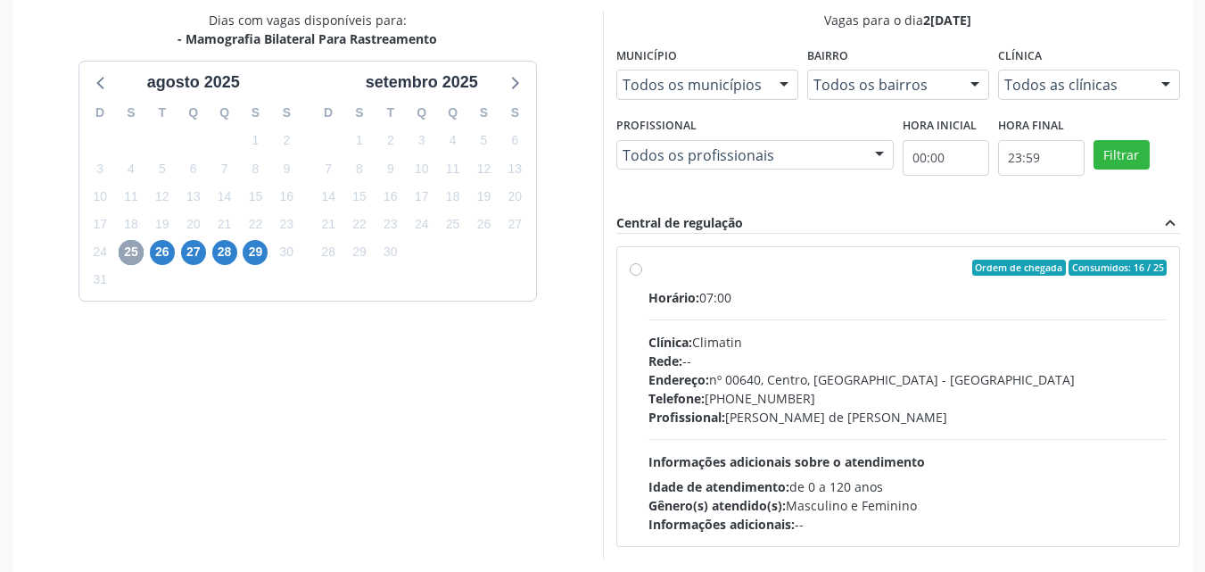
click at [129, 254] on span "25" at bounding box center [131, 252] width 25 height 25
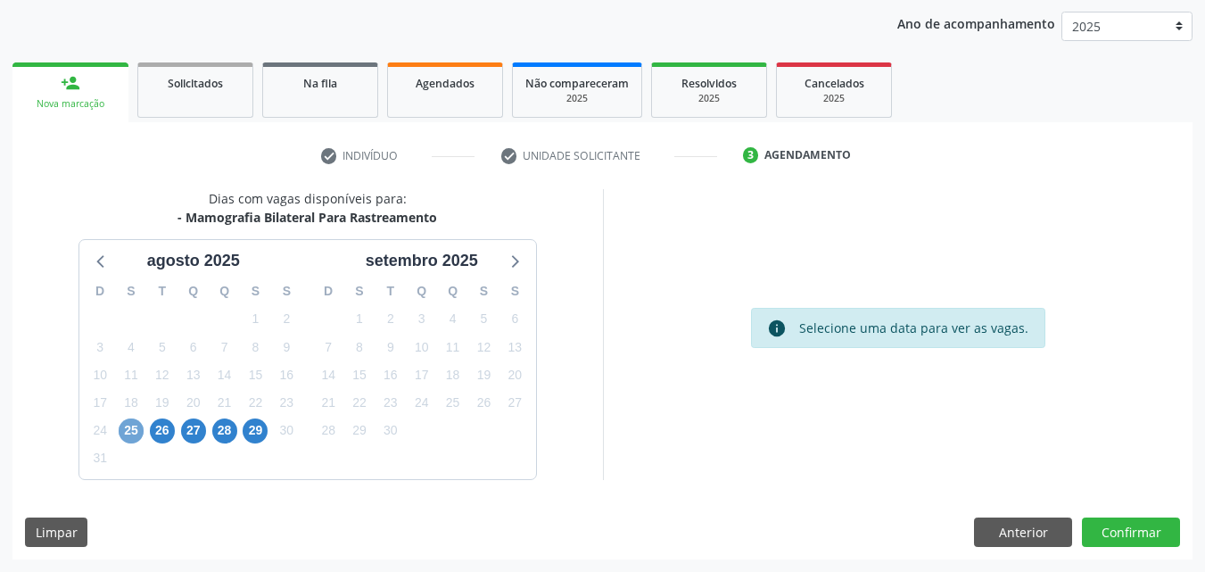
scroll to position [204, 0]
click at [128, 437] on span "25" at bounding box center [131, 430] width 25 height 25
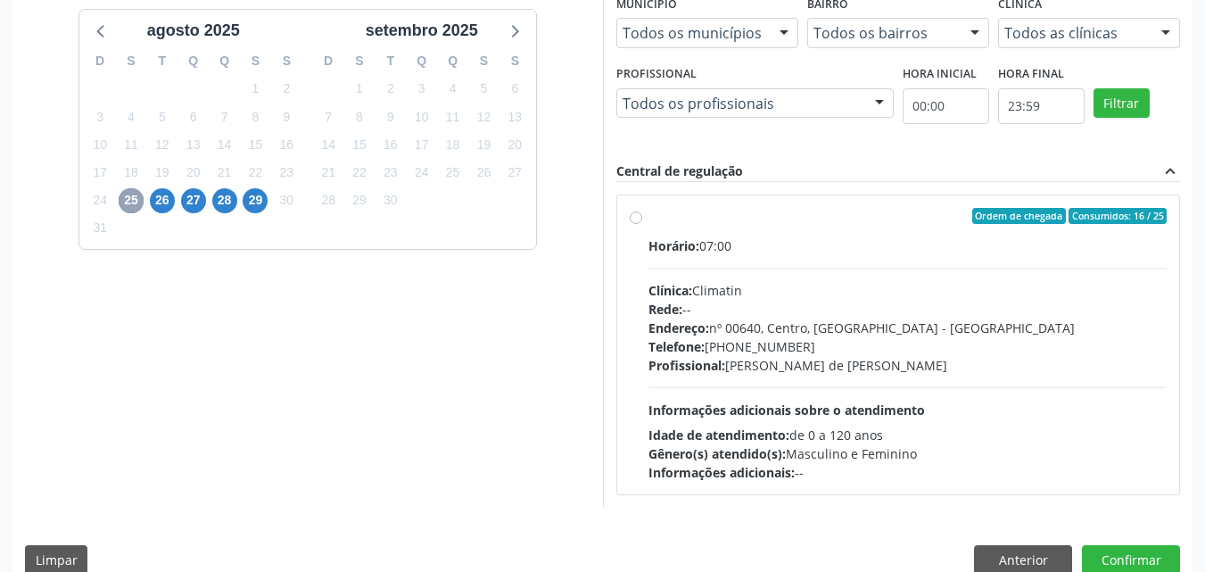
scroll to position [462, 0]
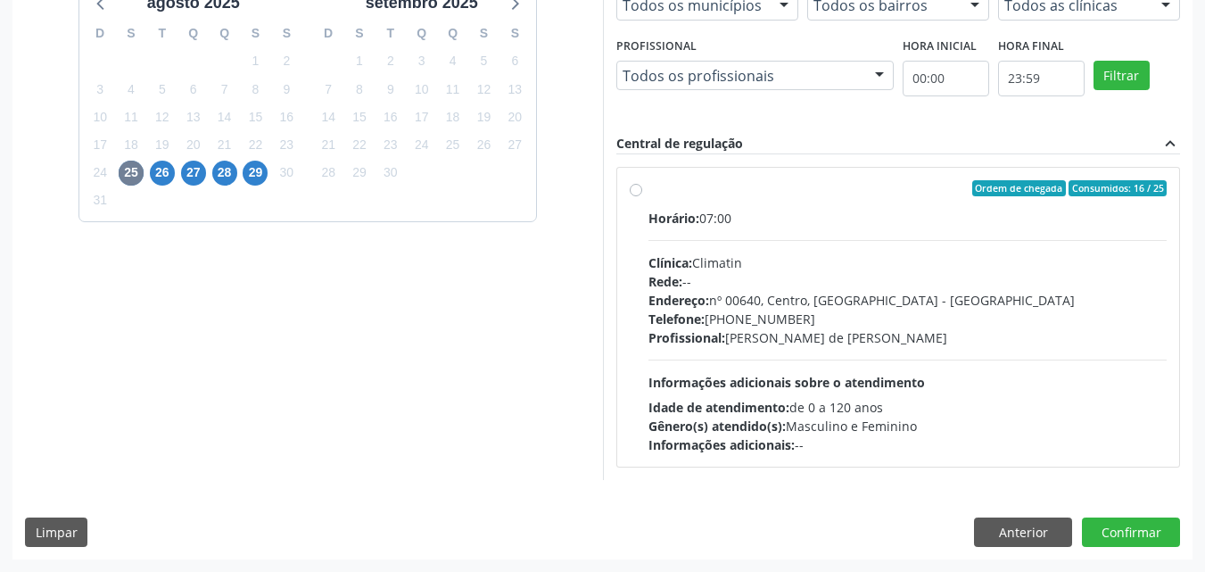
click at [661, 197] on label "Ordem de chegada Consumidos: 16 / 25 Horário: 07:00 Clínica: Climatin Rede: -- …" at bounding box center [907, 317] width 519 height 274
click at [642, 196] on input "Ordem de chegada Consumidos: 16 / 25 Horário: 07:00 Clínica: Climatin Rede: -- …" at bounding box center [636, 188] width 12 height 16
radio input "true"
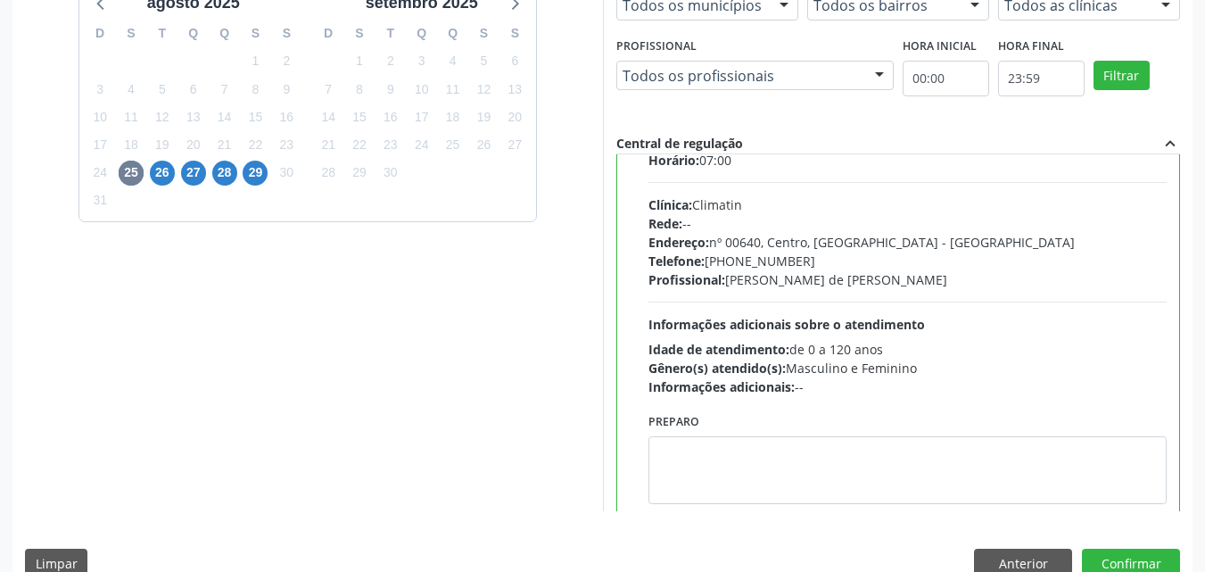
scroll to position [88, 0]
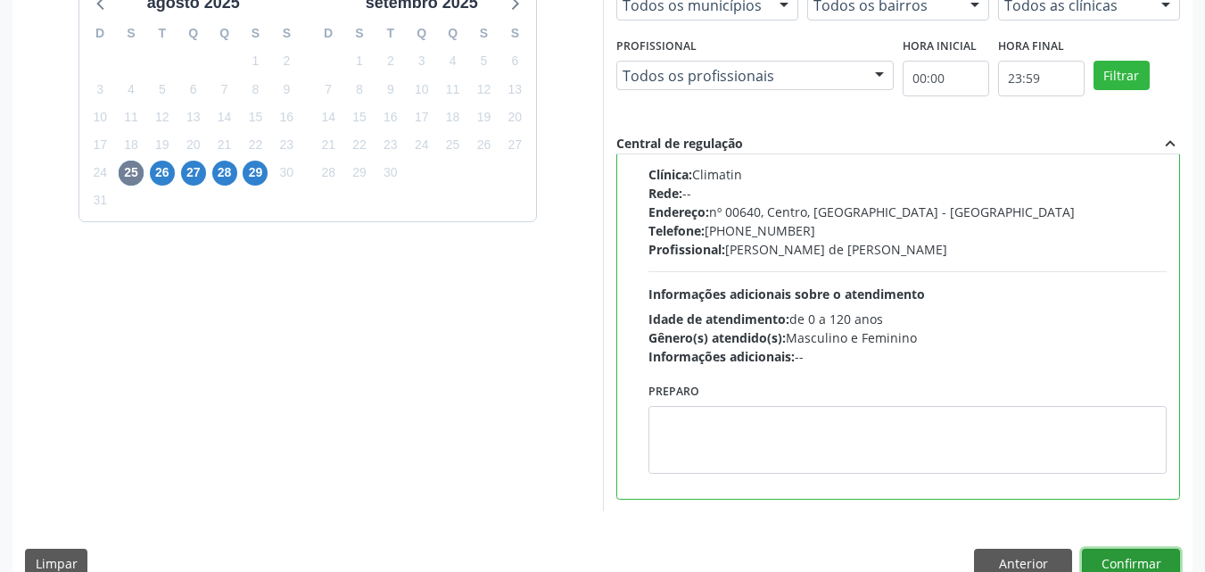
click at [1116, 558] on button "Confirmar" at bounding box center [1131, 564] width 98 height 30
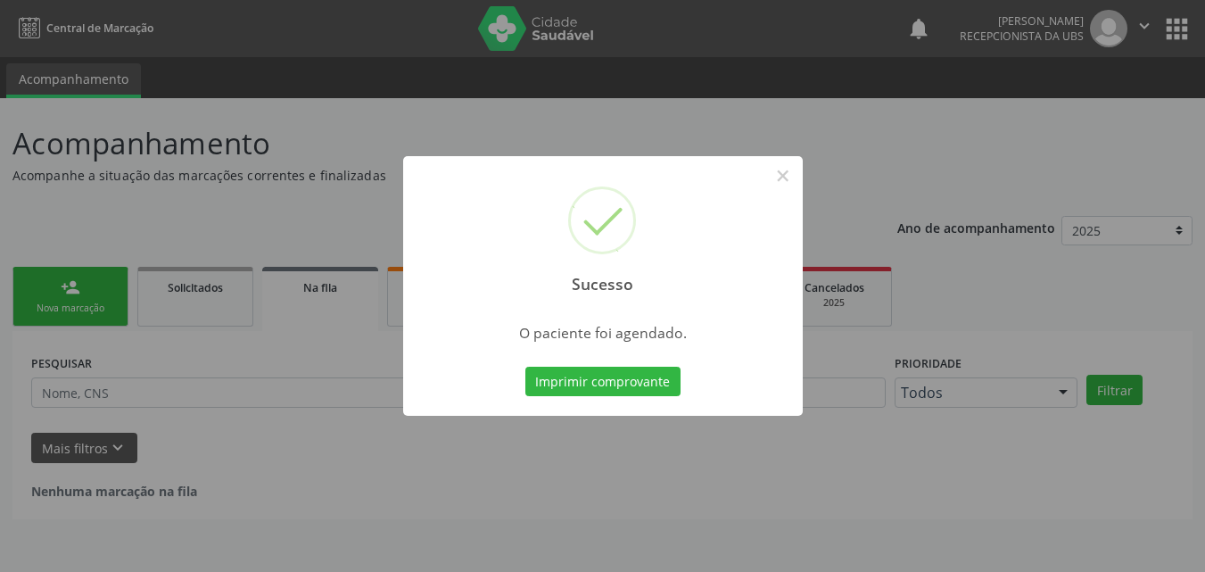
scroll to position [0, 0]
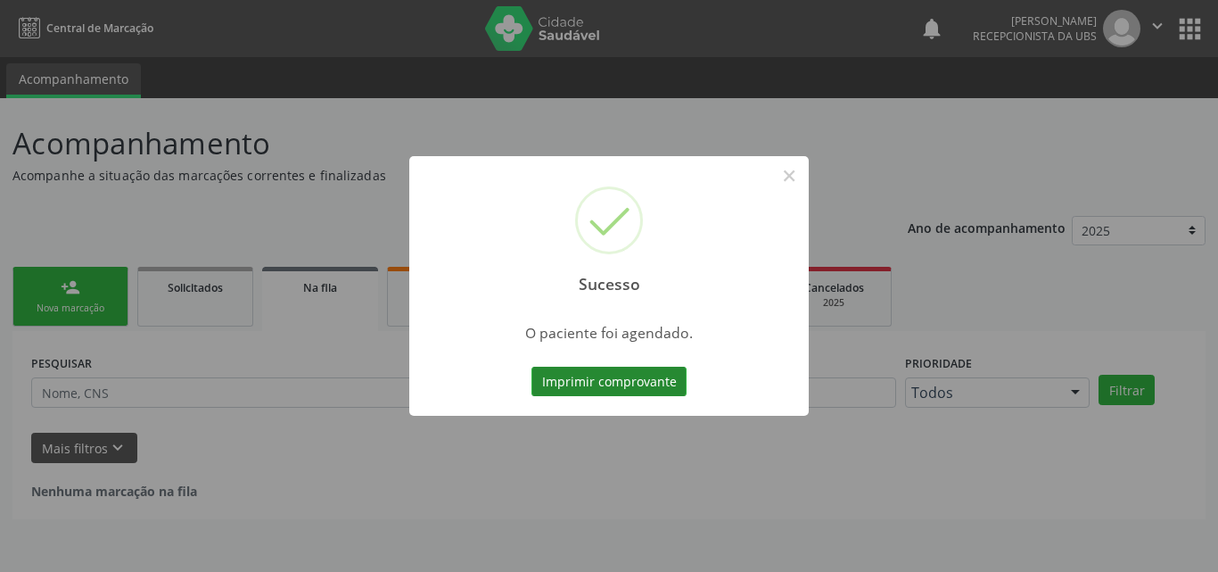
click at [606, 378] on button "Imprimir comprovante" at bounding box center [609, 382] width 155 height 30
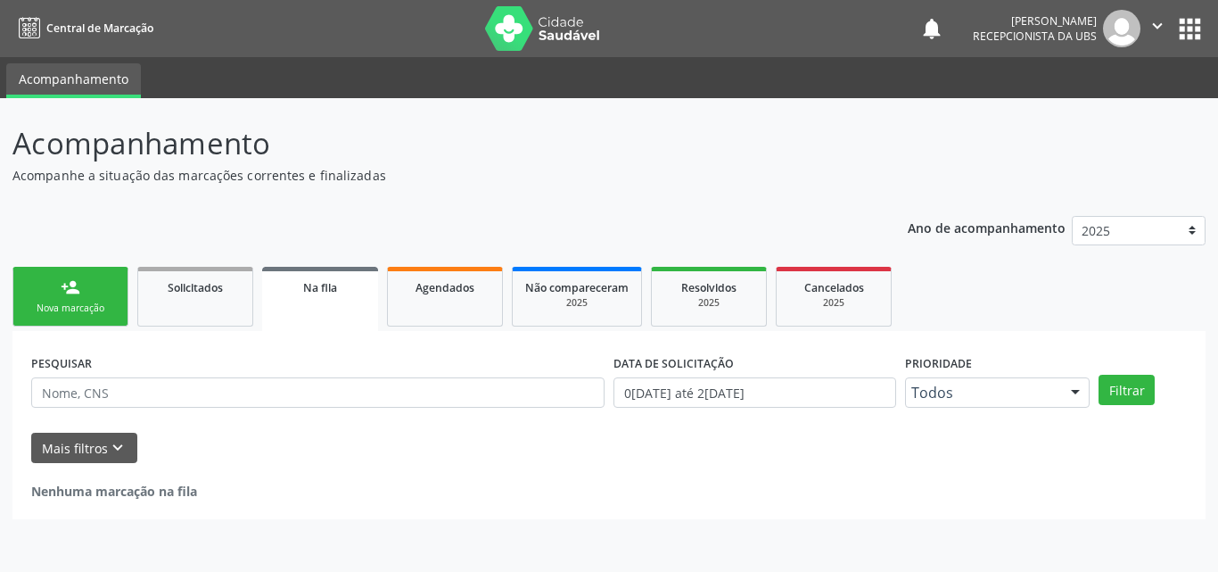
click at [113, 296] on link "person_add Nova marcação" at bounding box center [70, 297] width 116 height 60
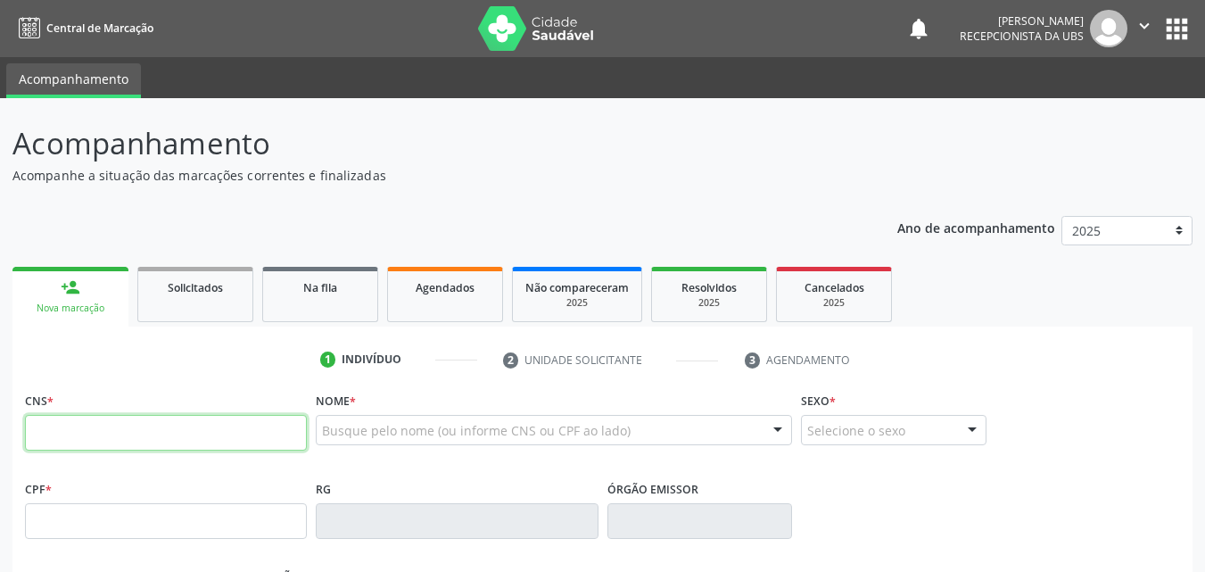
click at [136, 437] on input "text" at bounding box center [166, 433] width 282 height 36
type input "700 6009 0096 4668"
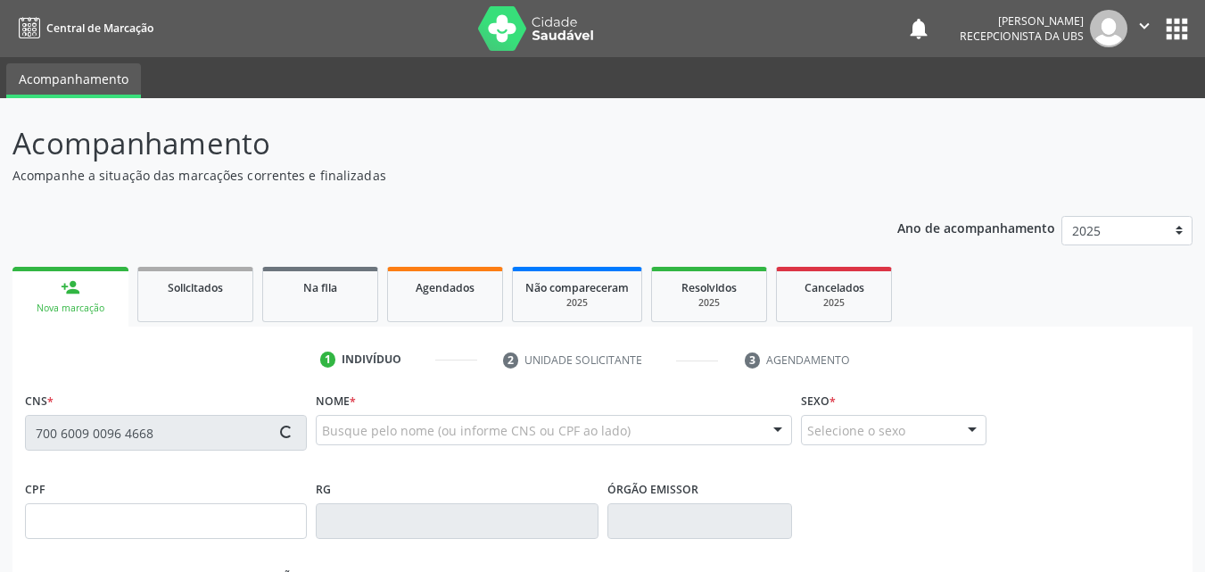
type input "728.907.974-49"
type input "26/07/1963"
type input "Valdete Alves da Silvs"
type input "(22) 98137-5784"
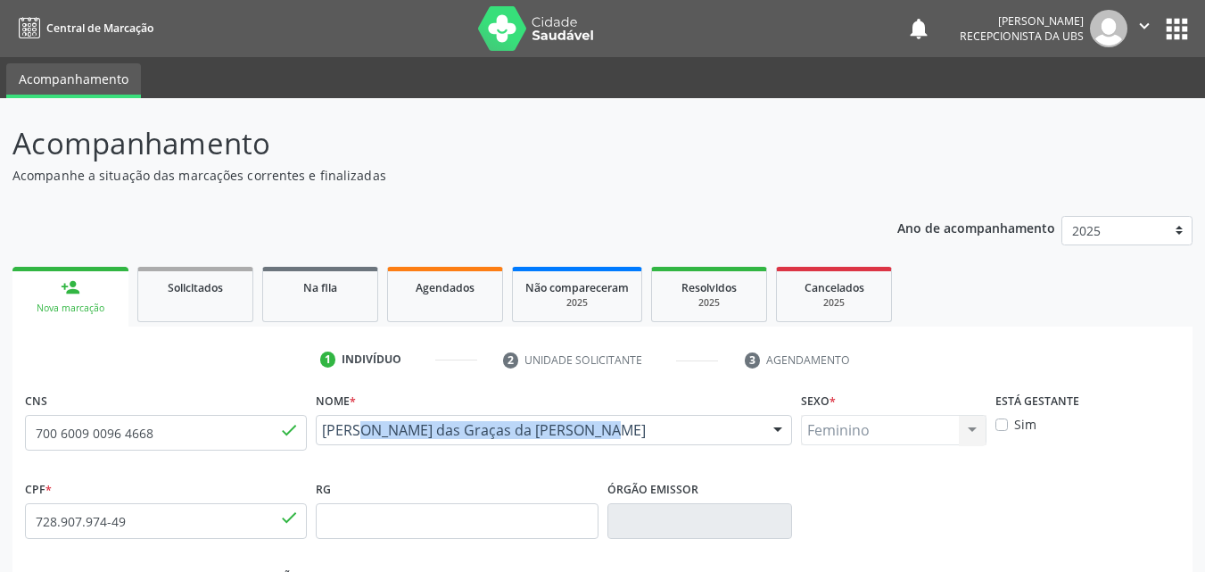
drag, startPoint x: 565, startPoint y: 455, endPoint x: 319, endPoint y: 441, distance: 246.5
click at [319, 441] on div "Maria das Graças da Silva Pereira Maria das Graças da Silva Pereira CNS: 700 60…" at bounding box center [554, 436] width 476 height 43
copy span "Maria das Graças da Silva Pereira"
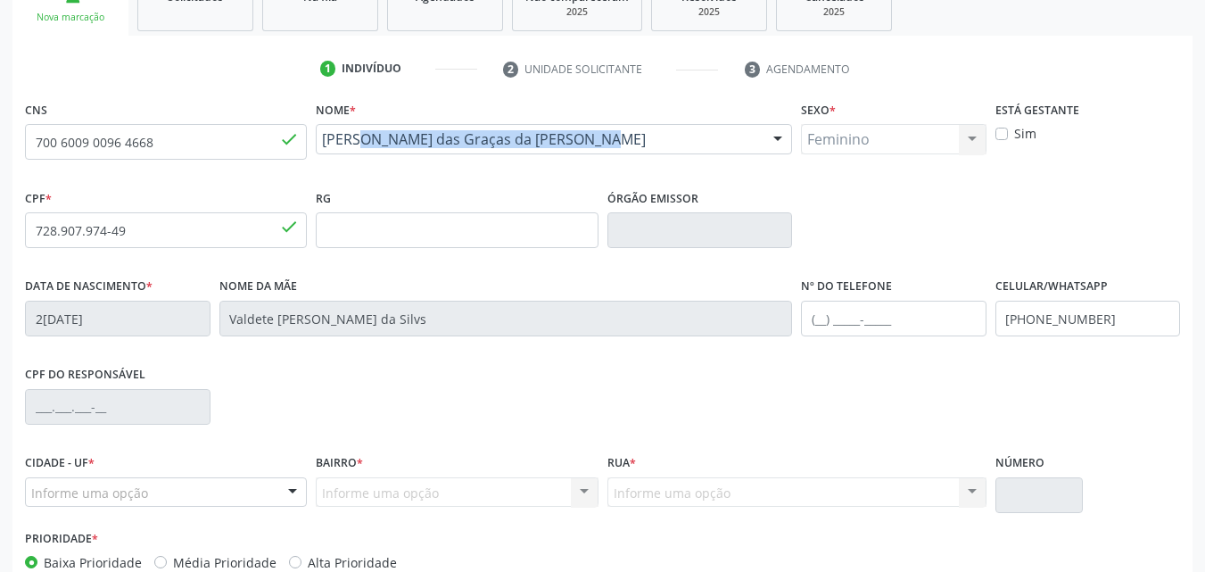
scroll to position [395, 0]
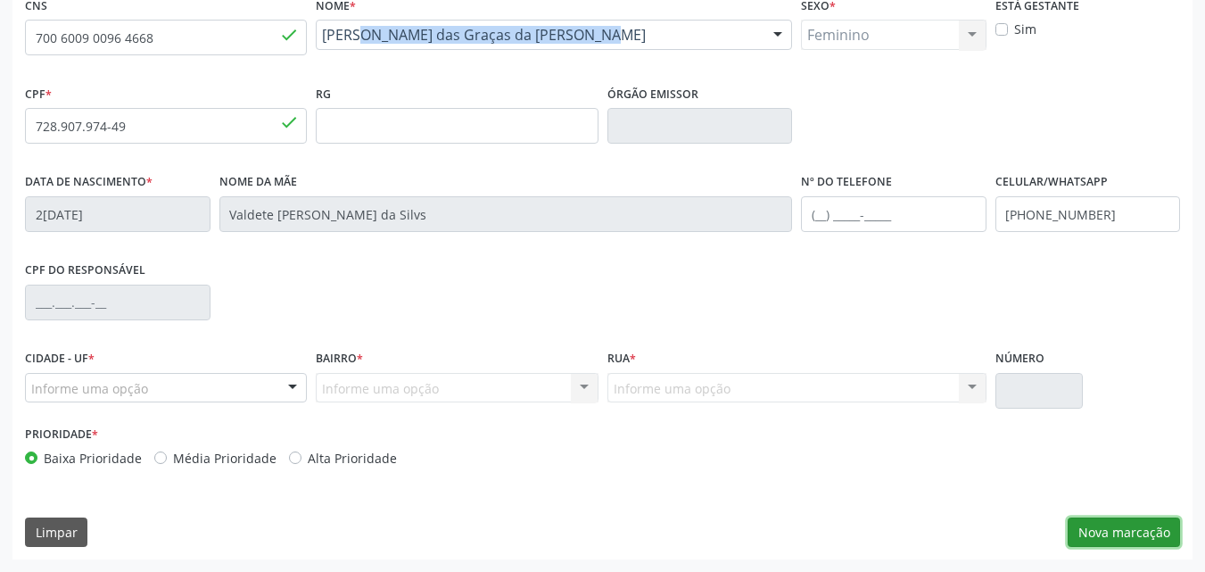
click at [1093, 525] on button "Nova marcação" at bounding box center [1124, 532] width 112 height 30
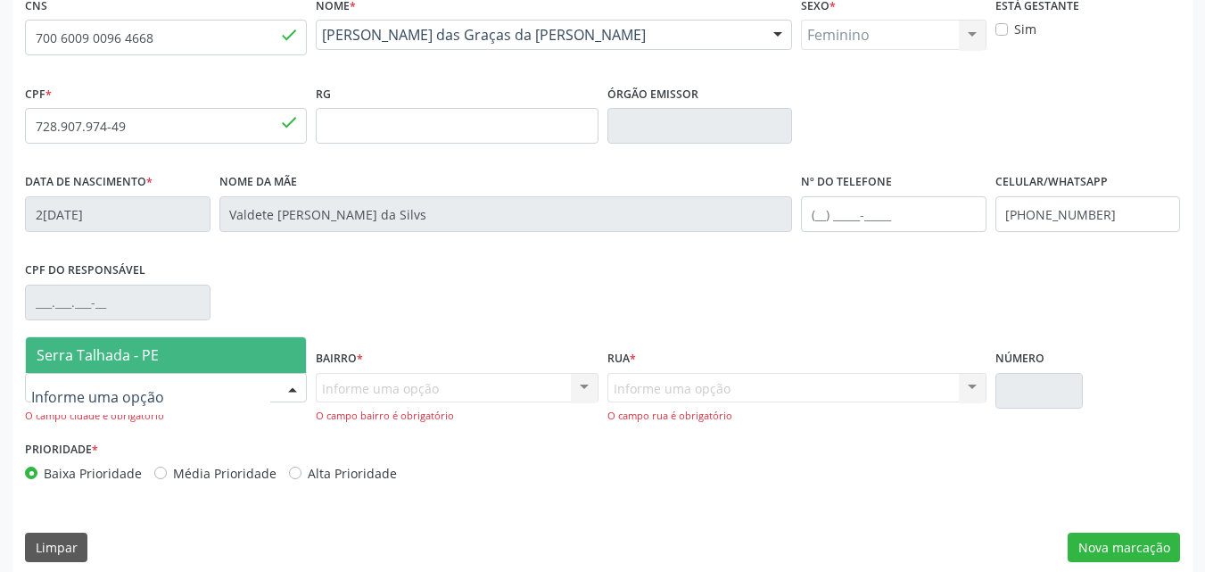
click at [268, 395] on div at bounding box center [166, 388] width 282 height 30
click at [224, 357] on span "Serra Talhada - PE" at bounding box center [166, 355] width 280 height 36
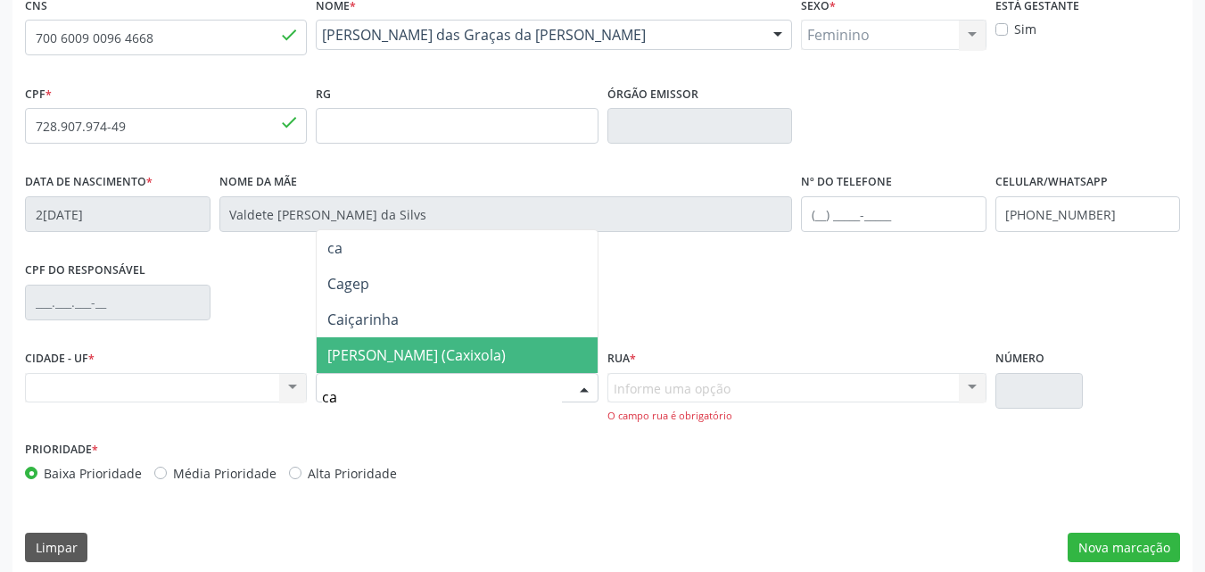
type input "cax"
click at [385, 351] on span "[PERSON_NAME] (Caxixola)" at bounding box center [416, 355] width 178 height 20
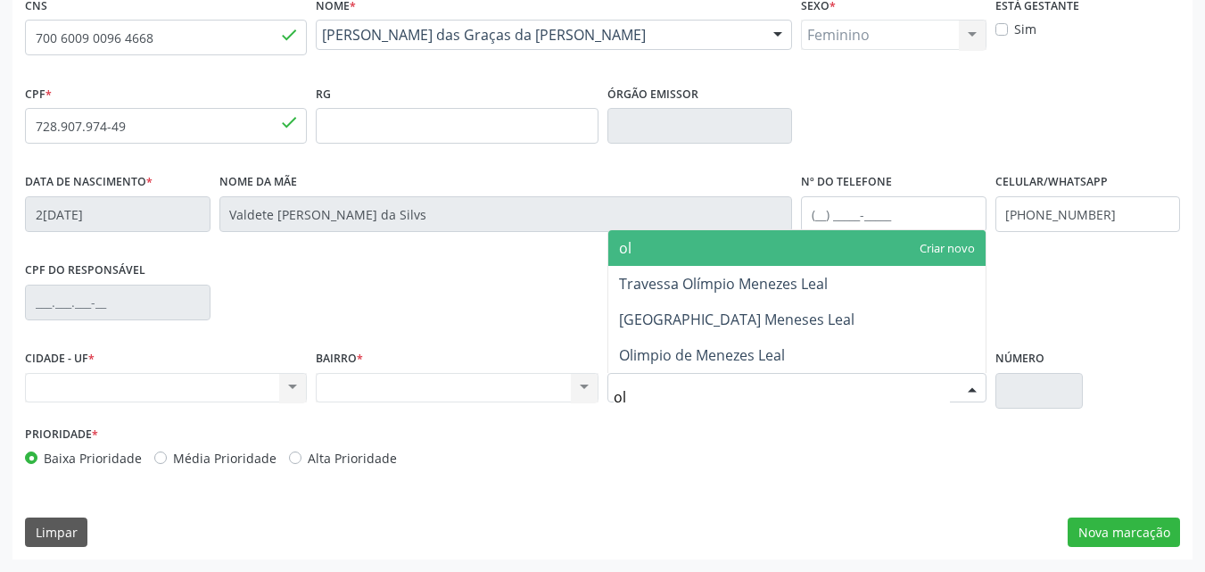
type input "oli"
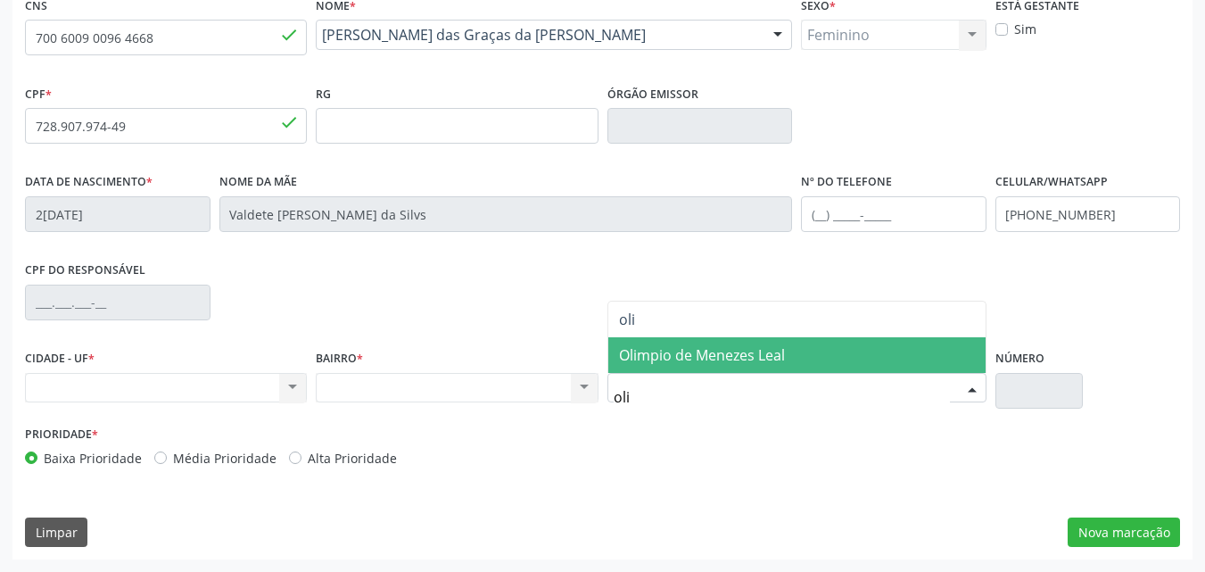
click at [672, 355] on span "Olimpio de Menezes Leal" at bounding box center [702, 355] width 166 height 20
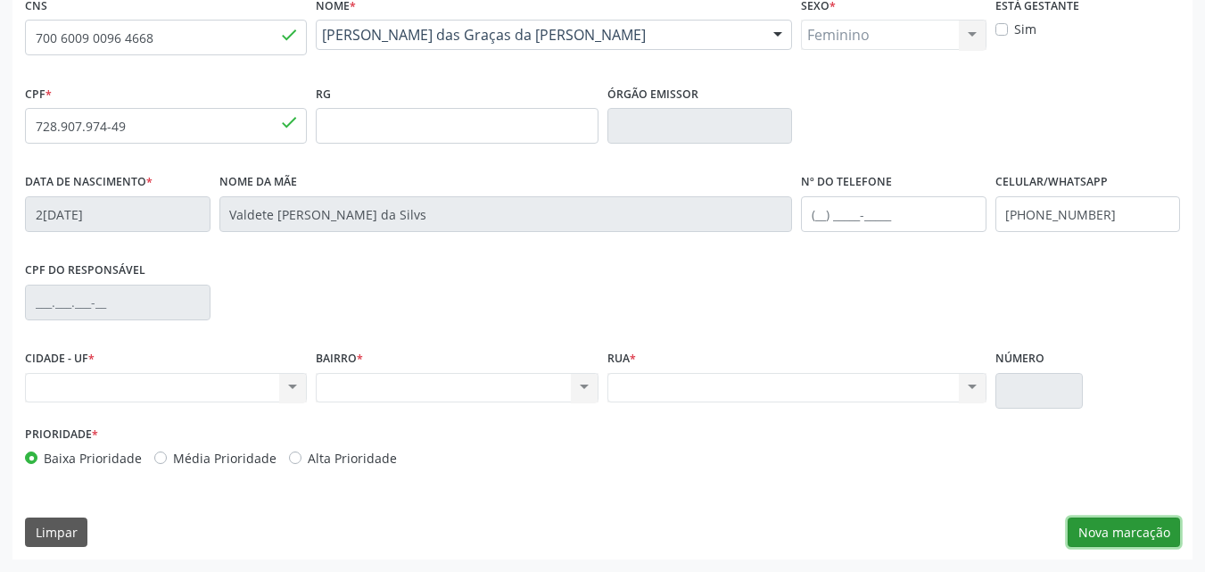
click at [1114, 527] on button "Nova marcação" at bounding box center [1124, 532] width 112 height 30
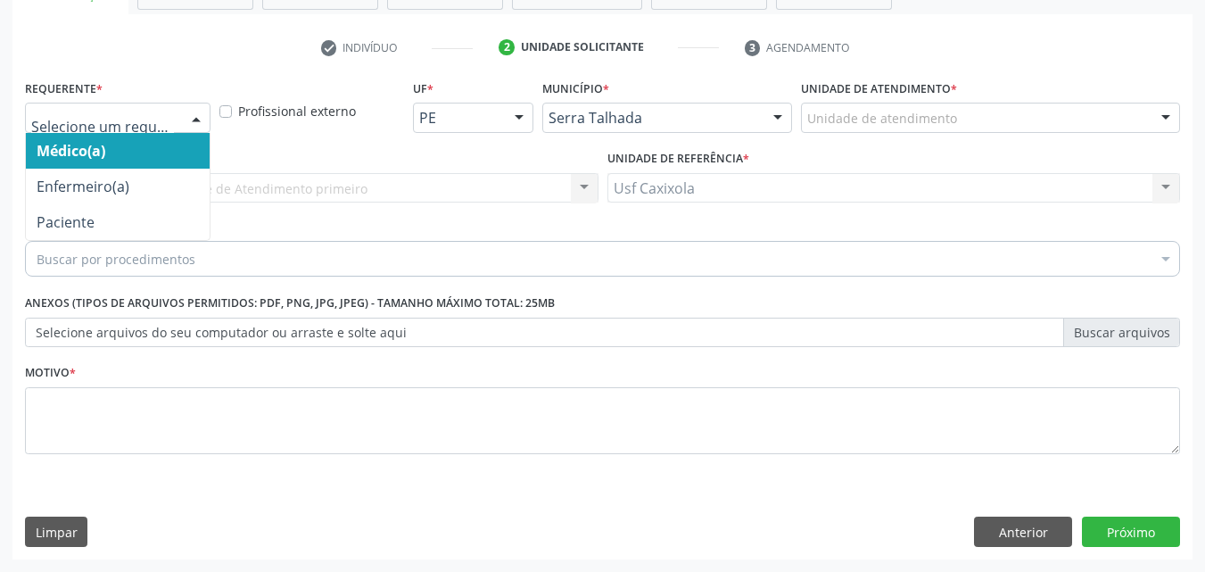
click at [182, 124] on div "Médico(a) Enfermeiro(a) Paciente Nenhum resultado encontrado para: " " Não há n…" at bounding box center [118, 118] width 186 height 30
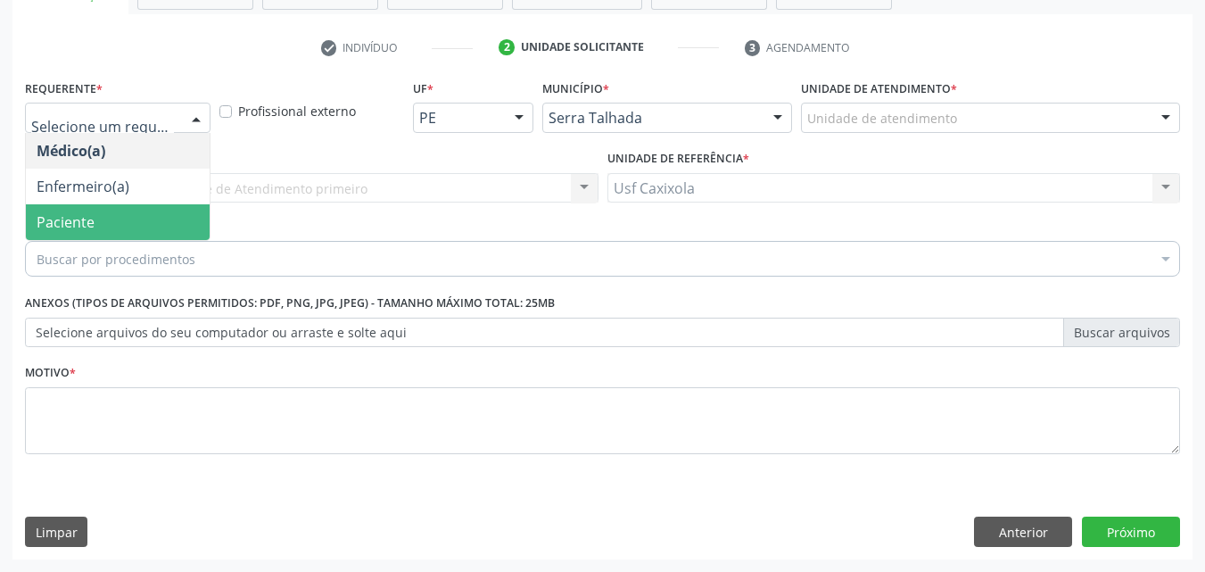
click at [167, 221] on span "Paciente" at bounding box center [118, 222] width 184 height 36
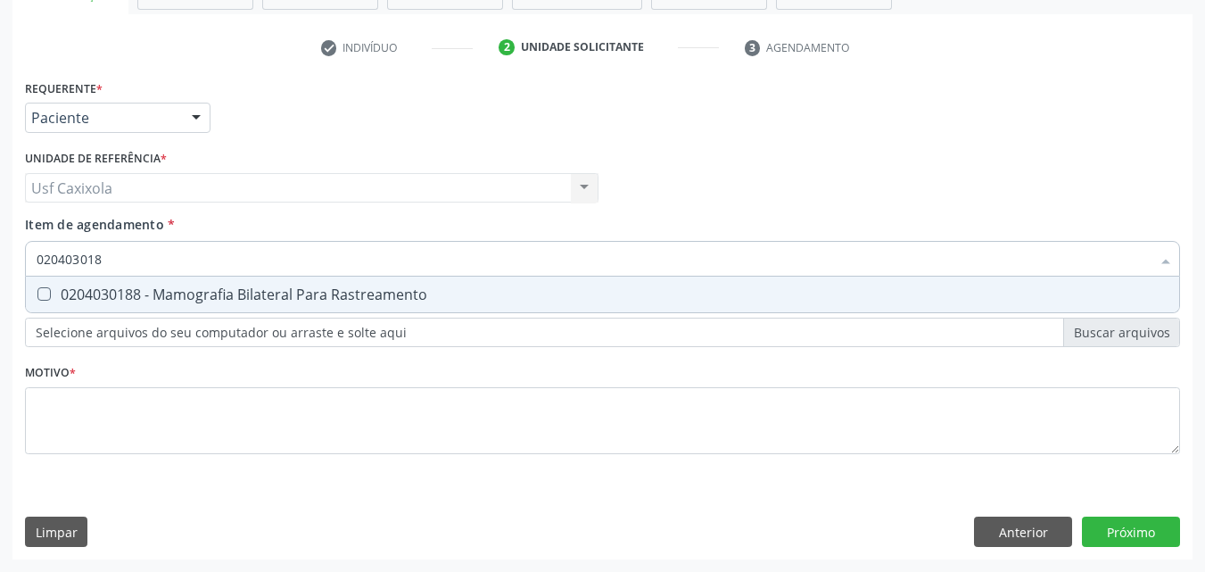
type input "0204030188"
click at [177, 304] on span "0204030188 - Mamografia Bilateral Para Rastreamento" at bounding box center [602, 294] width 1153 height 36
checkbox Rastreamento "true"
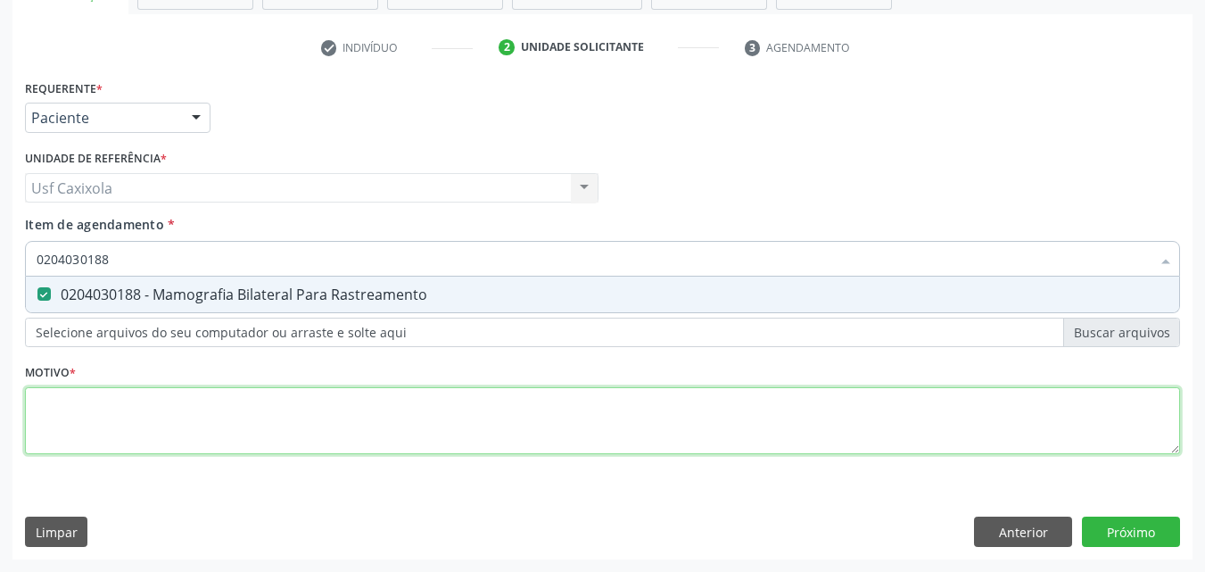
click at [146, 432] on div "Requerente * Paciente Médico(a) Enfermeiro(a) Paciente Nenhum resultado encontr…" at bounding box center [602, 277] width 1155 height 404
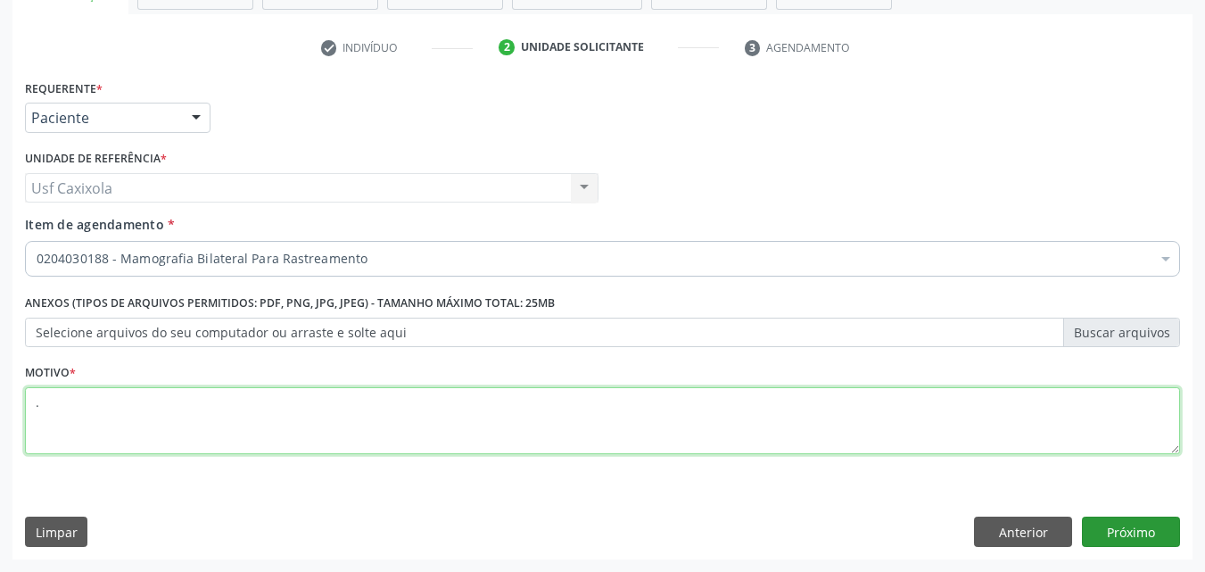
type textarea "."
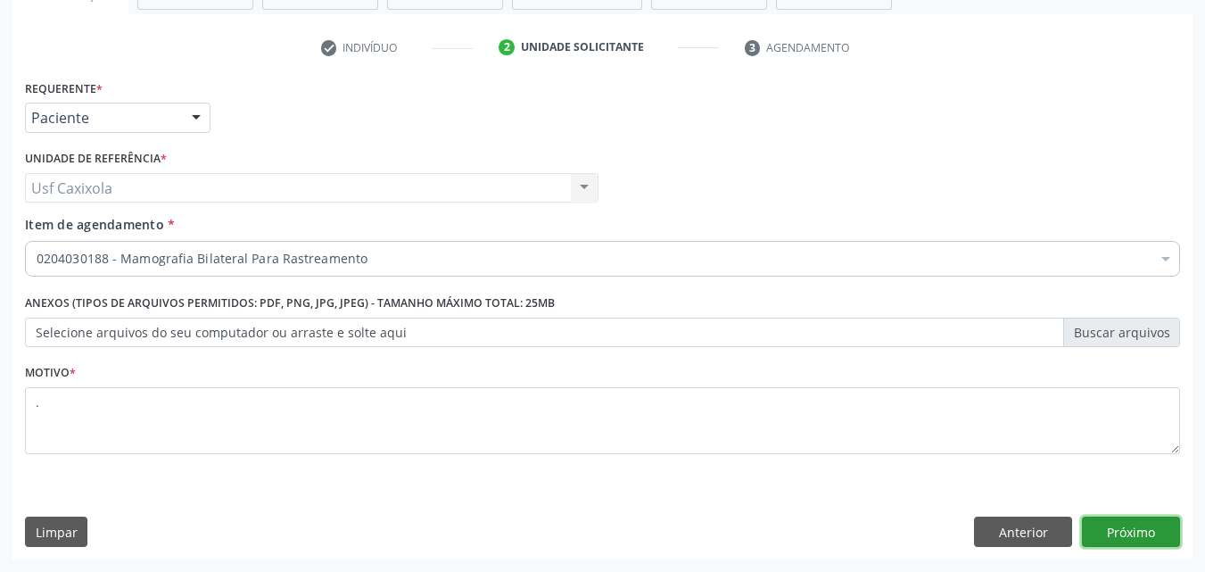
click at [1146, 542] on button "Próximo" at bounding box center [1131, 531] width 98 height 30
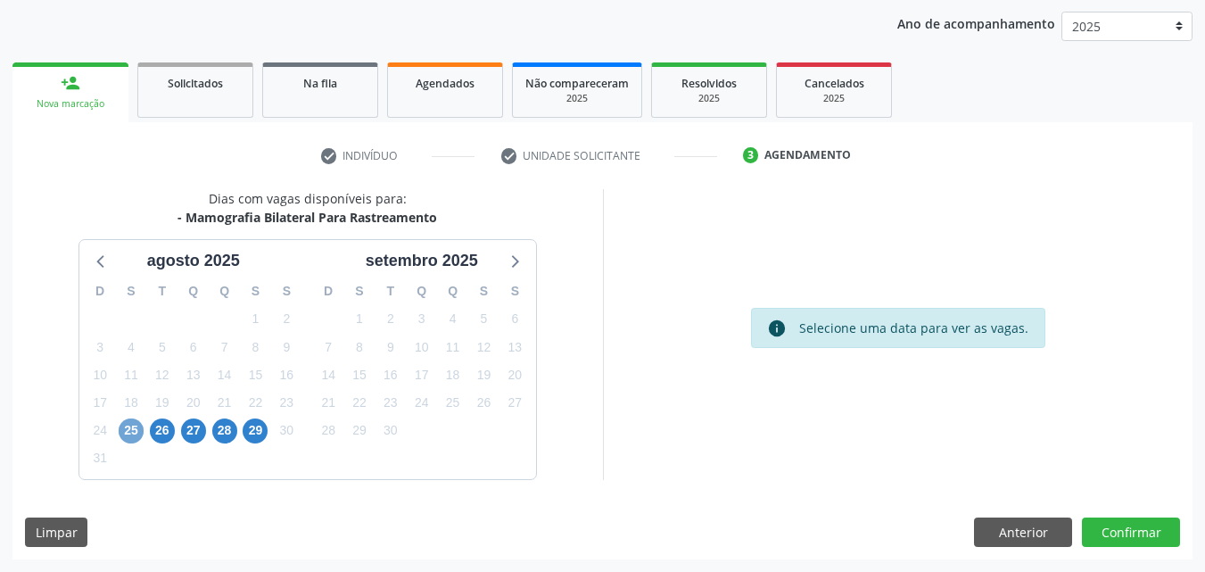
click at [129, 432] on span "25" at bounding box center [131, 430] width 25 height 25
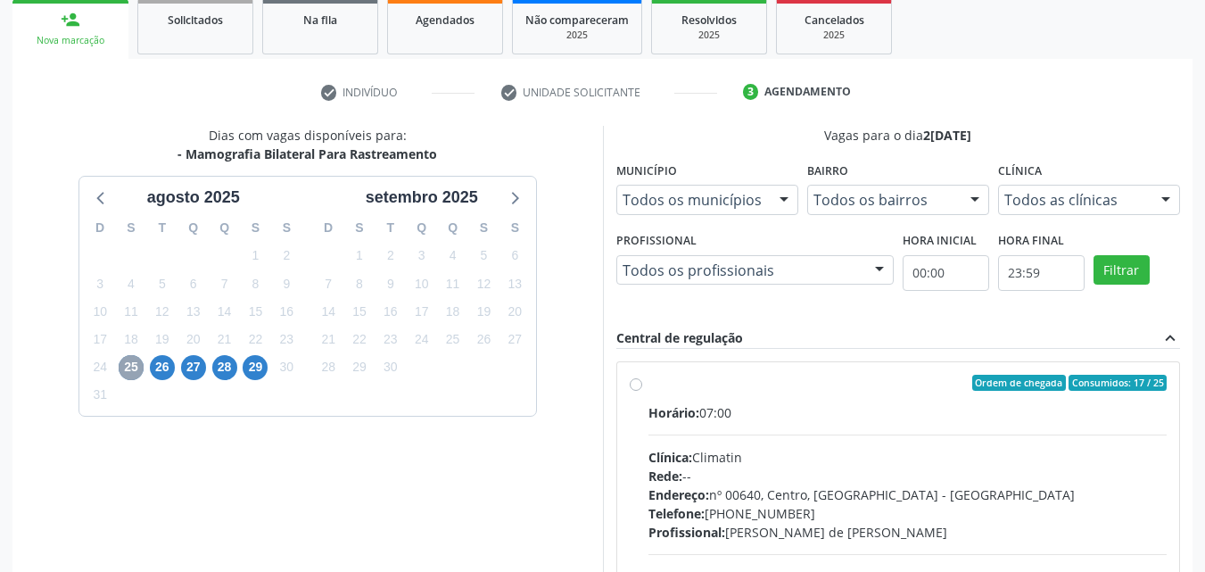
scroll to position [293, 0]
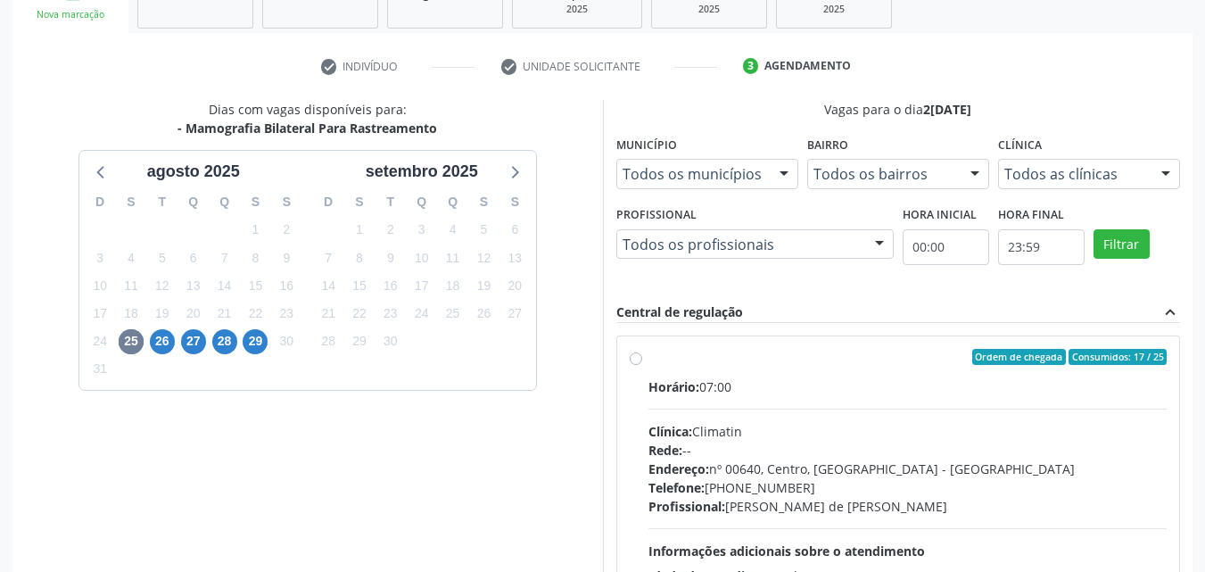
click at [647, 362] on div "Ordem de chegada Consumidos: 17 / 25 Horário: 07:00 Clínica: Climatin Rede: -- …" at bounding box center [899, 486] width 538 height 274
radio input "true"
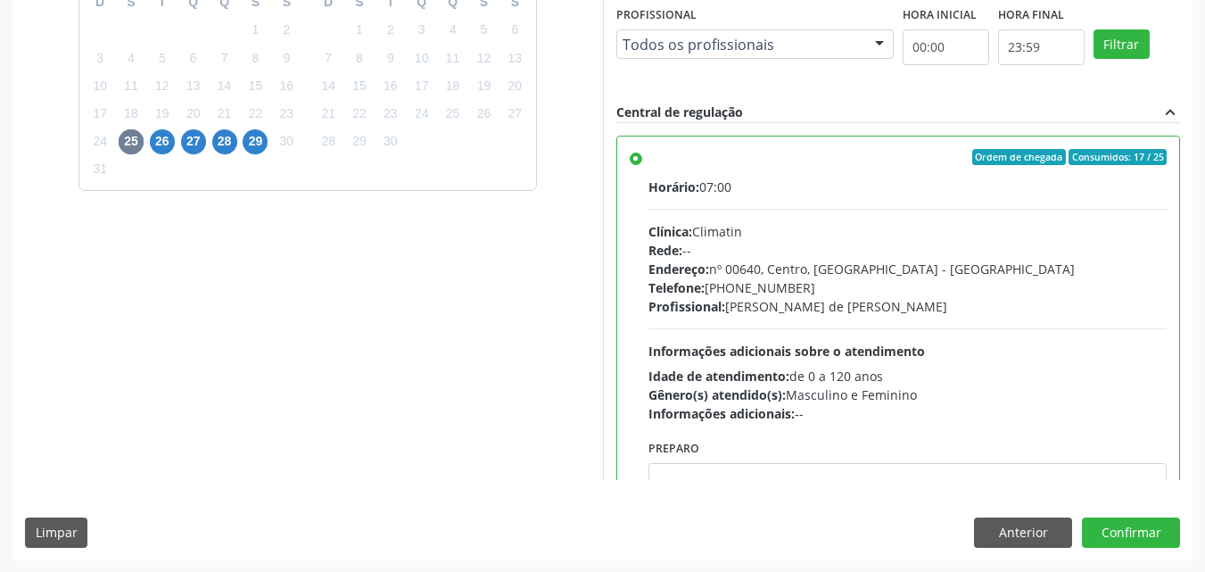
scroll to position [494, 0]
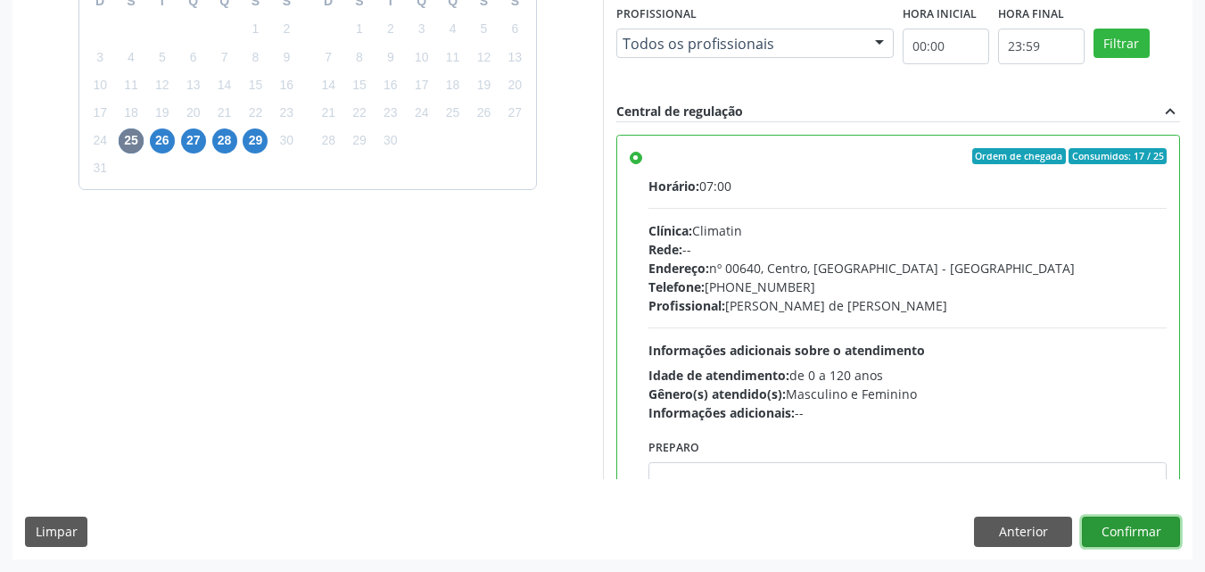
click at [1126, 540] on button "Confirmar" at bounding box center [1131, 531] width 98 height 30
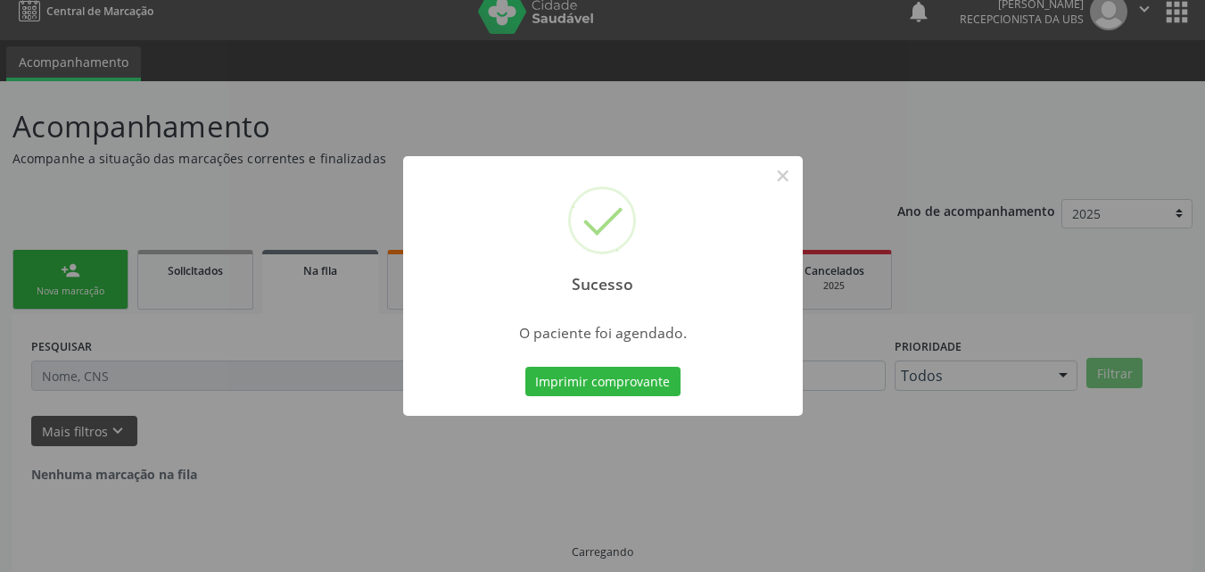
scroll to position [0, 0]
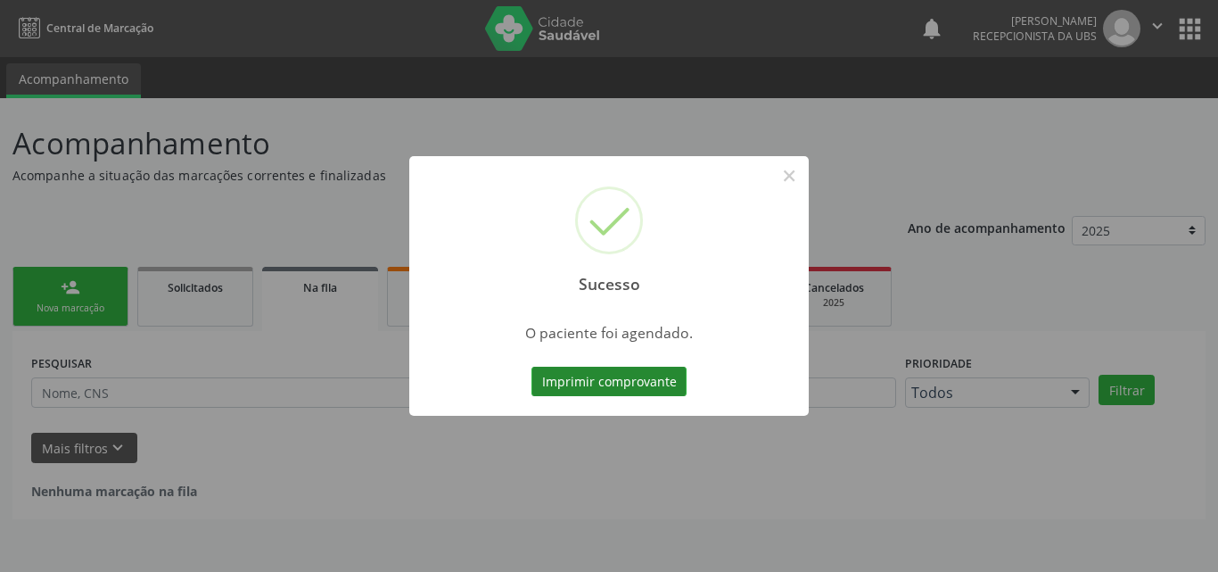
click at [606, 391] on button "Imprimir comprovante" at bounding box center [609, 382] width 155 height 30
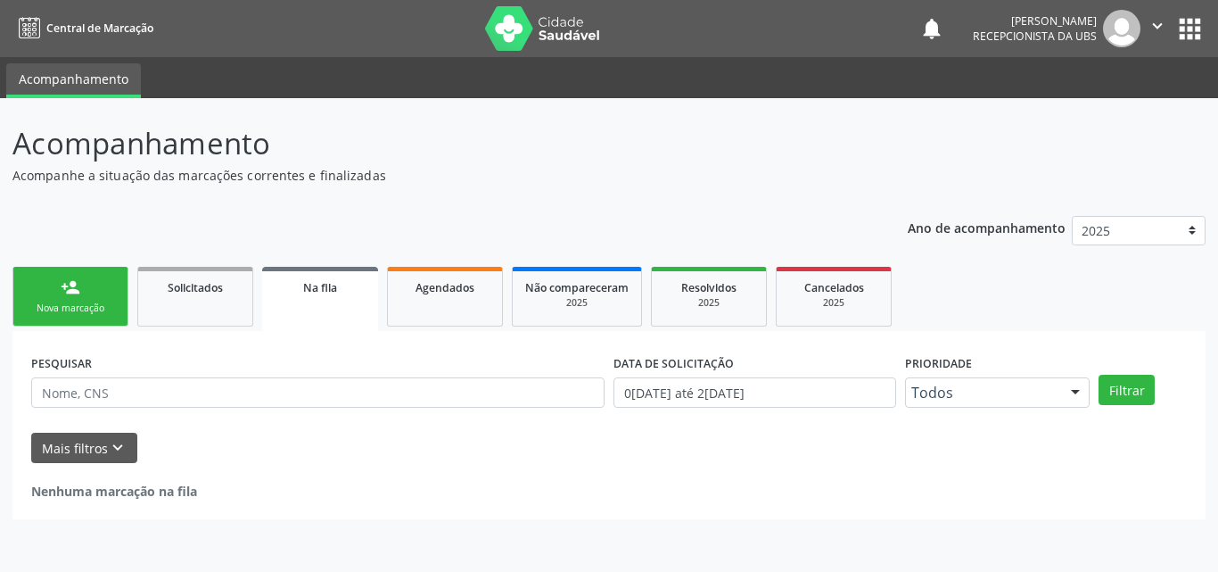
click at [68, 288] on div "person_add" at bounding box center [71, 287] width 20 height 20
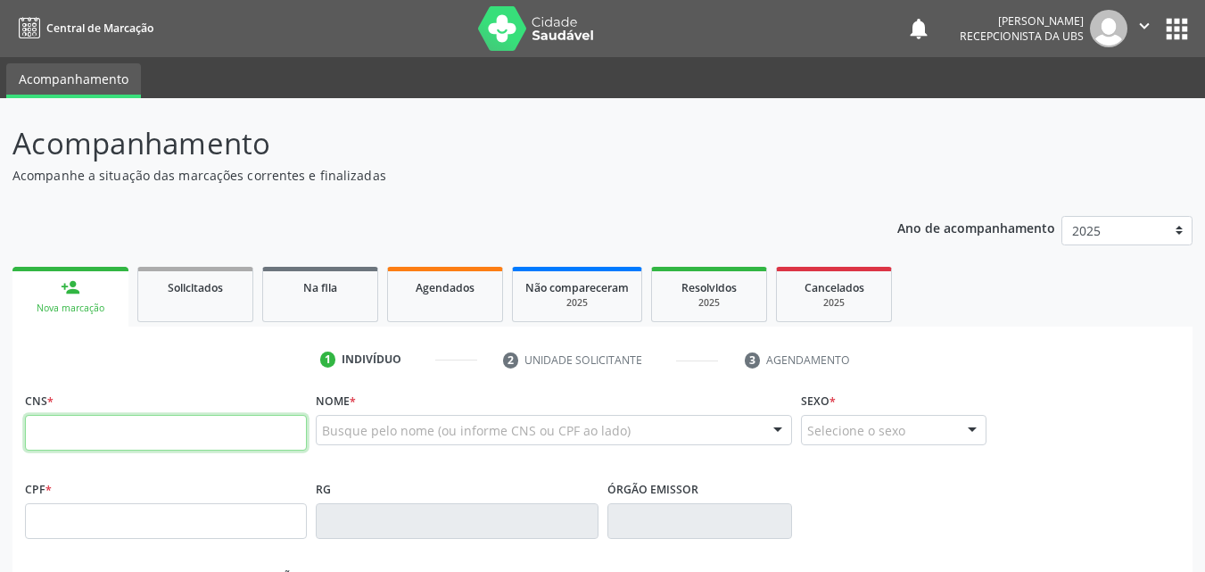
click at [155, 424] on input "text" at bounding box center [166, 433] width 282 height 36
type input "705 8054 7340 8433"
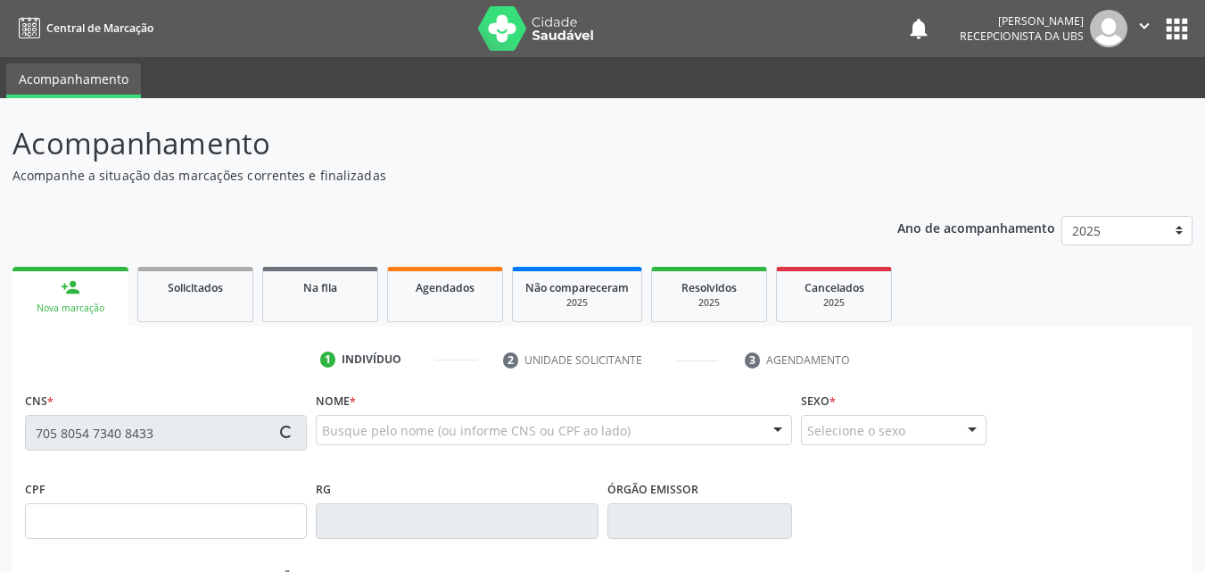
type input "04/06/1967"
type input "(87) 99999-9999"
type input "S/N"
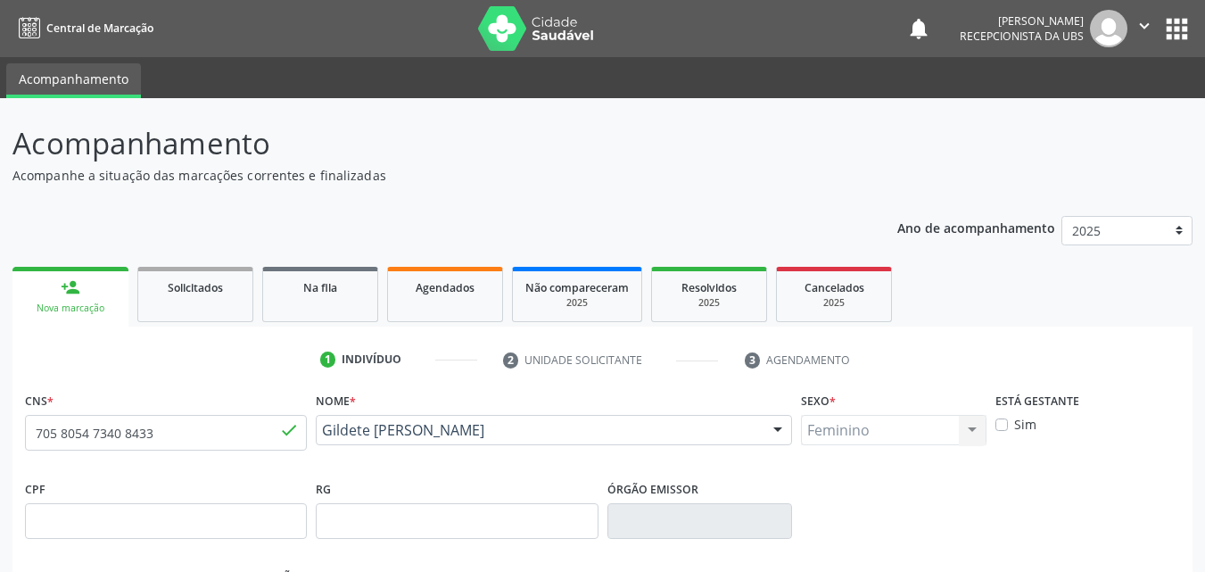
drag, startPoint x: 500, startPoint y: 456, endPoint x: 321, endPoint y: 439, distance: 180.1
click at [321, 439] on div "Gildete Alves de Farias Gildete Alves de Farias CNS: 705 8054 7340 8433 CPF: --…" at bounding box center [554, 436] width 476 height 43
copy span "Gildete Alves de Farias"
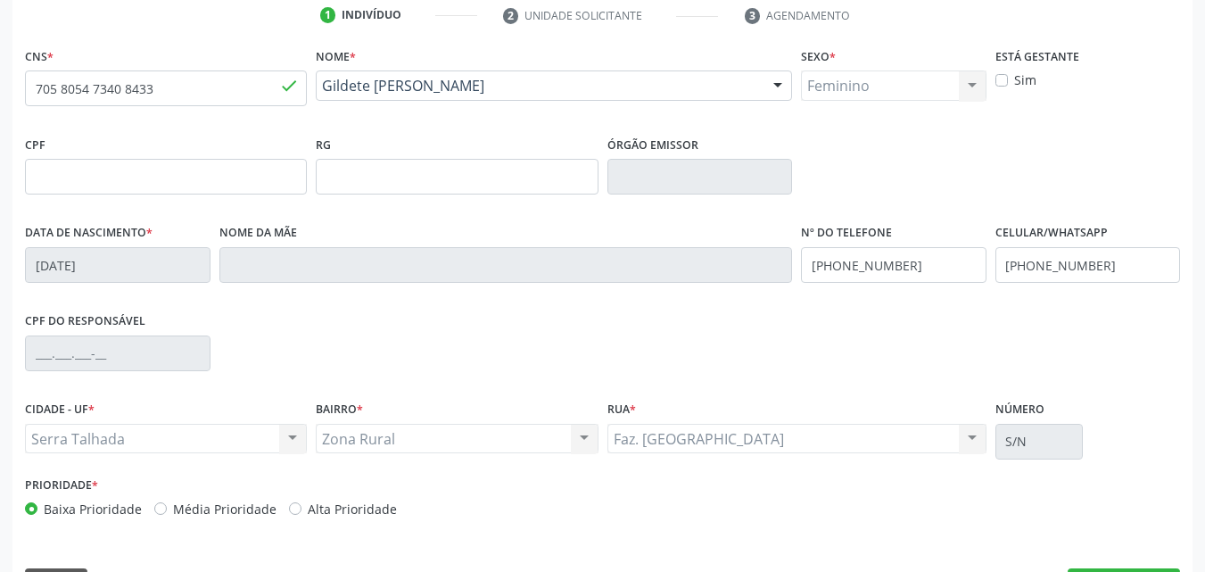
scroll to position [395, 0]
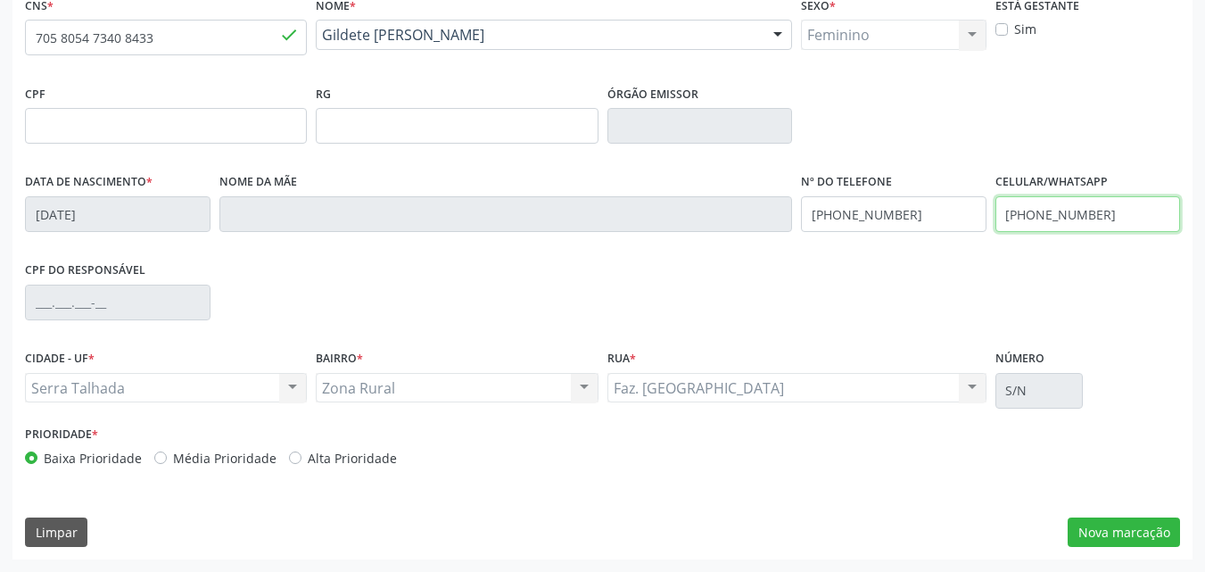
drag, startPoint x: 1112, startPoint y: 217, endPoint x: 1029, endPoint y: 222, distance: 83.1
click at [1029, 222] on input "(87) 99999-9999" at bounding box center [1088, 214] width 186 height 36
type input "(87) 99634-5691"
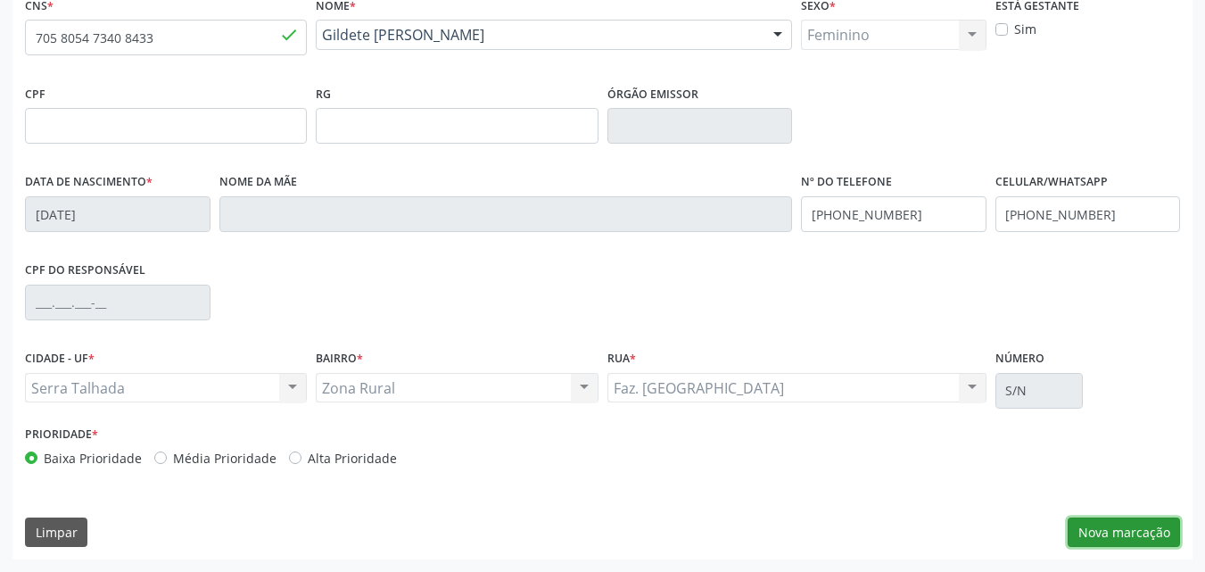
click at [1138, 530] on button "Nova marcação" at bounding box center [1124, 532] width 112 height 30
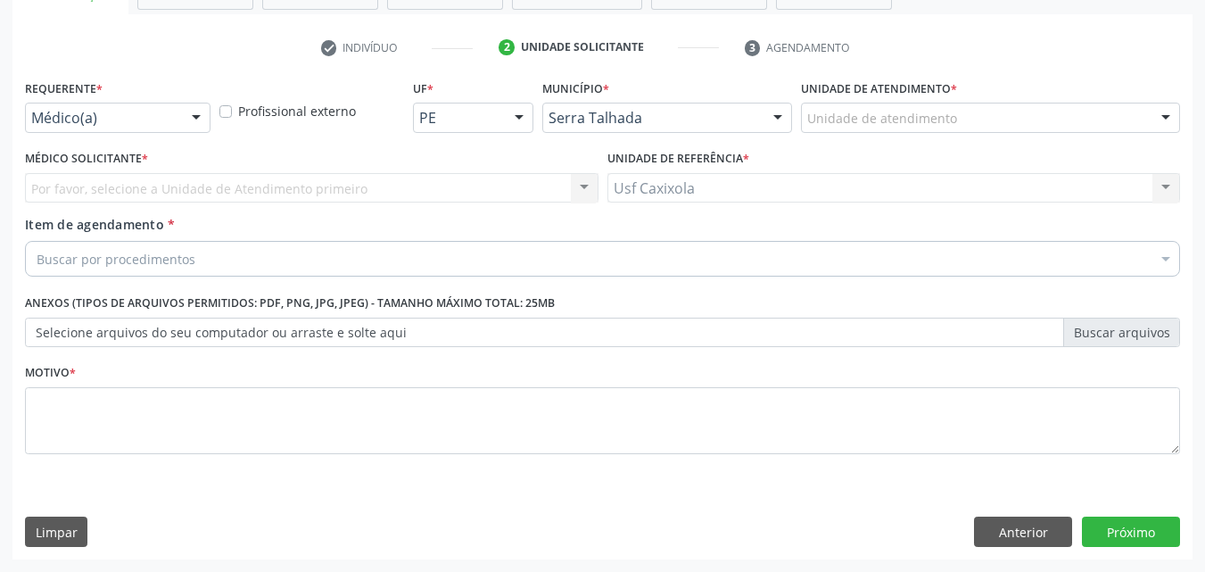
click at [177, 118] on div "Médico(a)" at bounding box center [118, 118] width 186 height 30
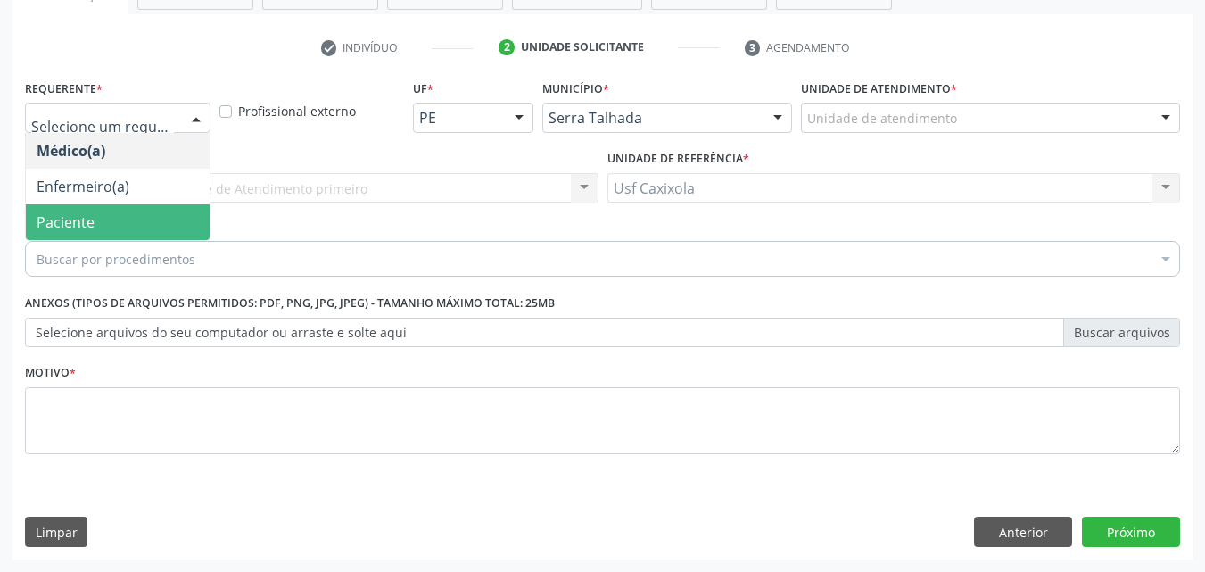
click at [147, 219] on span "Paciente" at bounding box center [118, 222] width 184 height 36
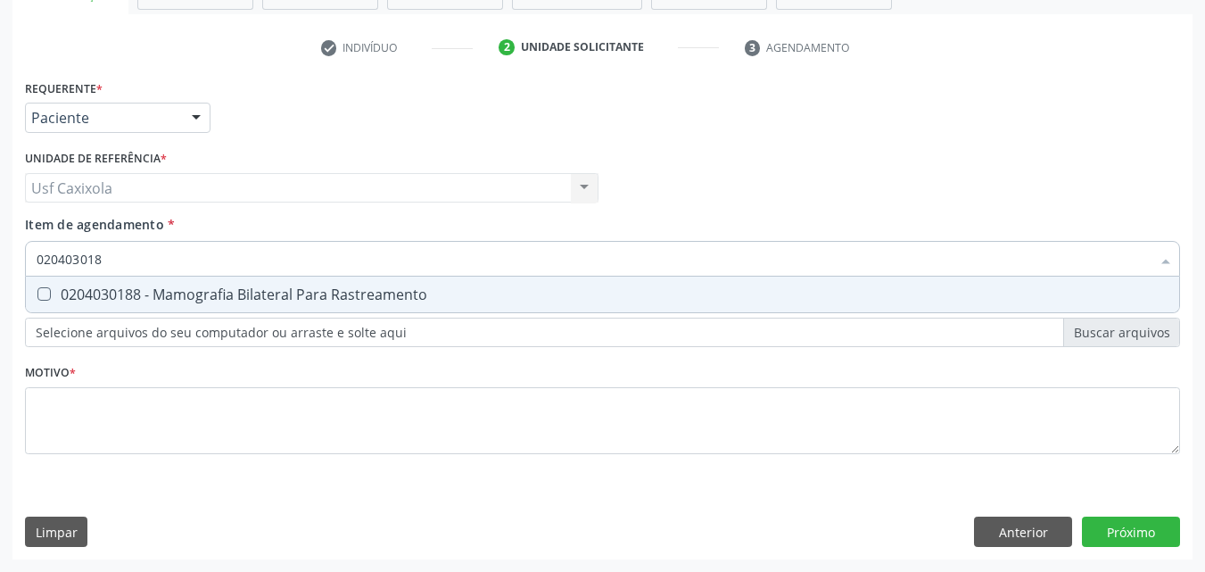
type input "0204030188"
click at [155, 289] on div "0204030188 - Mamografia Bilateral Para Rastreamento" at bounding box center [603, 294] width 1132 height 14
checkbox Rastreamento "true"
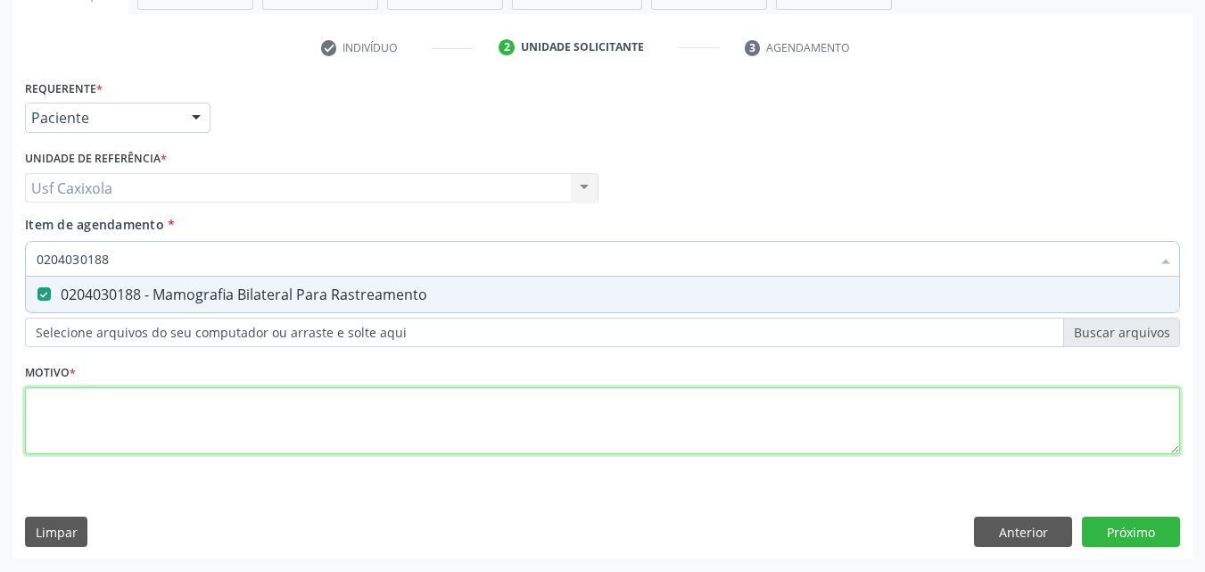
click at [166, 416] on div "Requerente * Paciente Médico(a) Enfermeiro(a) Paciente Nenhum resultado encontr…" at bounding box center [602, 277] width 1155 height 404
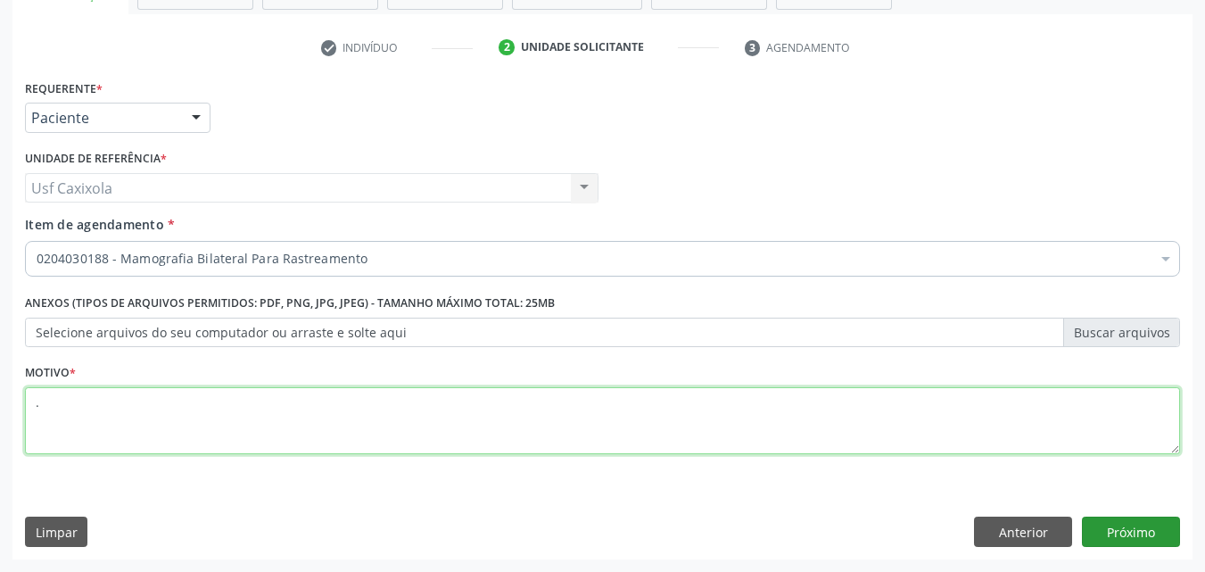
type textarea "."
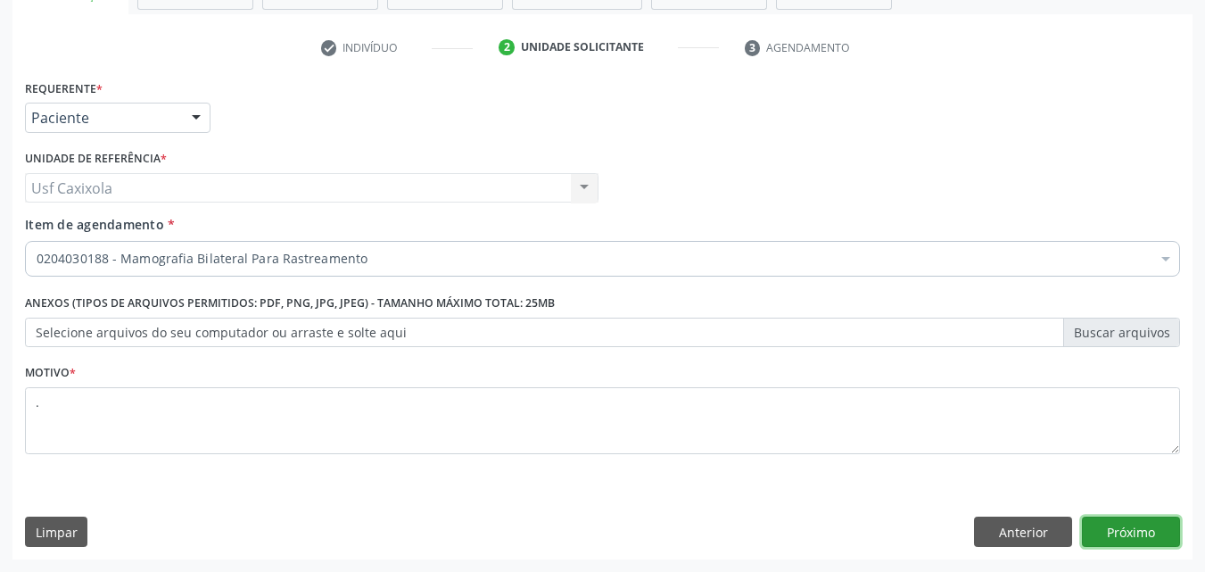
click at [1106, 524] on button "Próximo" at bounding box center [1131, 531] width 98 height 30
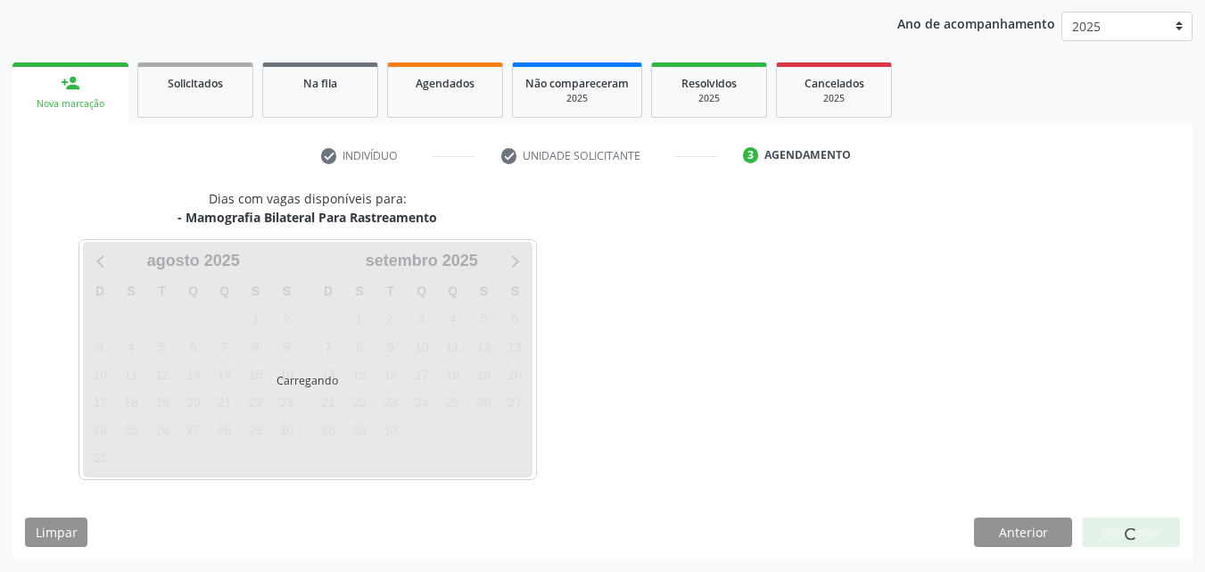
scroll to position [204, 0]
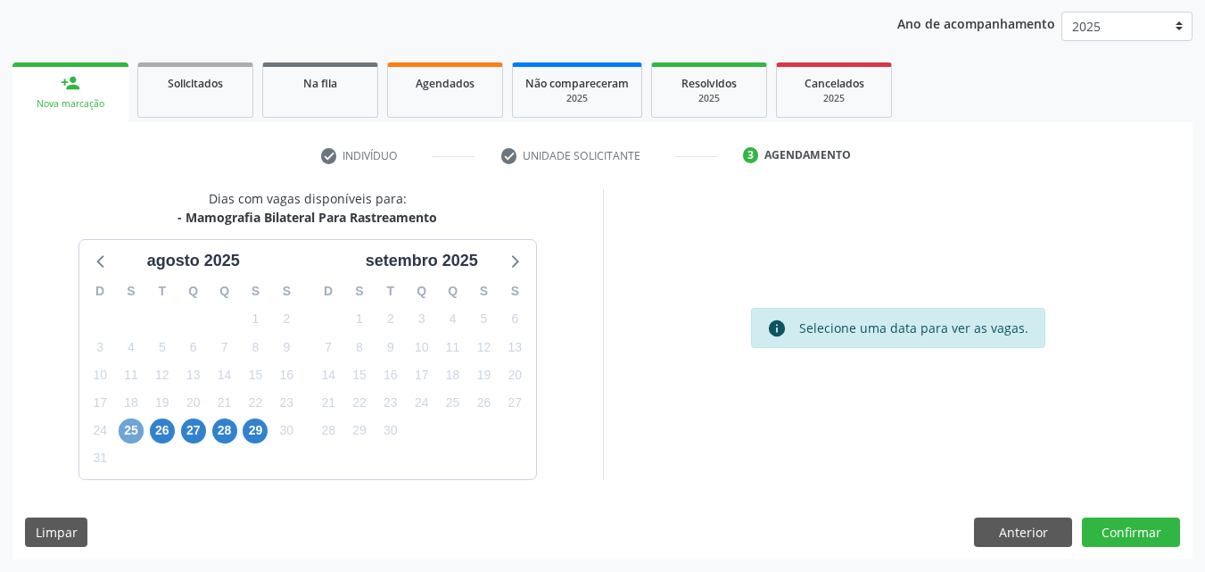
click at [132, 427] on span "25" at bounding box center [131, 430] width 25 height 25
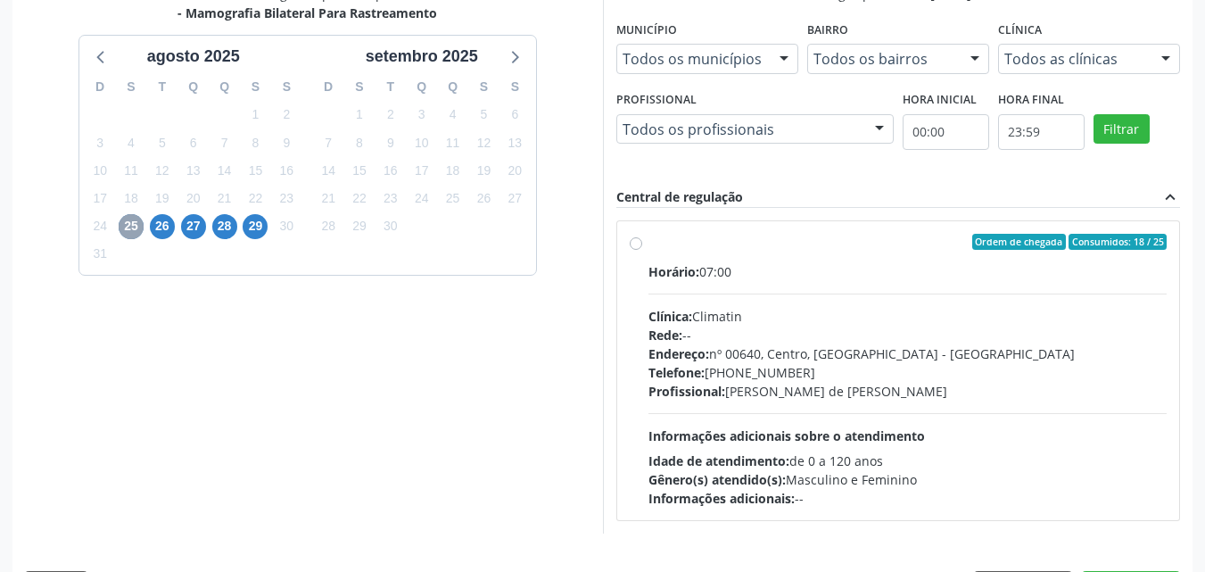
scroll to position [462, 0]
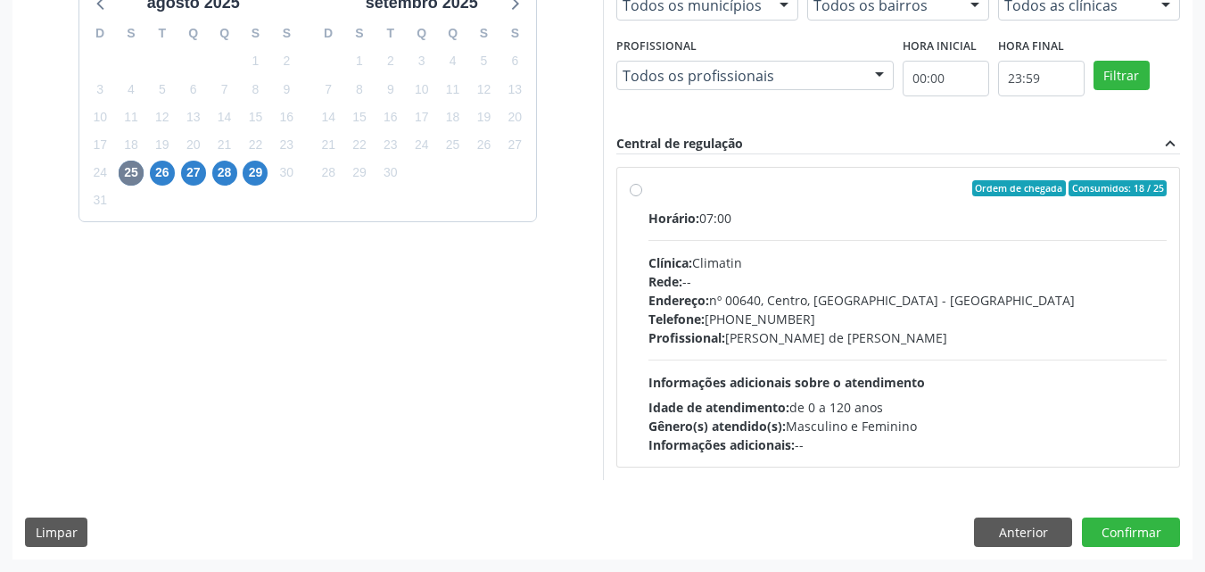
click at [649, 201] on label "Ordem de chegada Consumidos: 18 / 25 Horário: 07:00 Clínica: Climatin Rede: -- …" at bounding box center [907, 317] width 519 height 274
click at [642, 196] on input "Ordem de chegada Consumidos: 18 / 25 Horário: 07:00 Clínica: Climatin Rede: -- …" at bounding box center [636, 188] width 12 height 16
radio input "true"
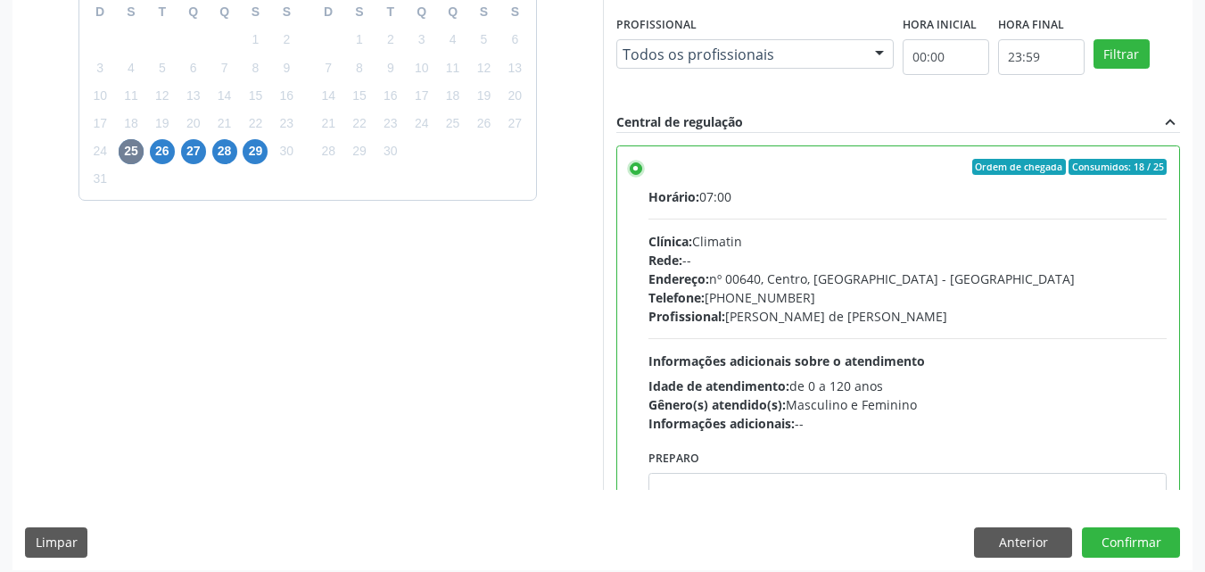
scroll to position [494, 0]
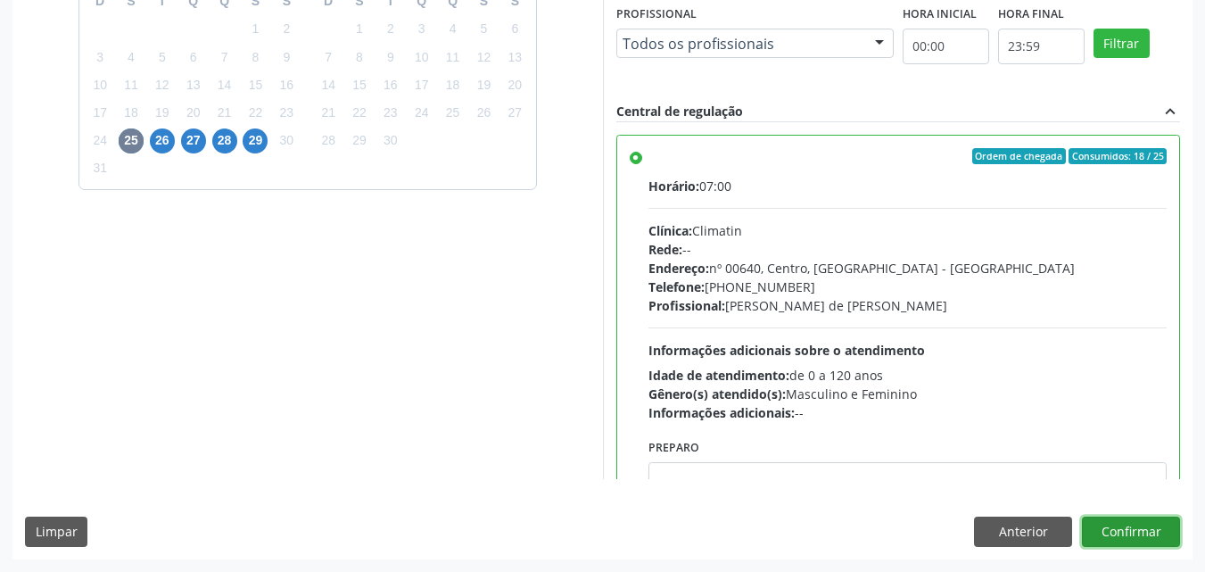
click at [1106, 523] on button "Confirmar" at bounding box center [1131, 531] width 98 height 30
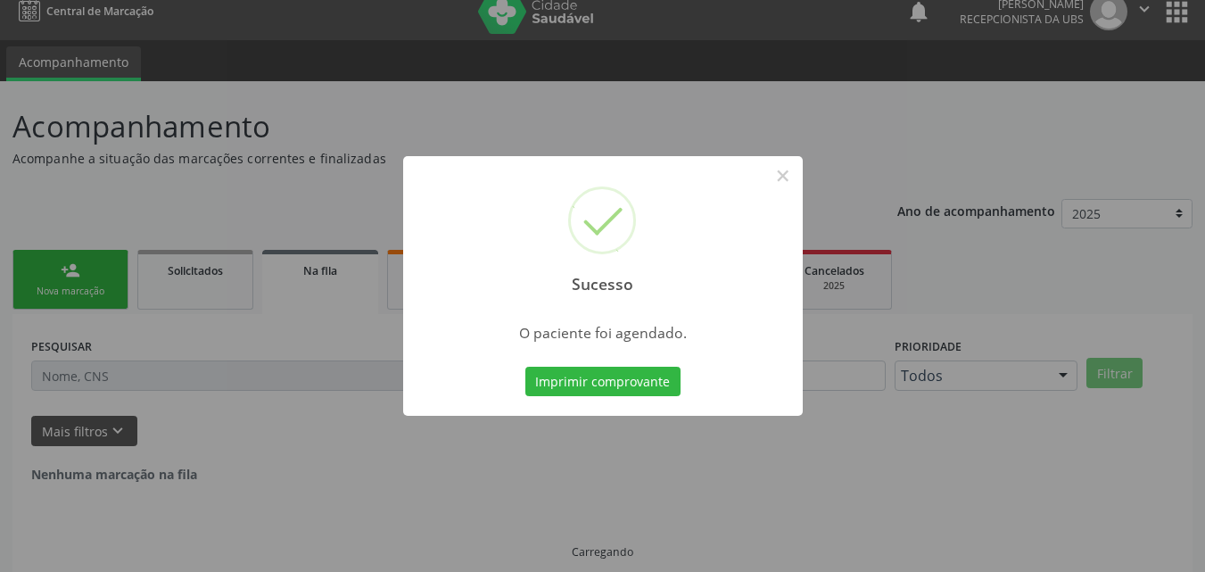
scroll to position [0, 0]
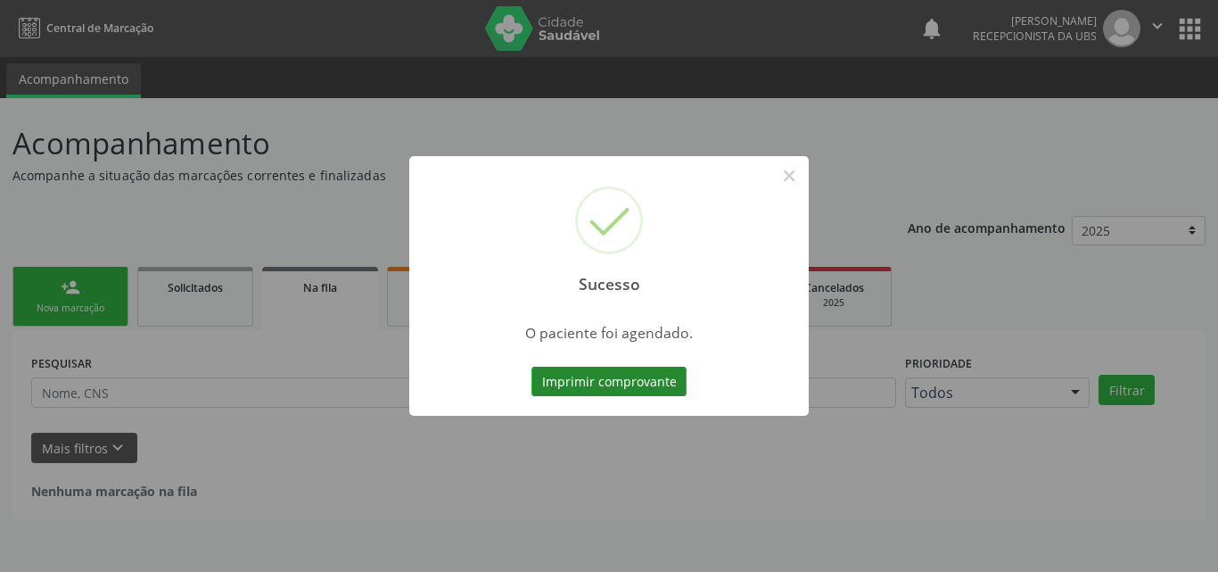
click at [598, 389] on button "Imprimir comprovante" at bounding box center [609, 382] width 155 height 30
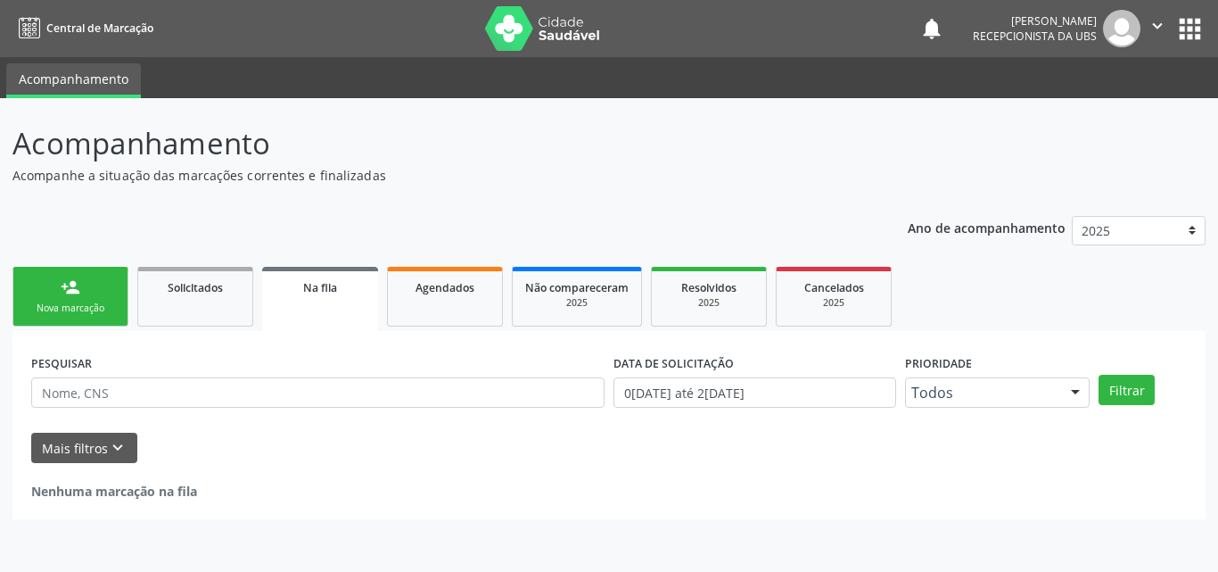
click at [39, 293] on link "person_add Nova marcação" at bounding box center [70, 297] width 116 height 60
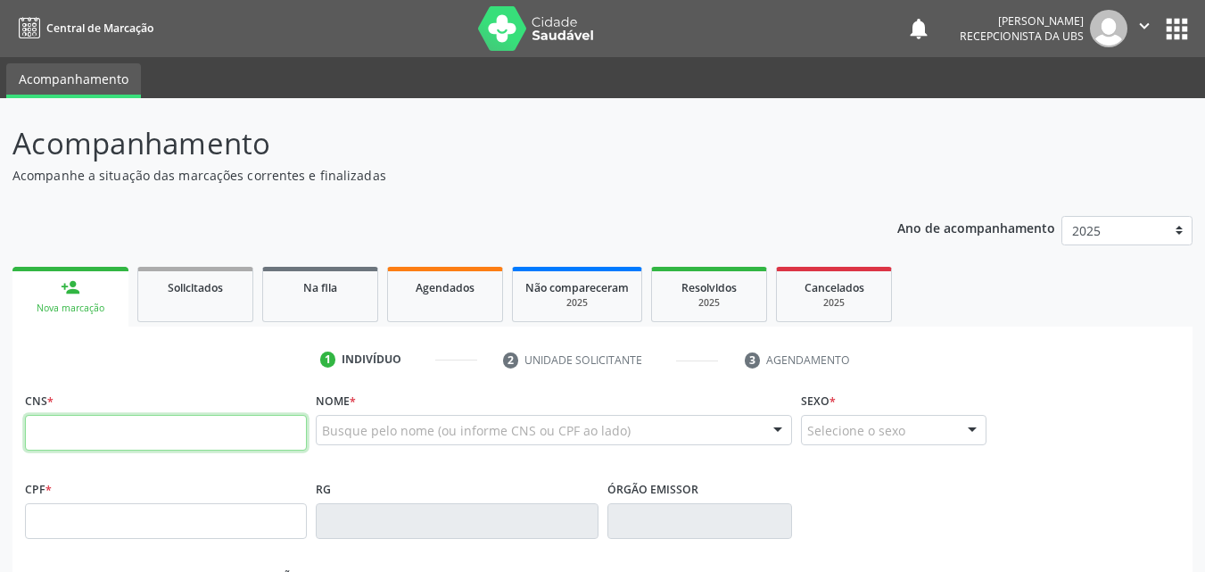
click at [97, 437] on input "text" at bounding box center [166, 433] width 282 height 36
paste input "704 5093 5636 4918"
type input "704 5093 5636 4918"
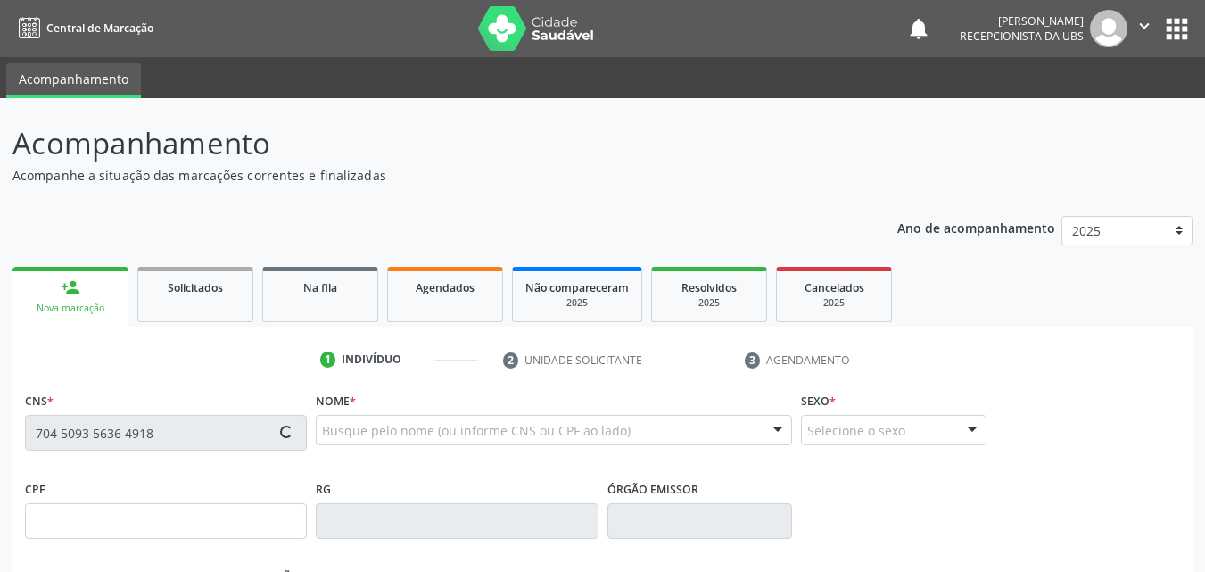
type input "[DATE]"
type input "[PERSON_NAME]"
type input "[PHONE_NUMBER]"
type input "294"
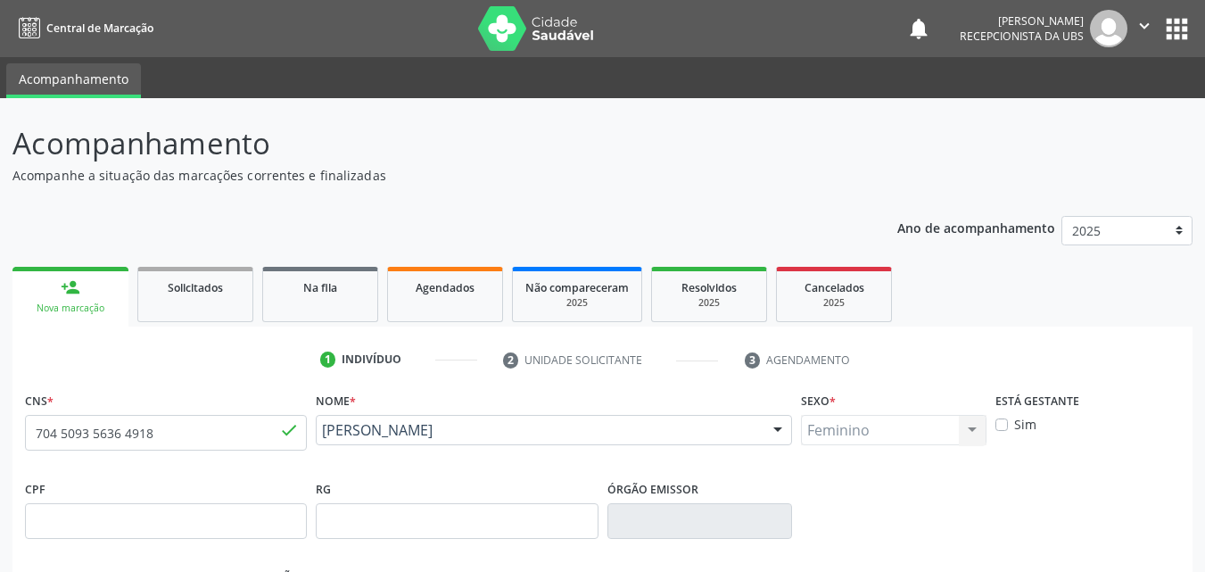
drag, startPoint x: 509, startPoint y: 455, endPoint x: 320, endPoint y: 436, distance: 190.0
click at [320, 436] on div "Jolellia Anacleto da Silva Jolellia Anacleto da Silva CNS: 704 5093 5636 4918 C…" at bounding box center [554, 436] width 476 height 43
copy span "[PERSON_NAME]"
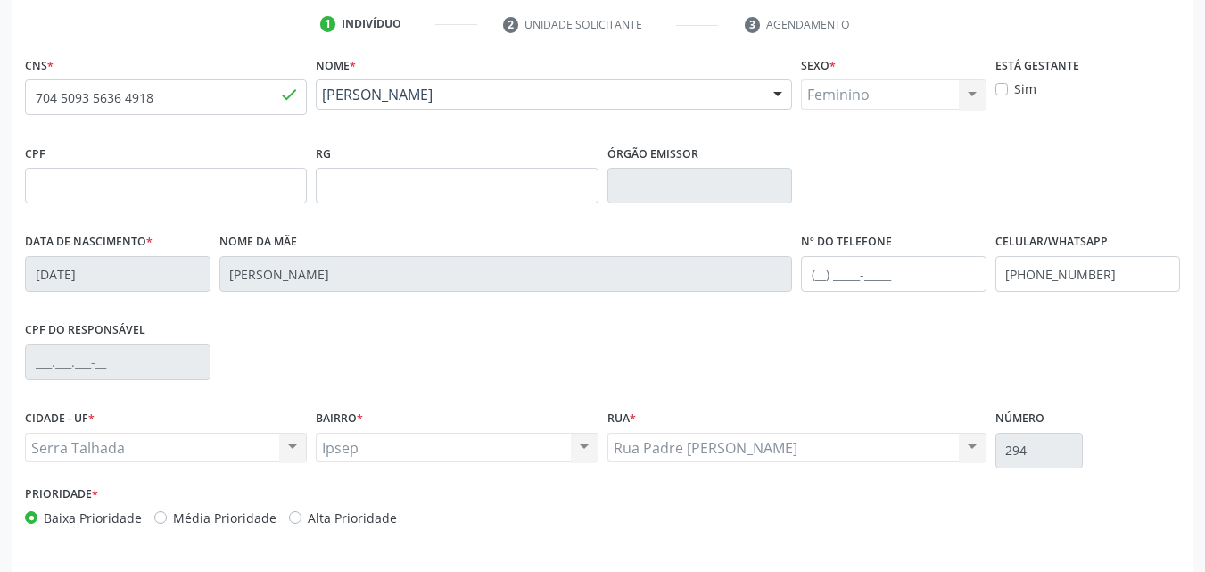
scroll to position [395, 0]
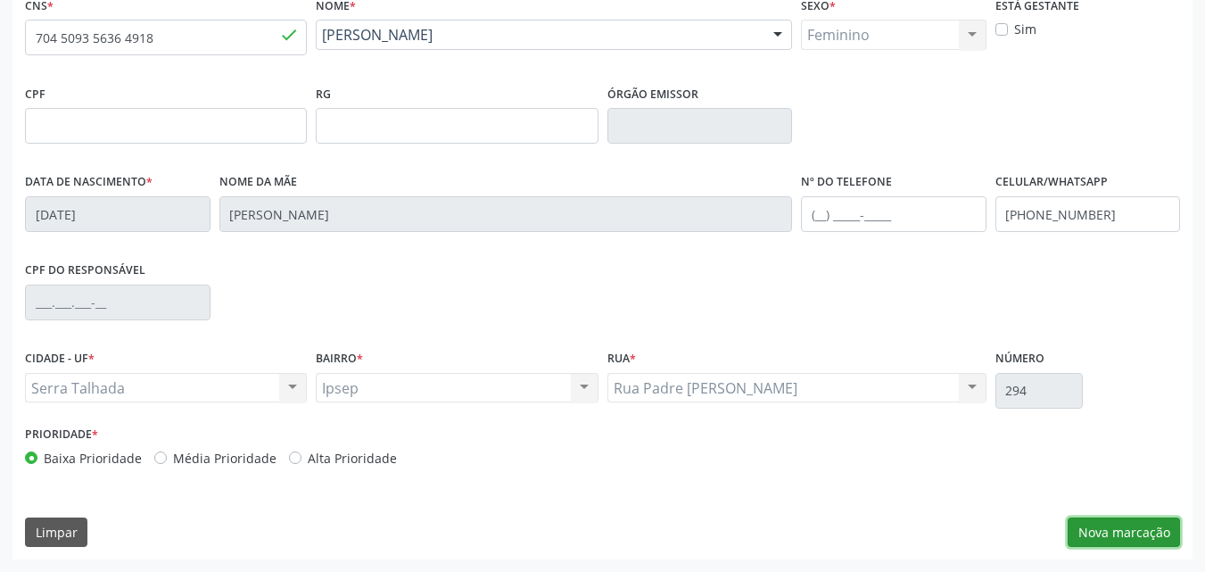
click at [1117, 527] on button "Nova marcação" at bounding box center [1124, 532] width 112 height 30
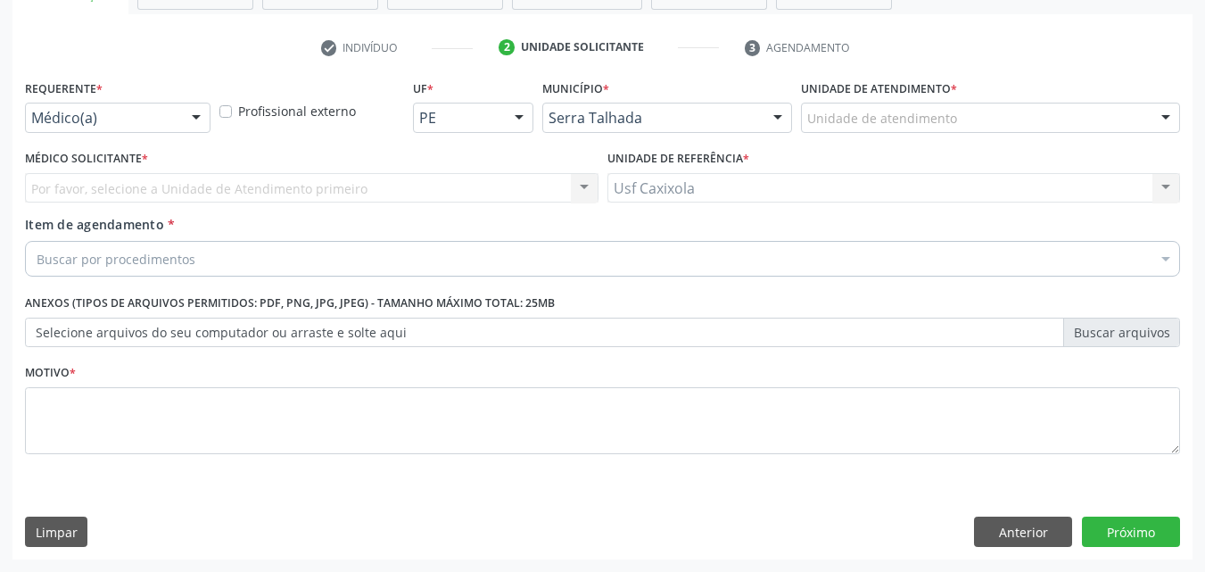
scroll to position [312, 0]
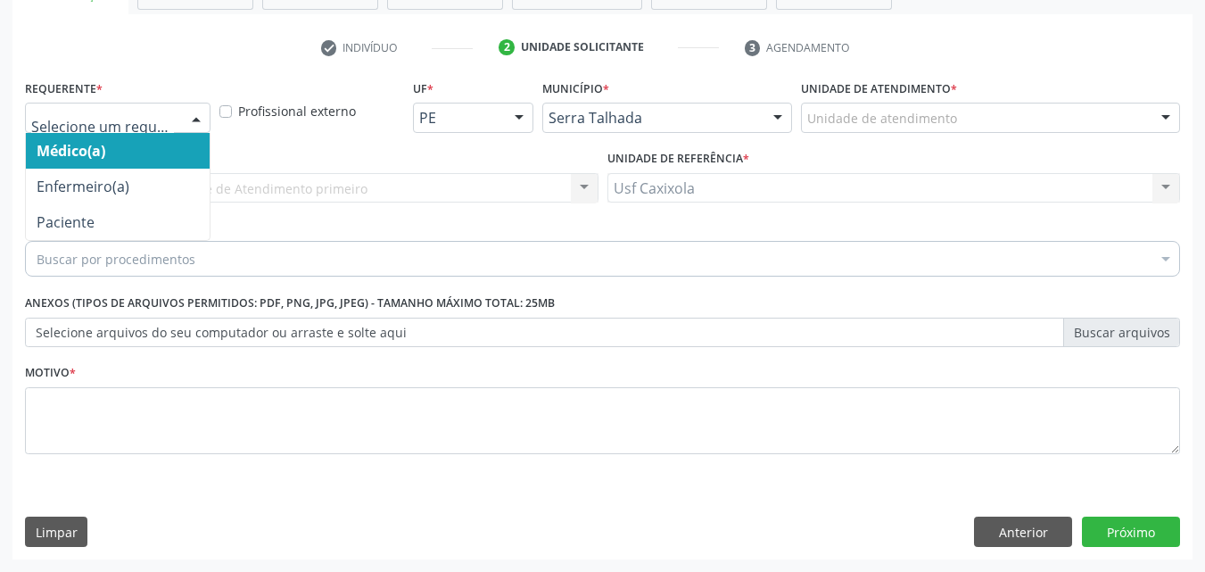
click at [205, 112] on div at bounding box center [196, 118] width 27 height 30
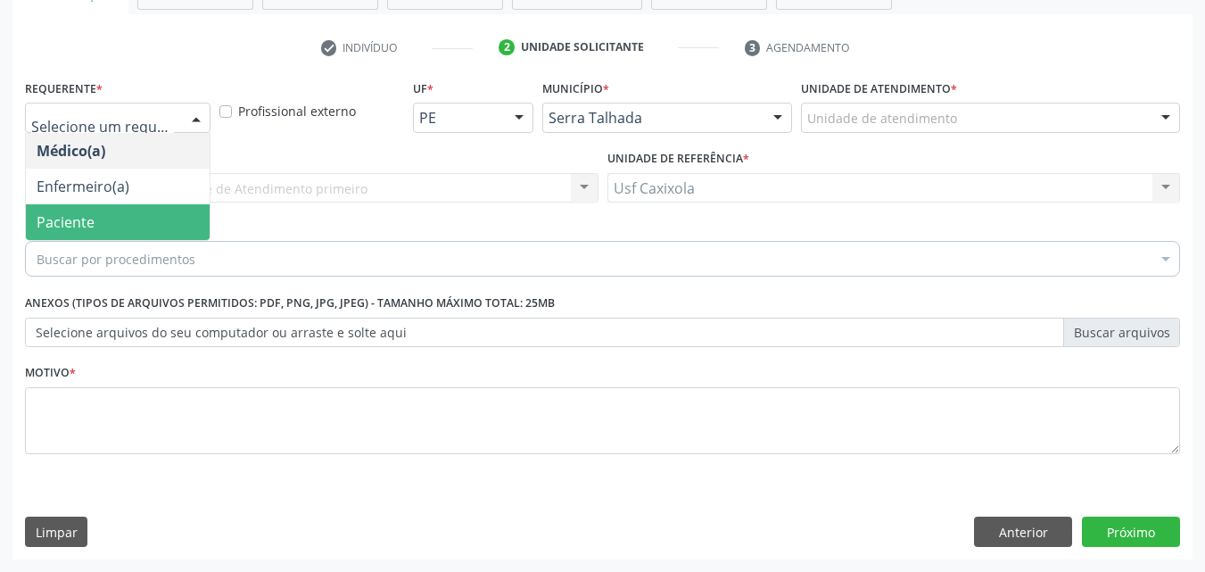
click at [177, 210] on span "Paciente" at bounding box center [118, 222] width 184 height 36
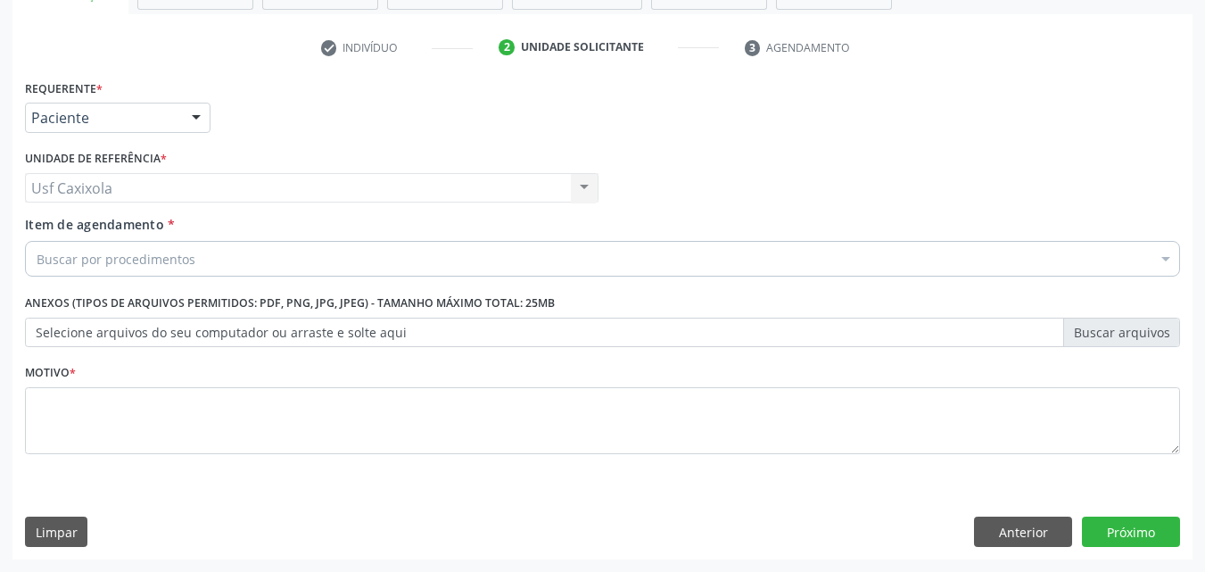
click at [213, 260] on div "Buscar por procedimentos" at bounding box center [602, 259] width 1155 height 36
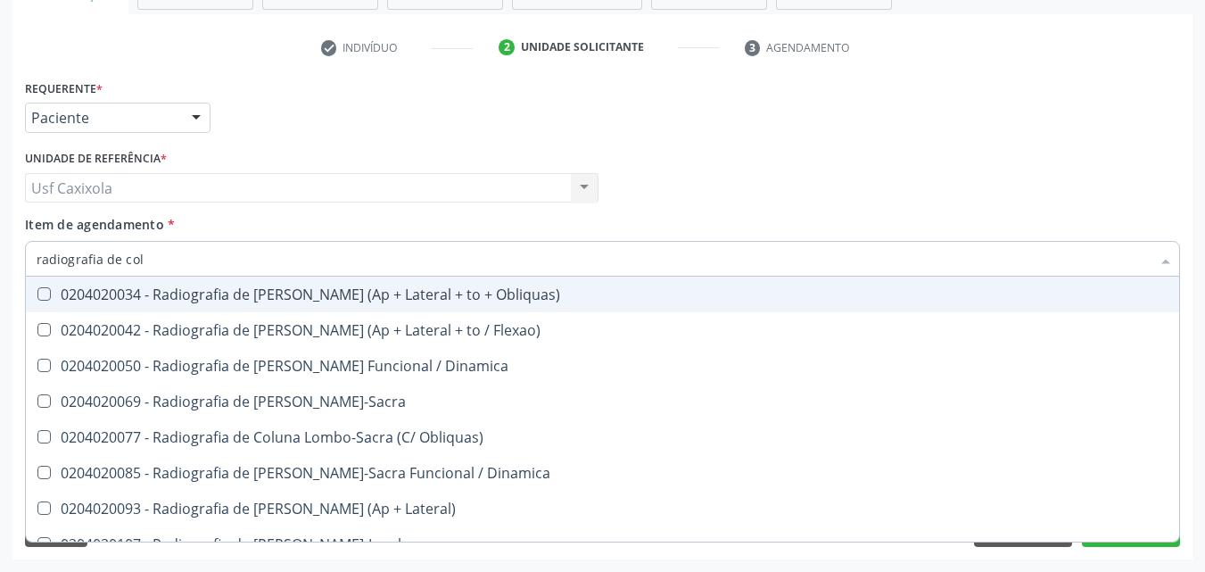
type input "radiografia de colu"
click at [289, 299] on div "0204020034 - Radiografia de [PERSON_NAME] (Ap + Lateral + to + Obliquas)" at bounding box center [603, 294] width 1132 height 14
checkbox Obliquas\) "true"
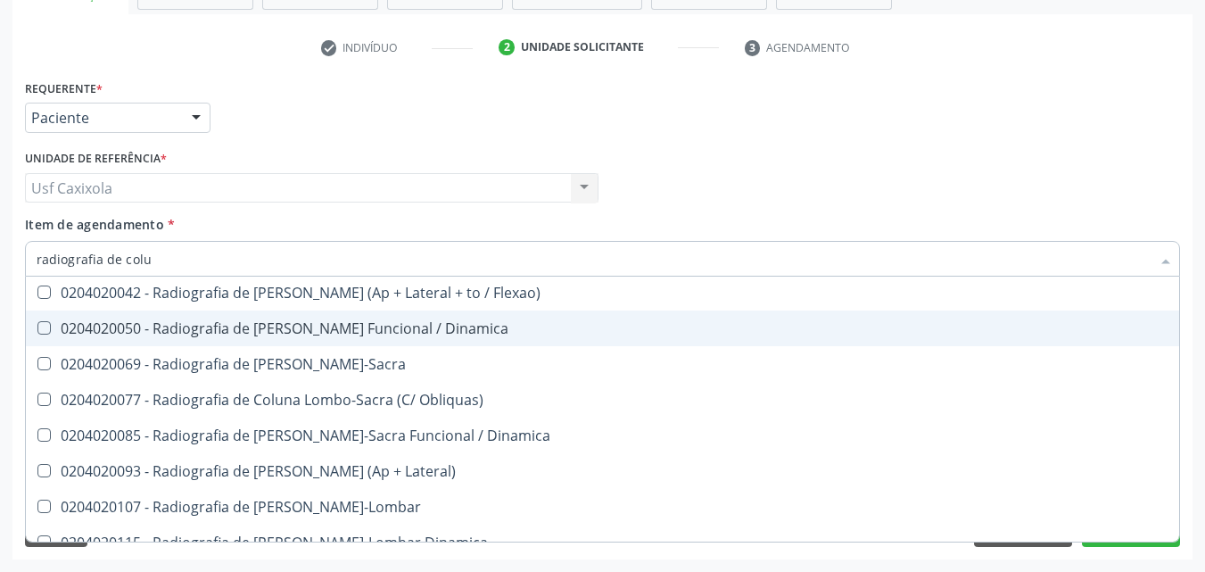
scroll to position [56, 0]
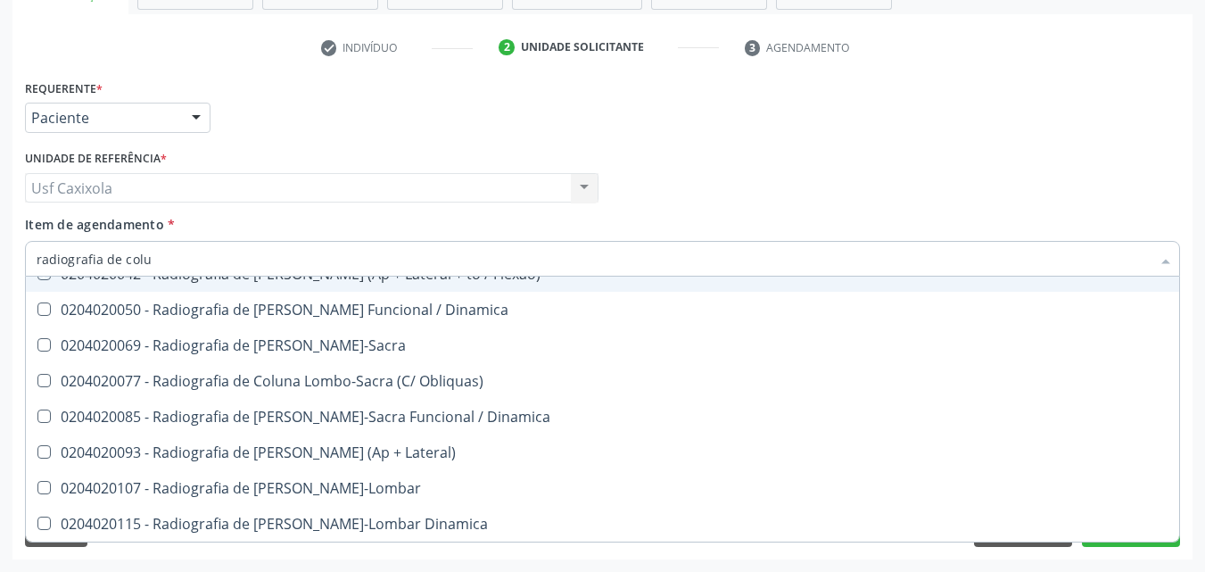
click at [639, 200] on div "Médico Solicitante Por favor, selecione a Unidade de Atendimento primeiro Nenhu…" at bounding box center [603, 180] width 1164 height 70
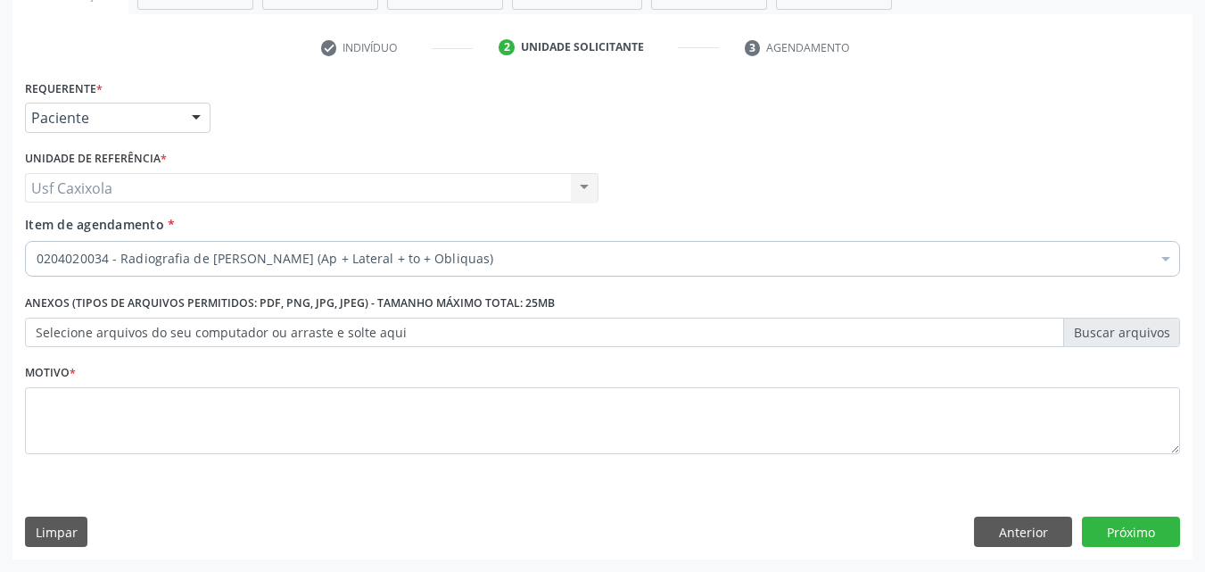
scroll to position [0, 0]
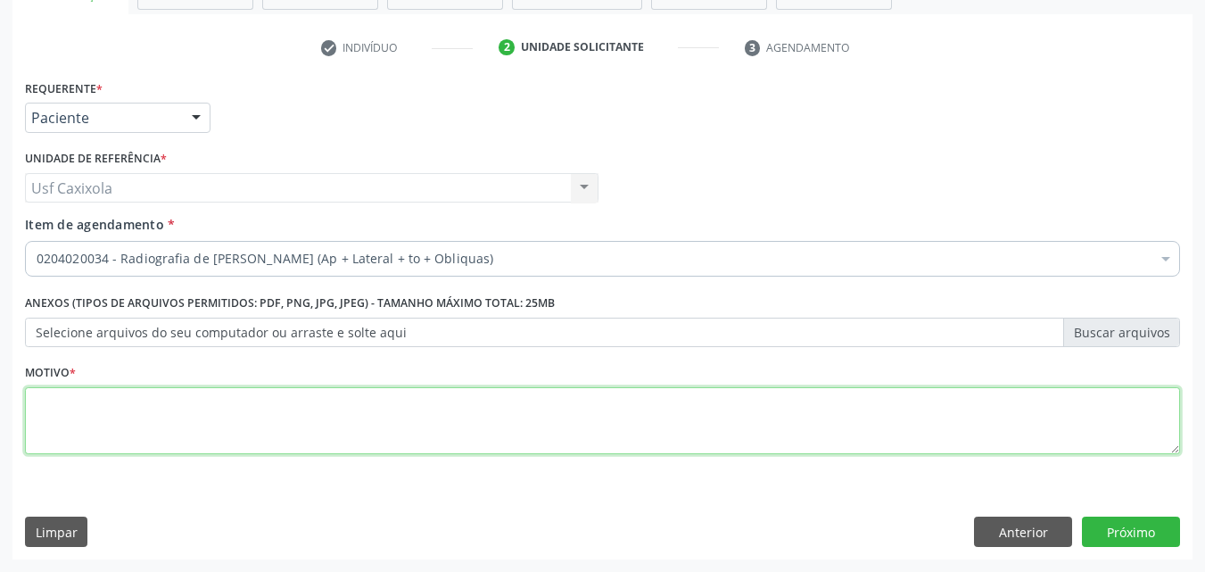
click at [241, 424] on textarea at bounding box center [602, 421] width 1155 height 68
type textarea "raio x de cervical e lombar"
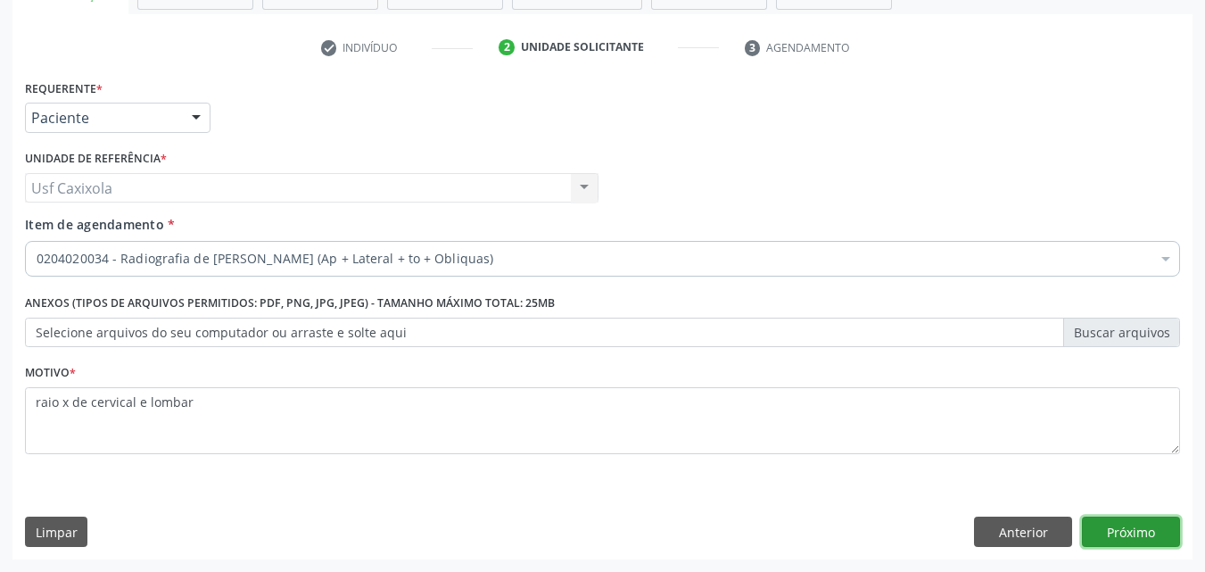
click at [1133, 524] on button "Próximo" at bounding box center [1131, 531] width 98 height 30
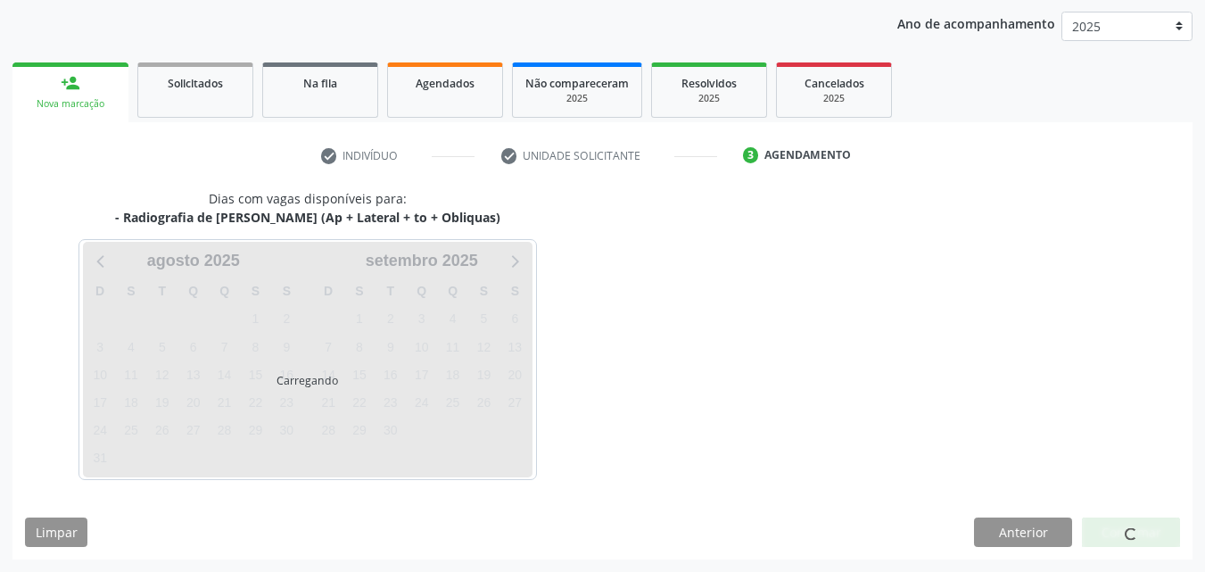
scroll to position [257, 0]
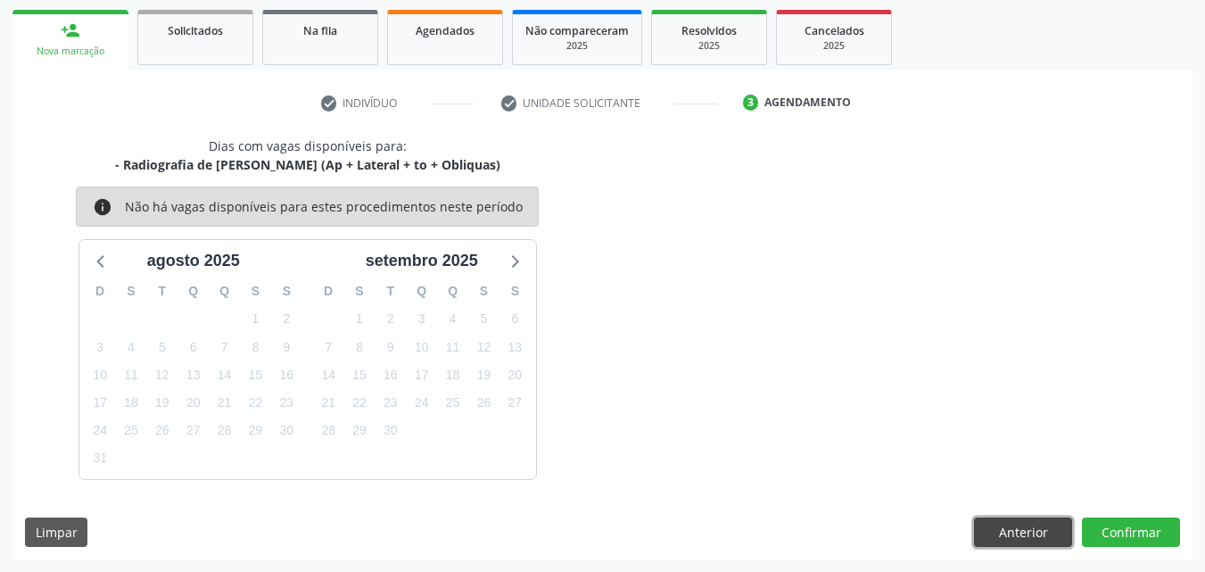
click at [991, 532] on button "Anterior" at bounding box center [1023, 532] width 98 height 30
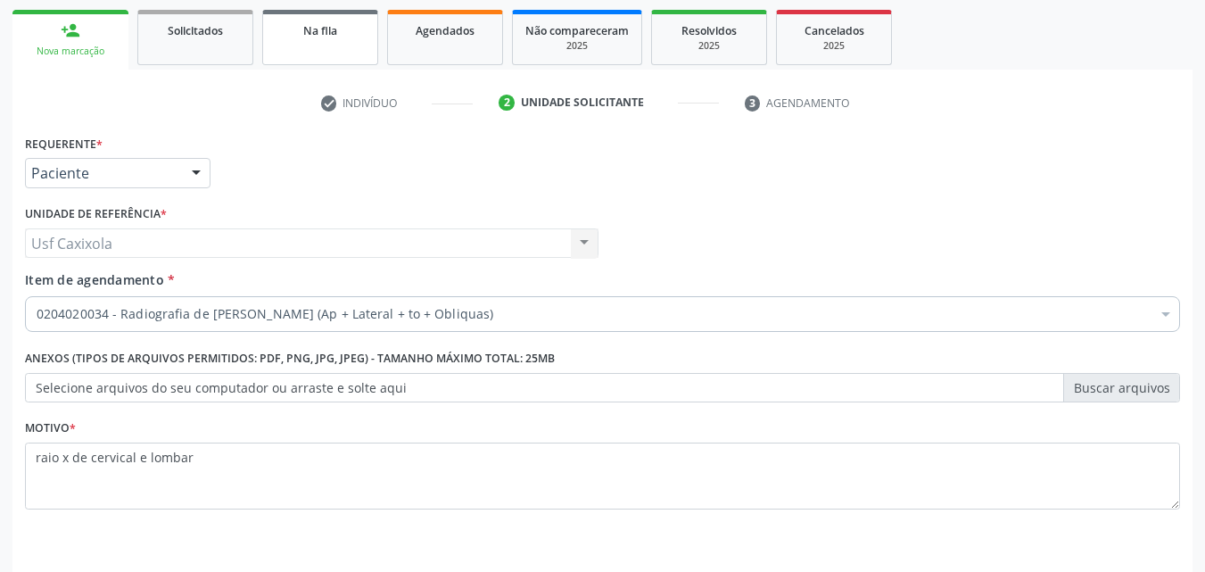
click at [308, 37] on span "Na fila" at bounding box center [320, 30] width 34 height 15
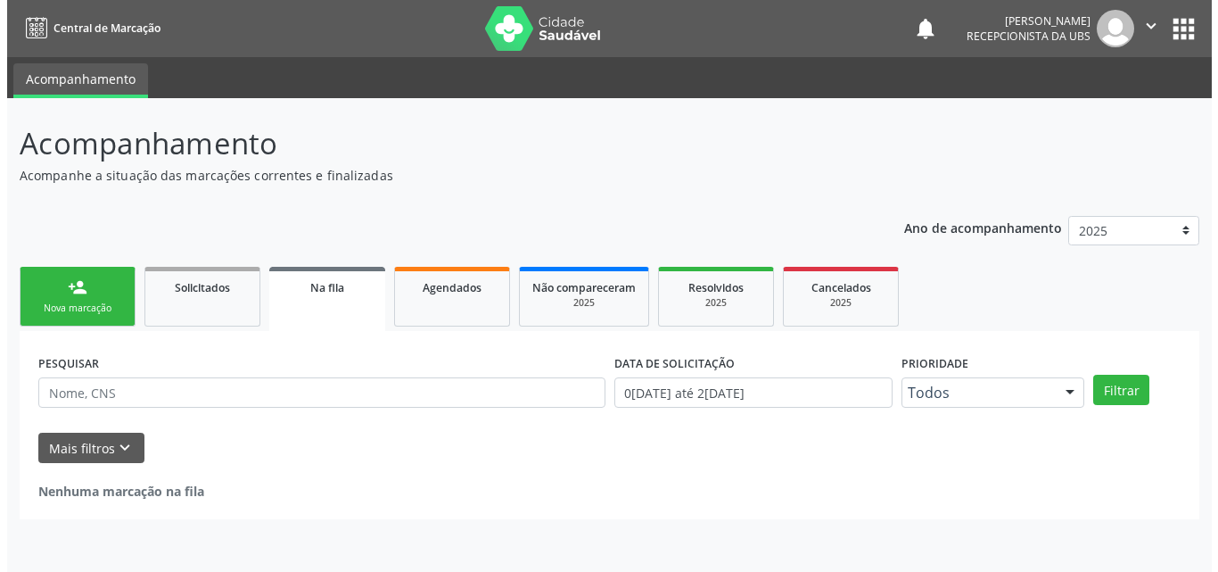
scroll to position [0, 0]
